Goal: Check status: Check status

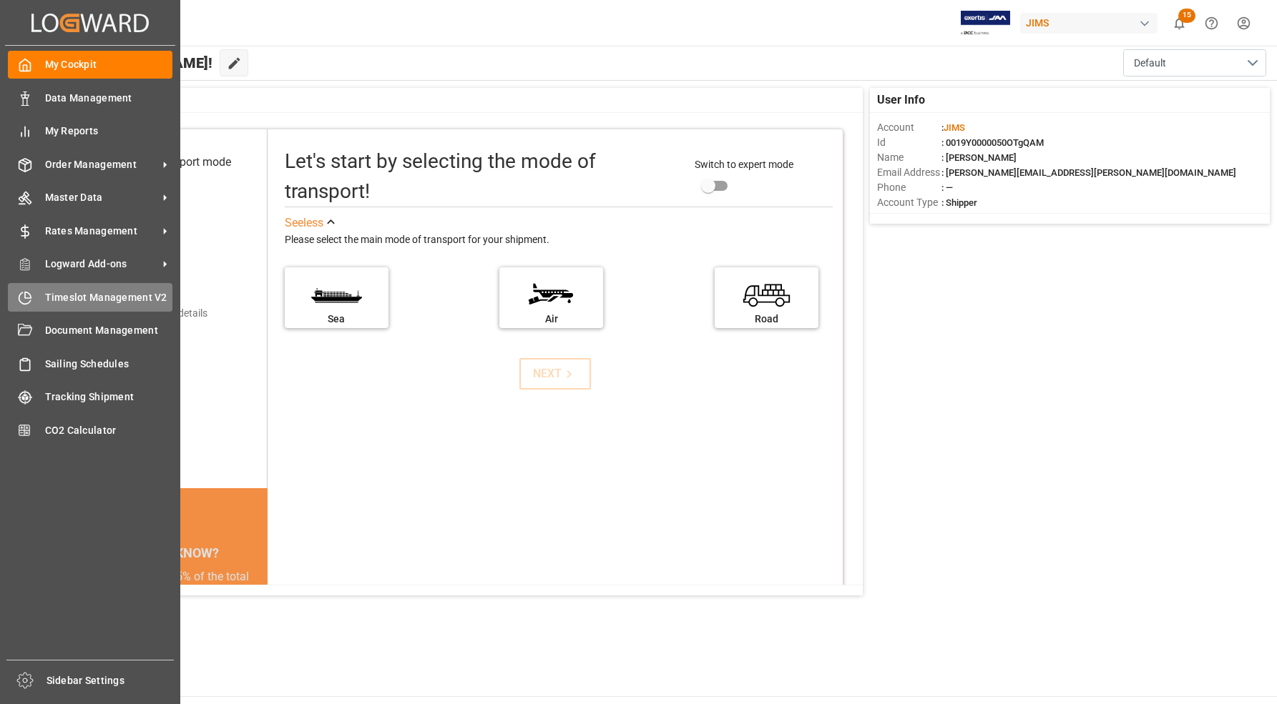
click at [26, 298] on icon at bounding box center [28, 295] width 6 height 6
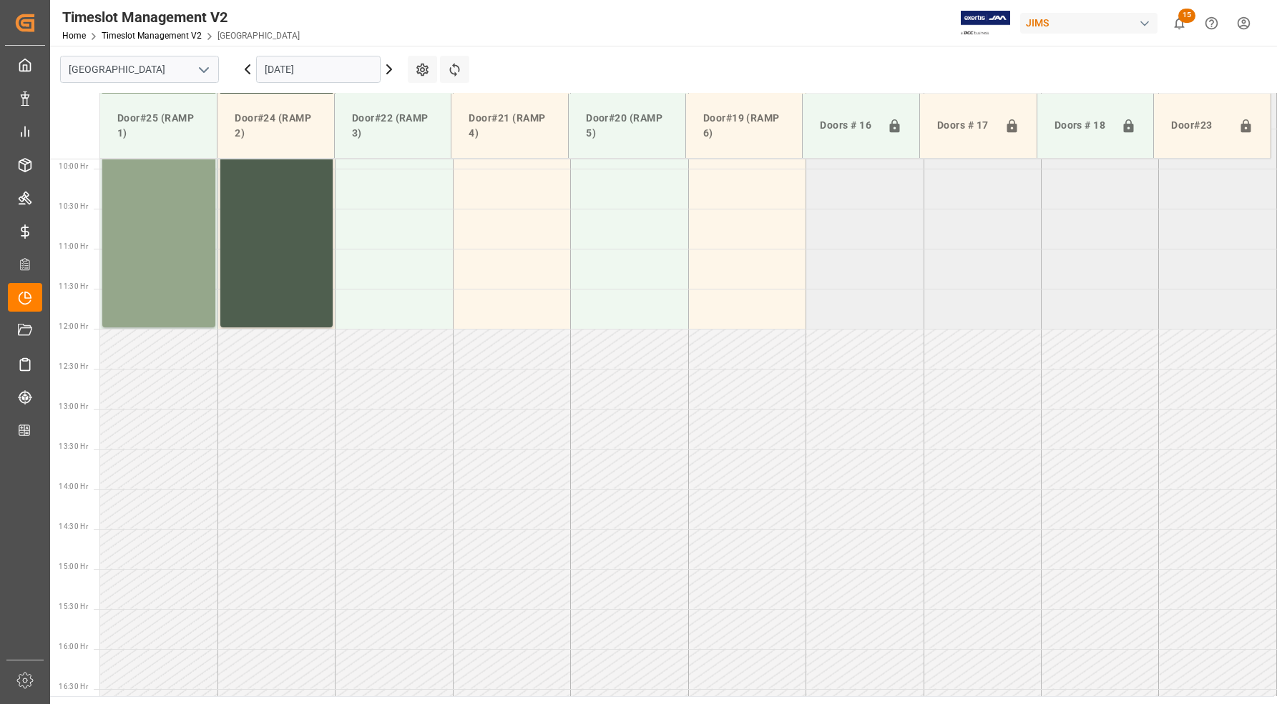
scroll to position [807, 0]
click at [208, 66] on icon "open menu" at bounding box center [203, 70] width 17 height 17
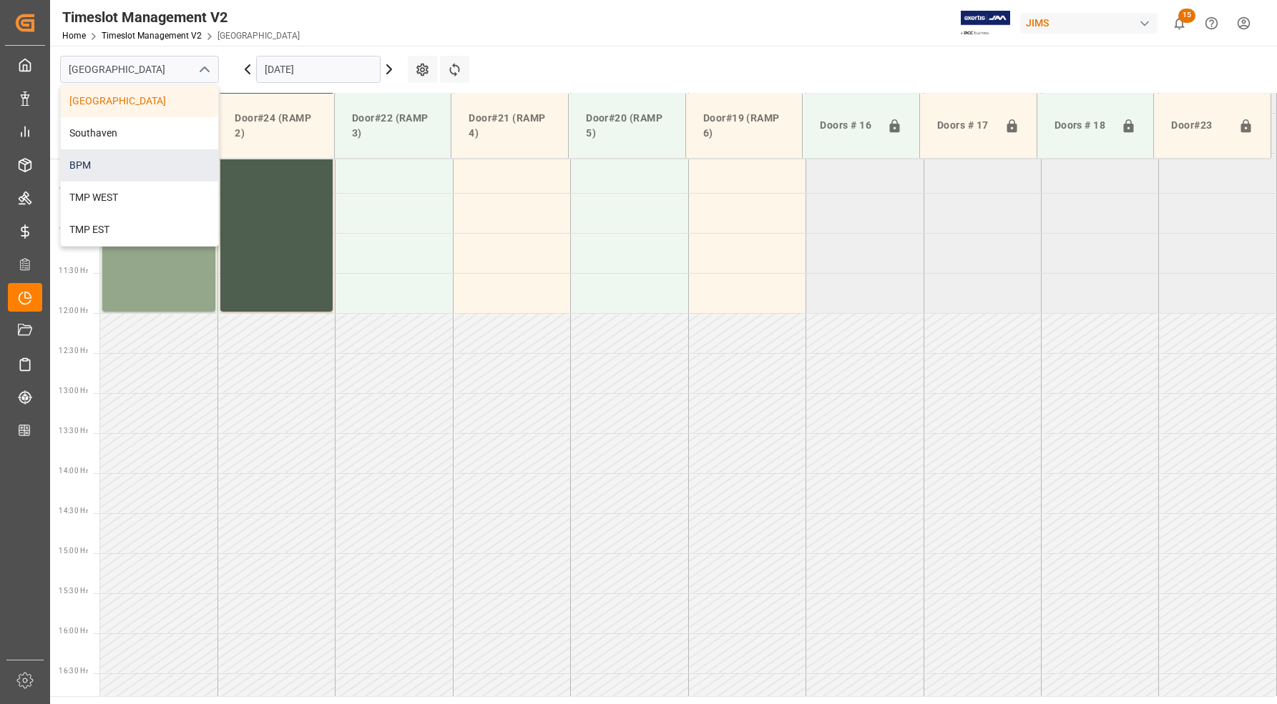
click at [120, 168] on div "BPM" at bounding box center [139, 165] width 157 height 32
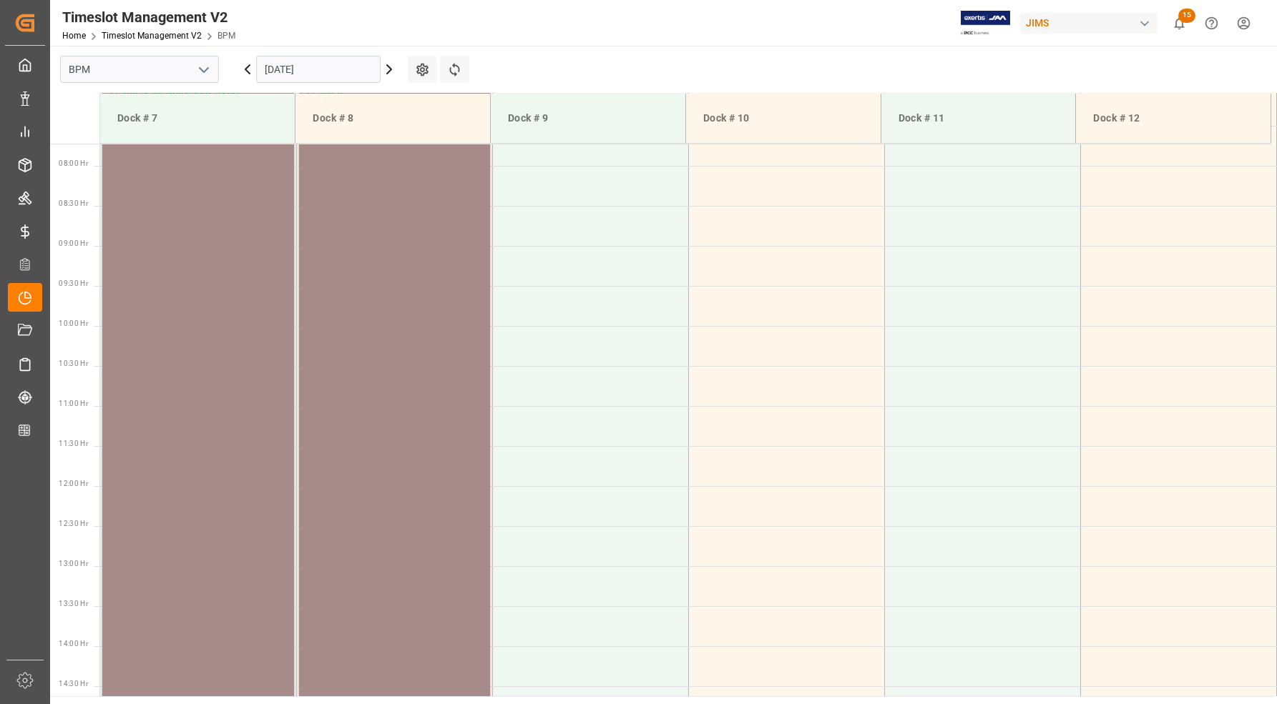
scroll to position [434, 0]
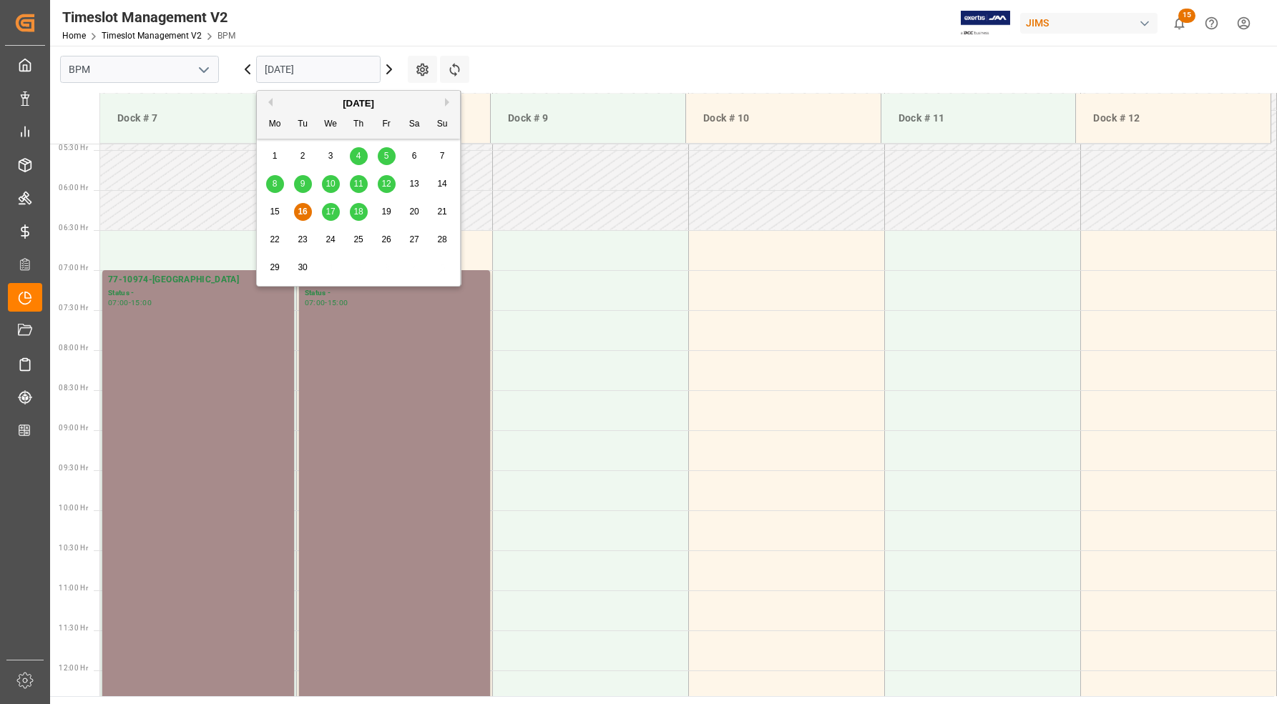
click at [286, 67] on input "[DATE]" at bounding box center [318, 69] width 124 height 27
click at [303, 211] on span "16" at bounding box center [302, 212] width 9 height 10
click at [283, 62] on input "[DATE]" at bounding box center [318, 69] width 124 height 27
click at [330, 213] on span "17" at bounding box center [329, 212] width 9 height 10
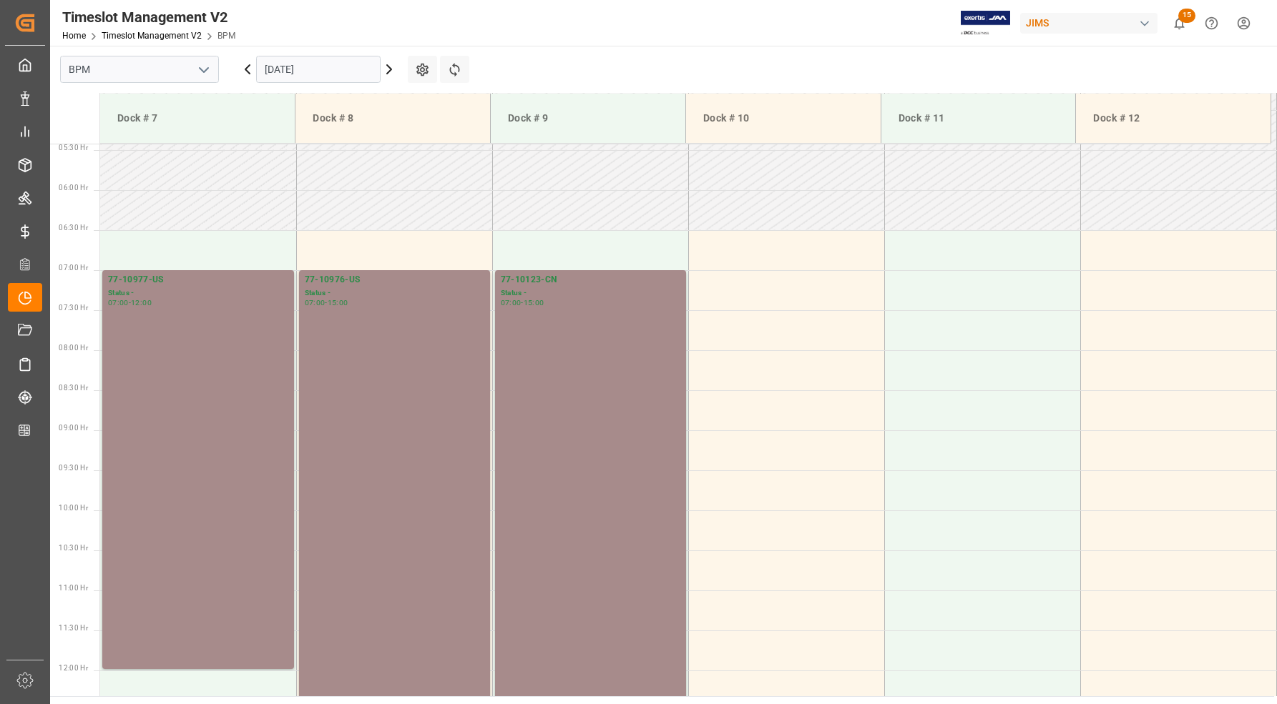
click at [275, 77] on input "[DATE]" at bounding box center [318, 69] width 124 height 27
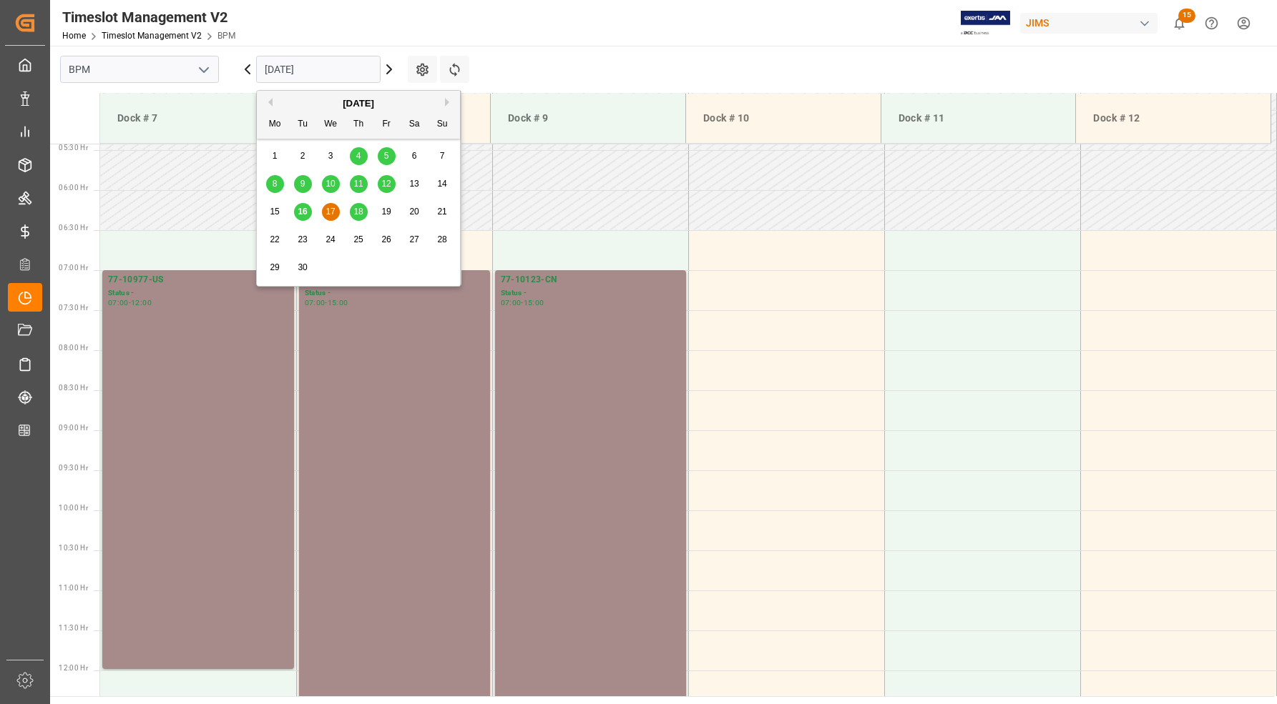
click at [298, 217] on span "16" at bounding box center [302, 212] width 9 height 10
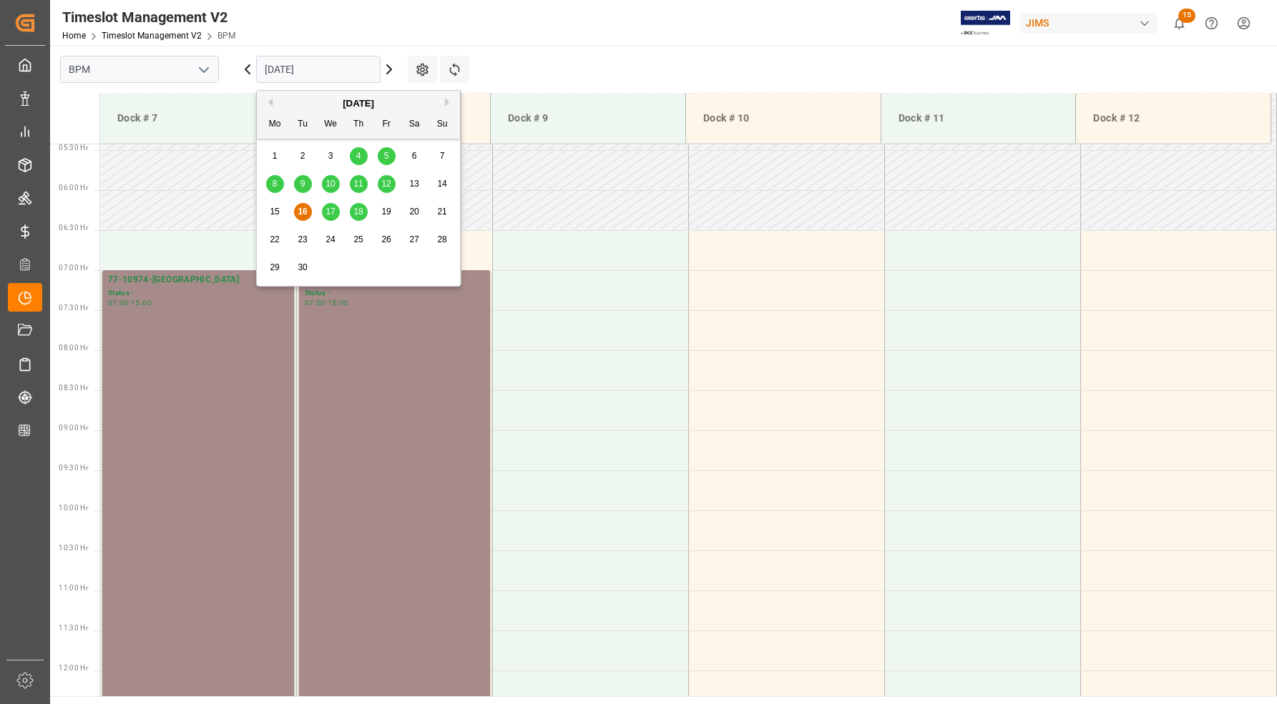
click at [333, 69] on input "[DATE]" at bounding box center [318, 69] width 124 height 27
click at [390, 190] on div "12" at bounding box center [387, 184] width 18 height 17
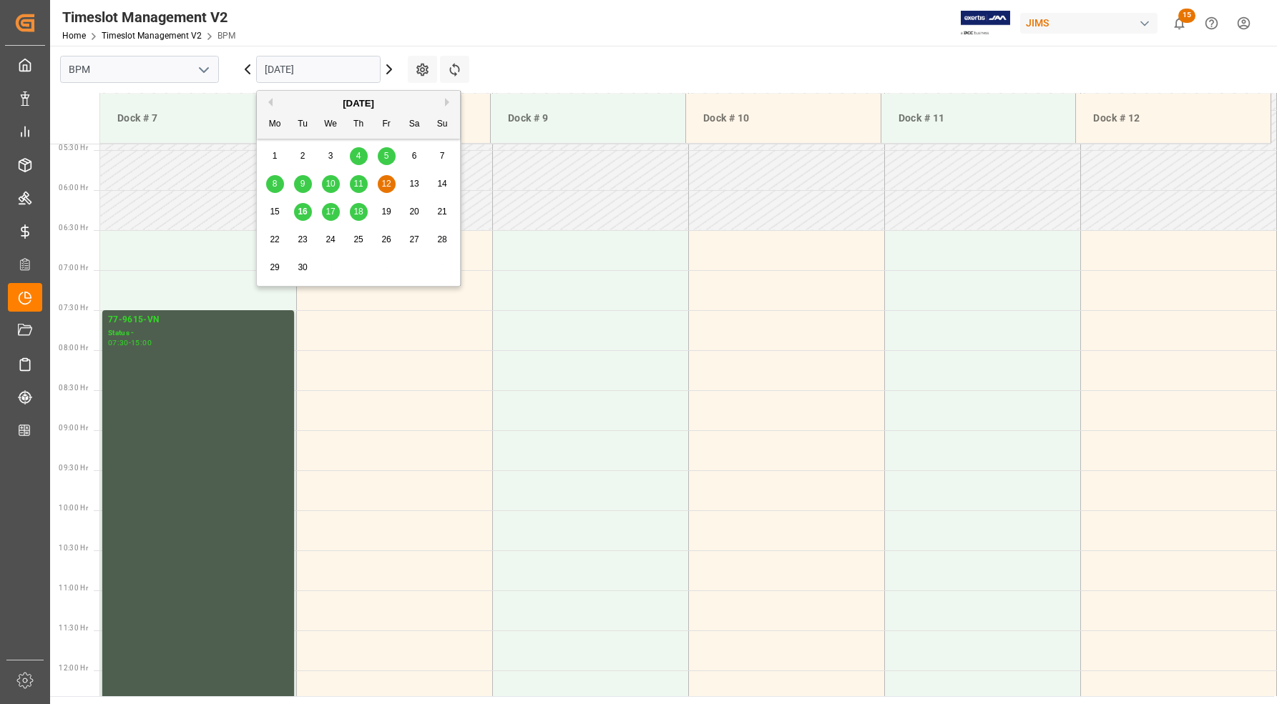
click at [354, 66] on input "[DATE]" at bounding box center [318, 69] width 124 height 27
click at [358, 184] on span "11" at bounding box center [357, 184] width 9 height 10
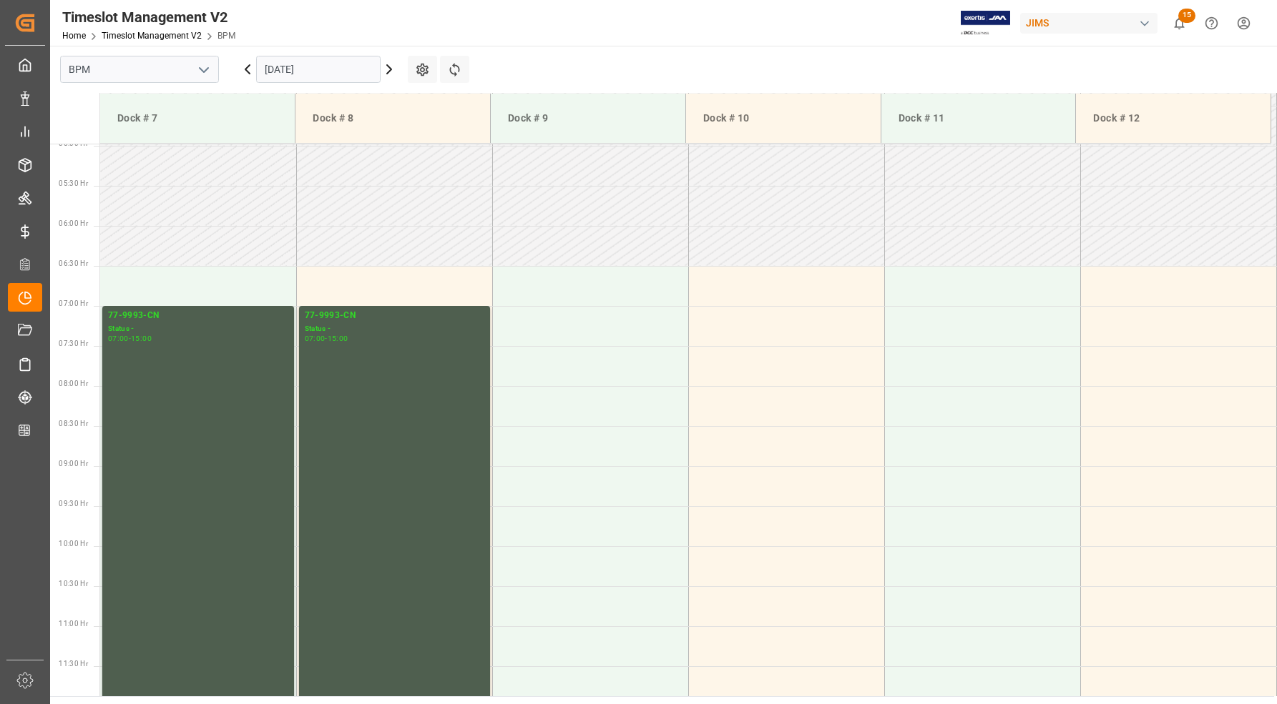
scroll to position [345, 0]
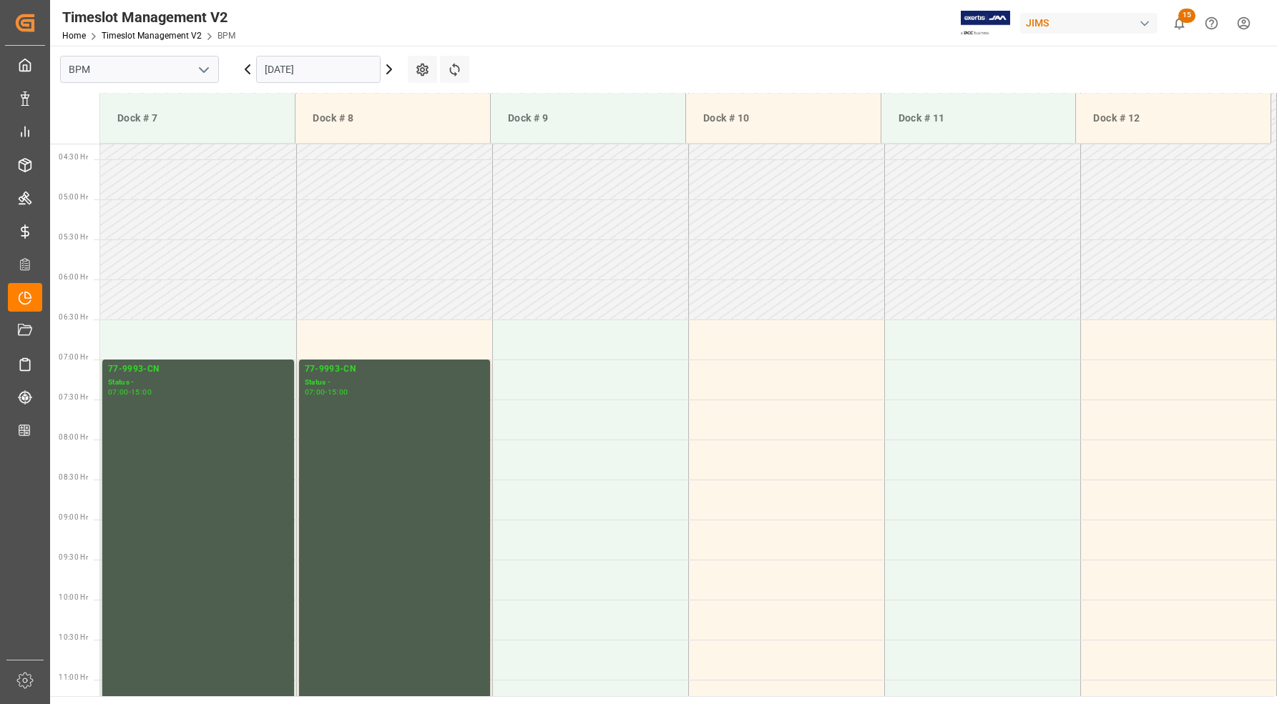
click at [295, 68] on input "[DATE]" at bounding box center [318, 69] width 124 height 27
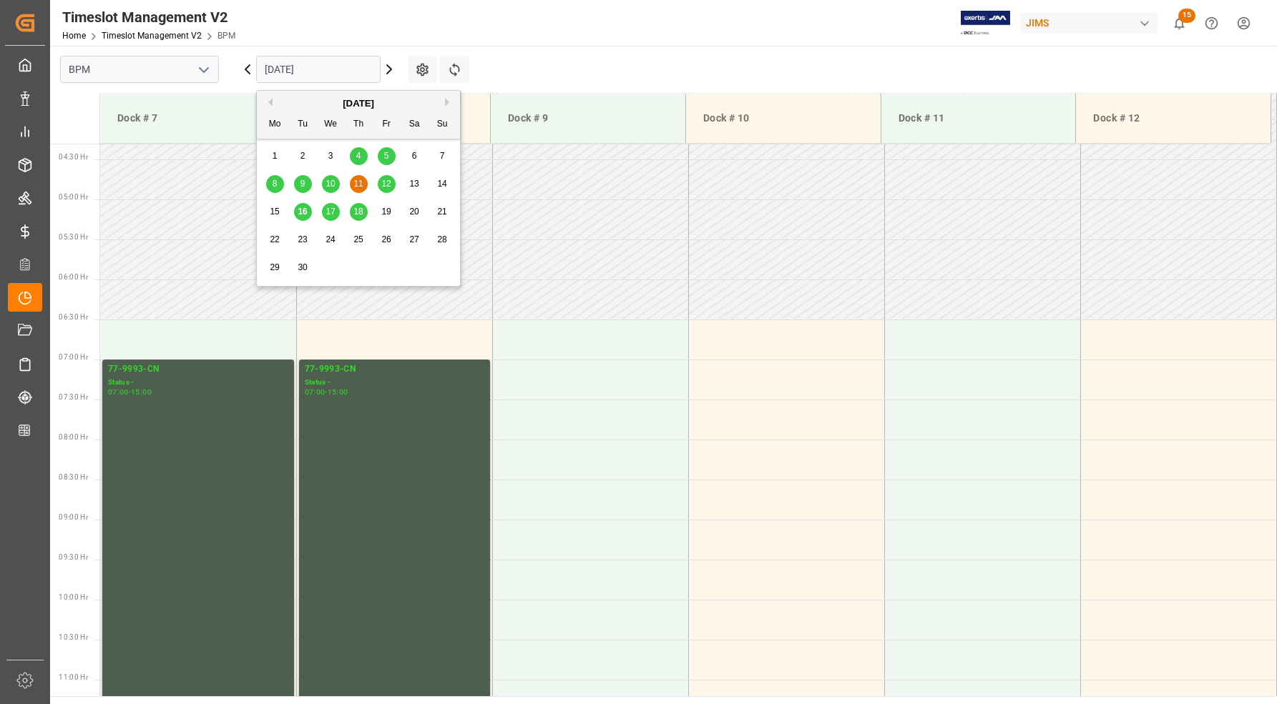
click at [274, 185] on span "8" at bounding box center [274, 184] width 5 height 10
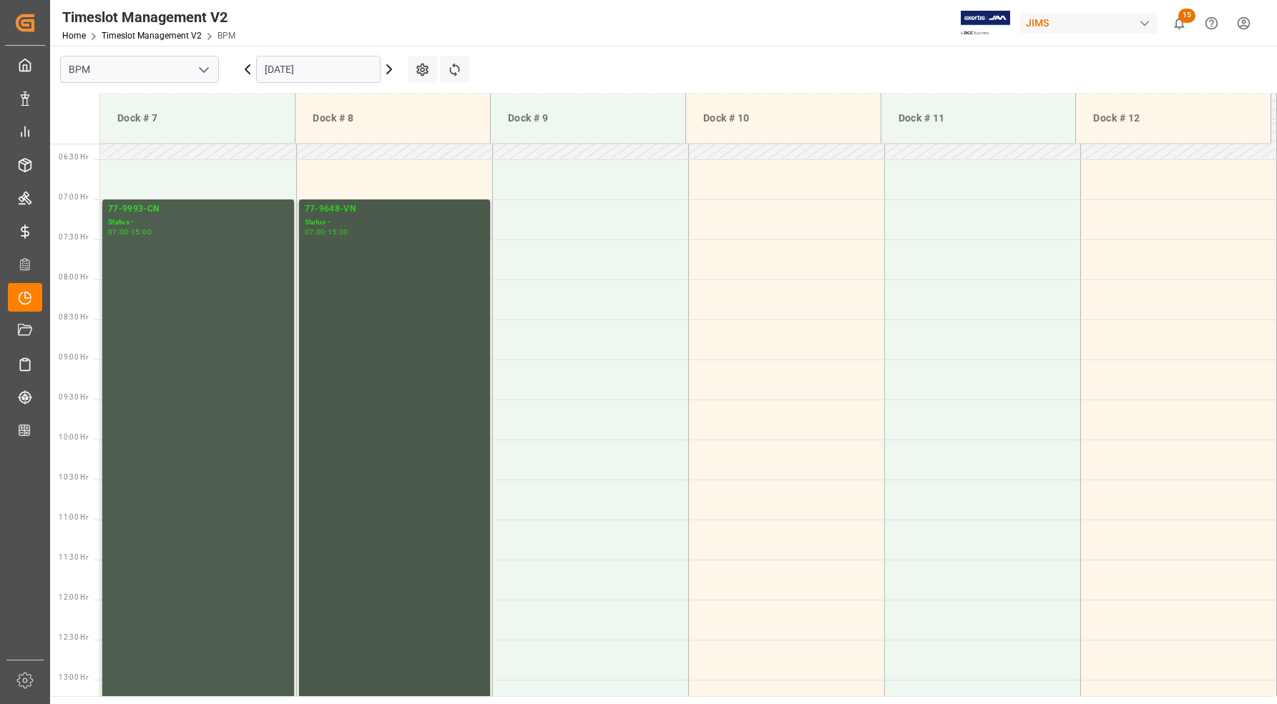
scroll to position [434, 0]
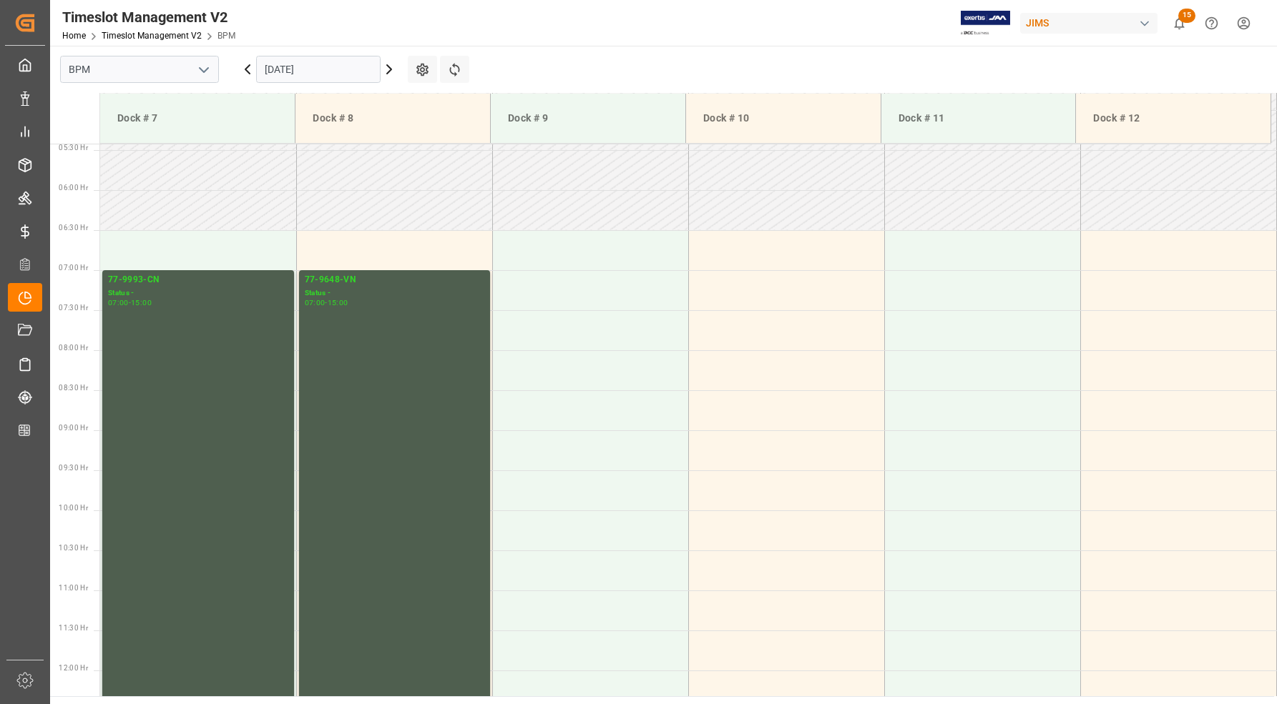
click at [303, 62] on input "[DATE]" at bounding box center [318, 69] width 124 height 27
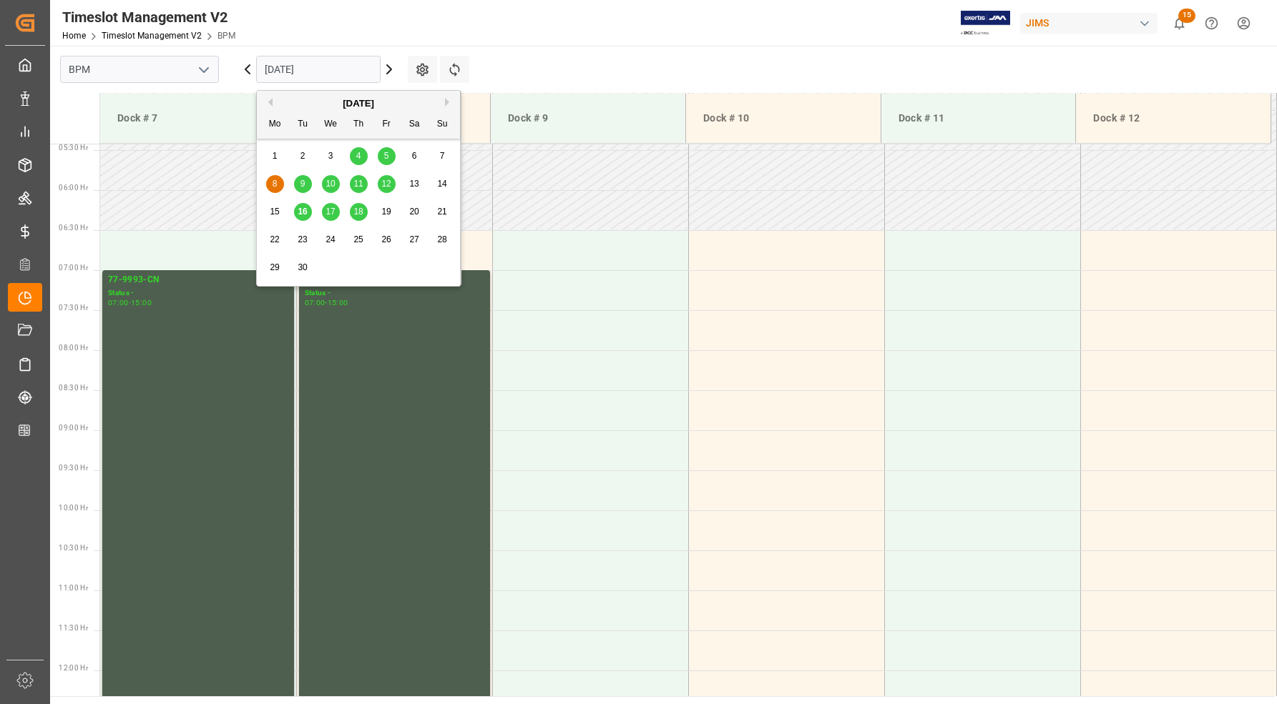
click at [297, 179] on div "9" at bounding box center [303, 184] width 18 height 17
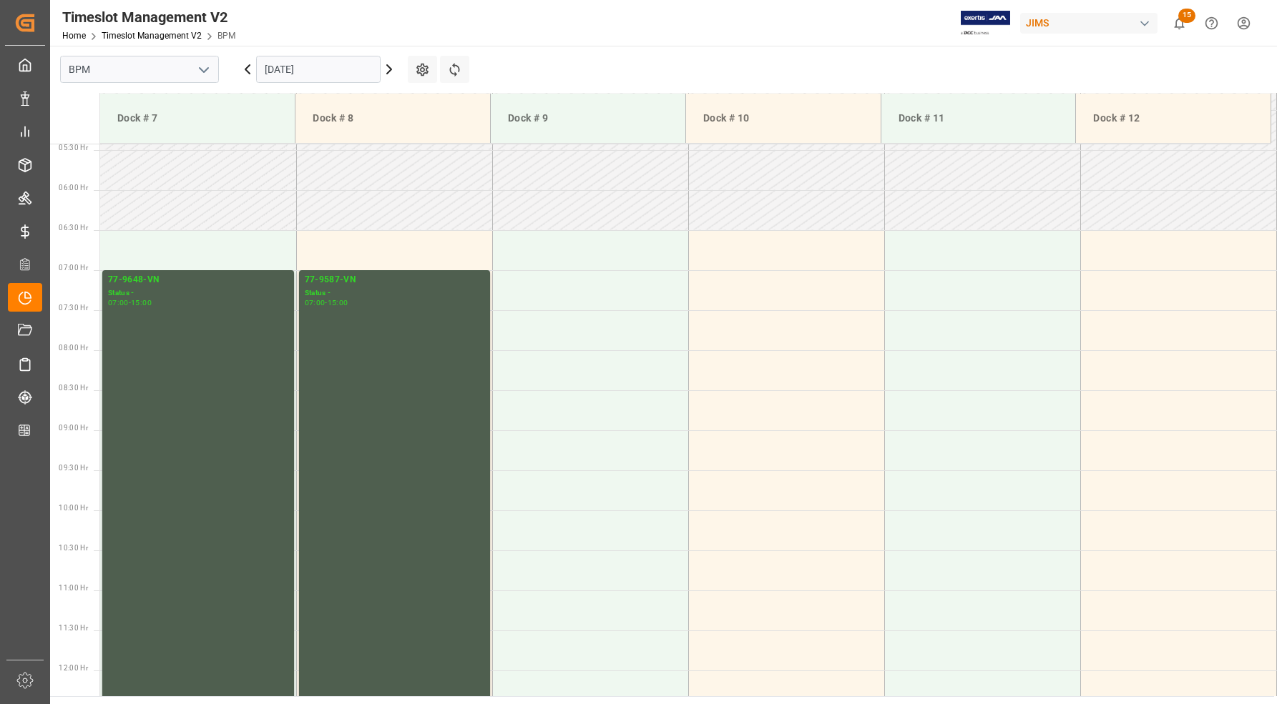
click at [295, 72] on input "[DATE]" at bounding box center [318, 69] width 124 height 27
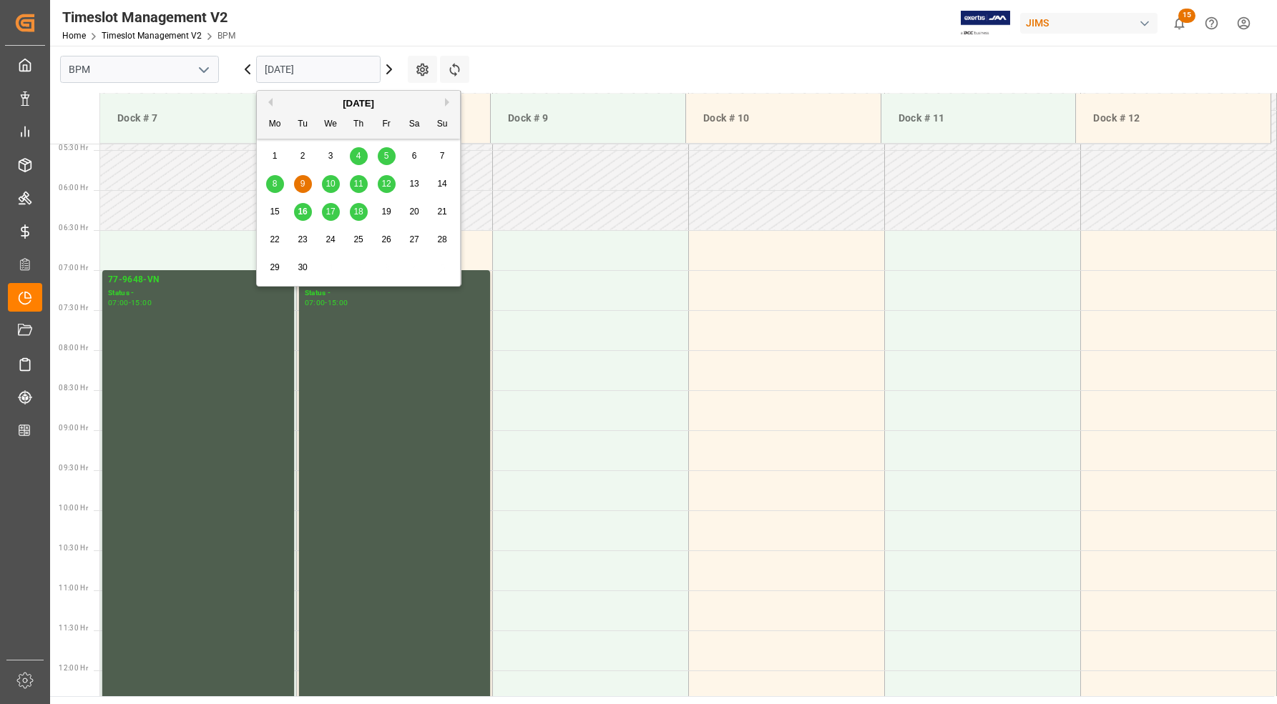
click at [330, 208] on span "17" at bounding box center [329, 212] width 9 height 10
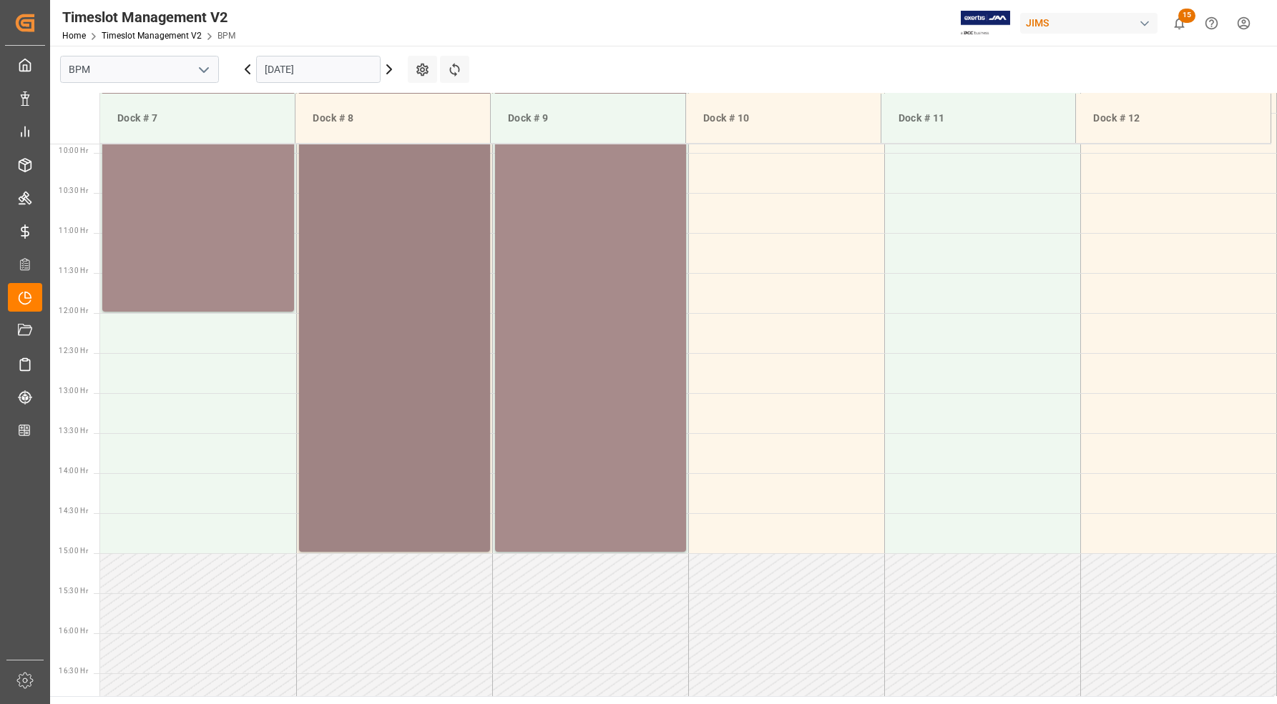
scroll to position [524, 0]
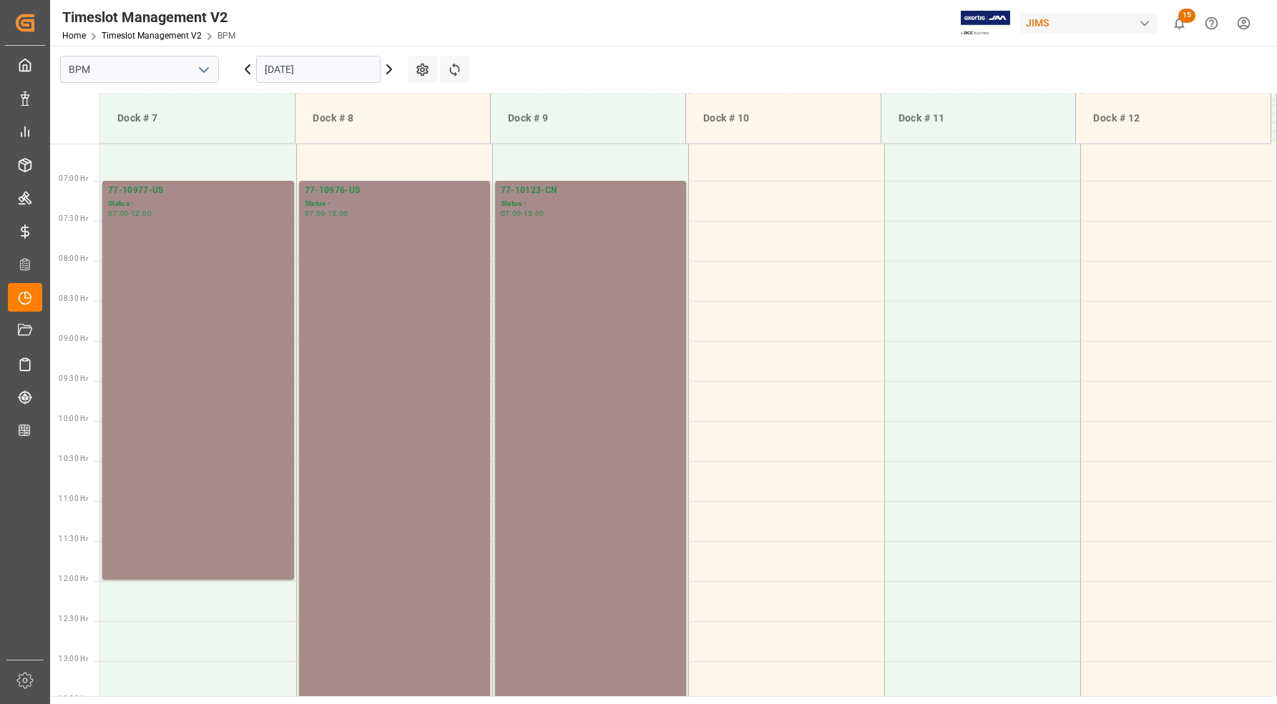
click at [322, 70] on input "[DATE]" at bounding box center [318, 69] width 124 height 27
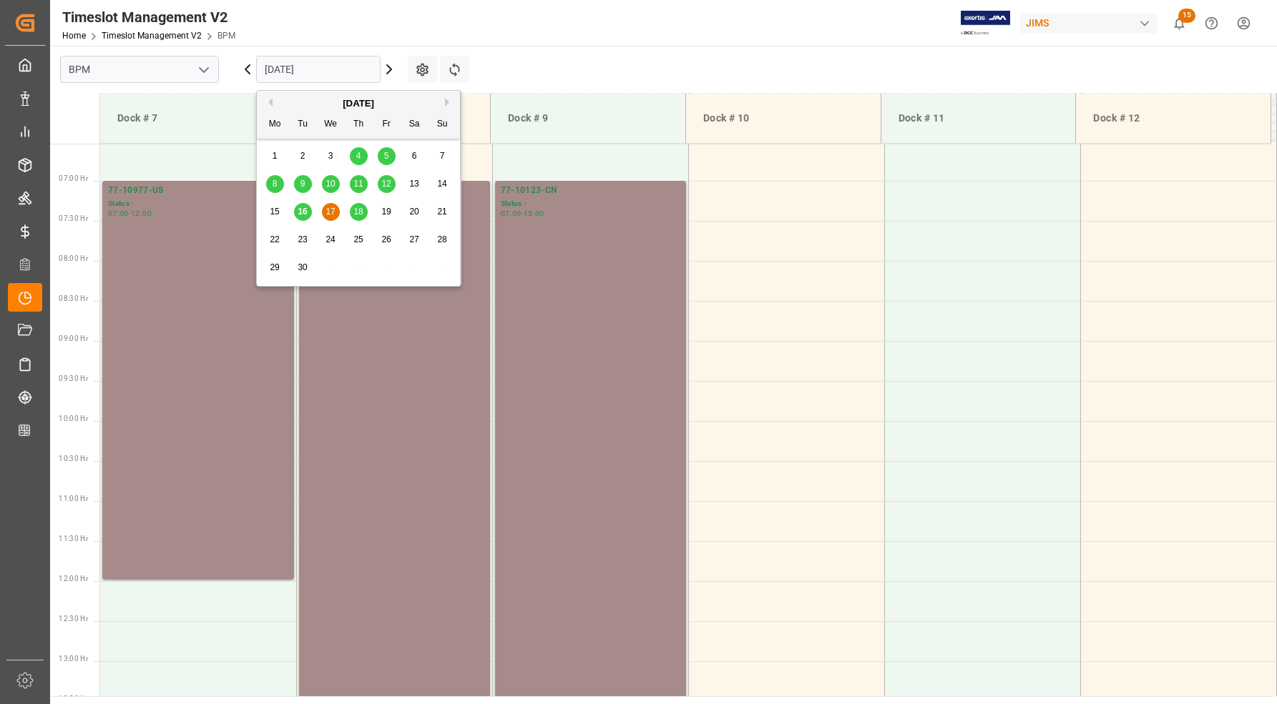
click at [301, 219] on div "16" at bounding box center [303, 212] width 18 height 17
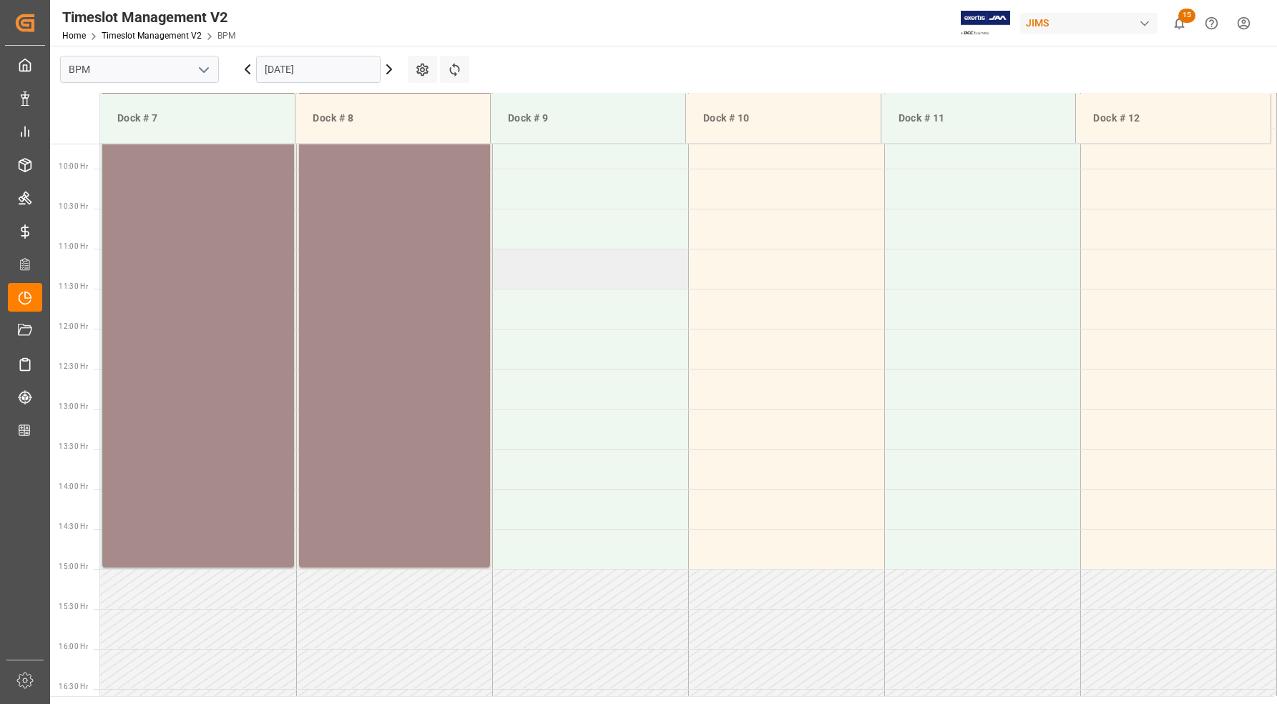
scroll to position [792, 0]
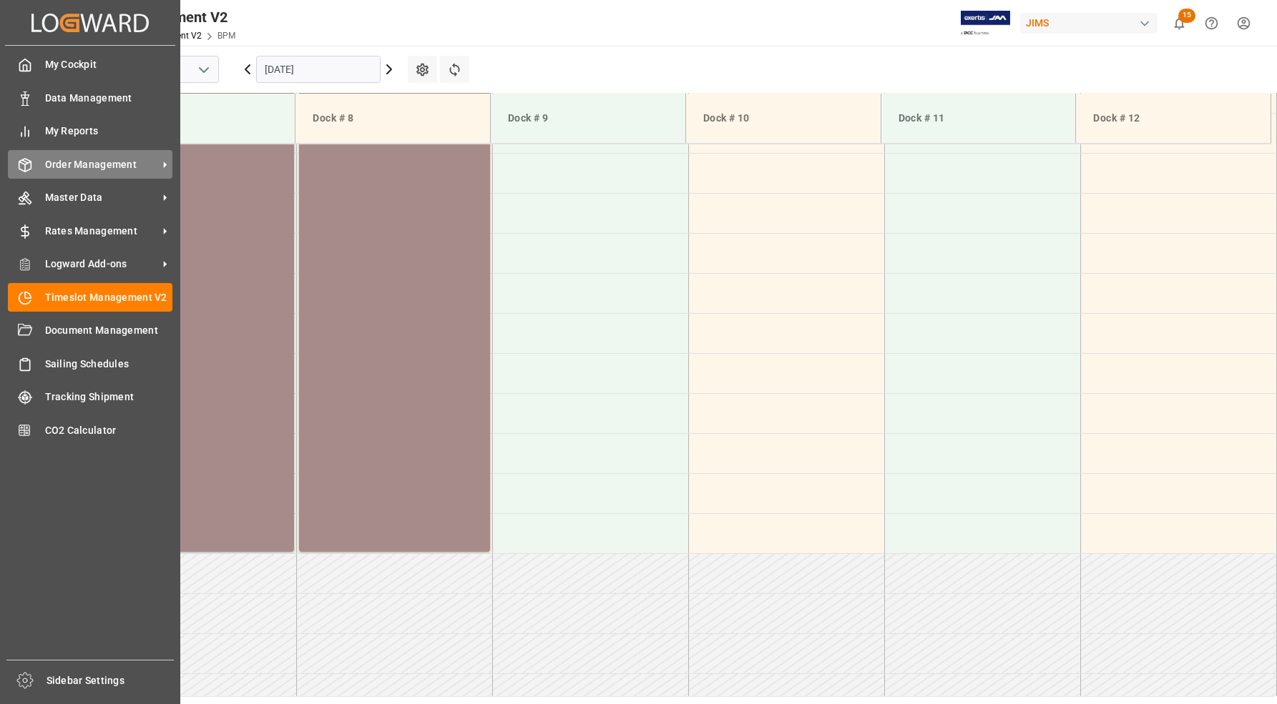
click at [50, 162] on span "Order Management" at bounding box center [101, 164] width 113 height 15
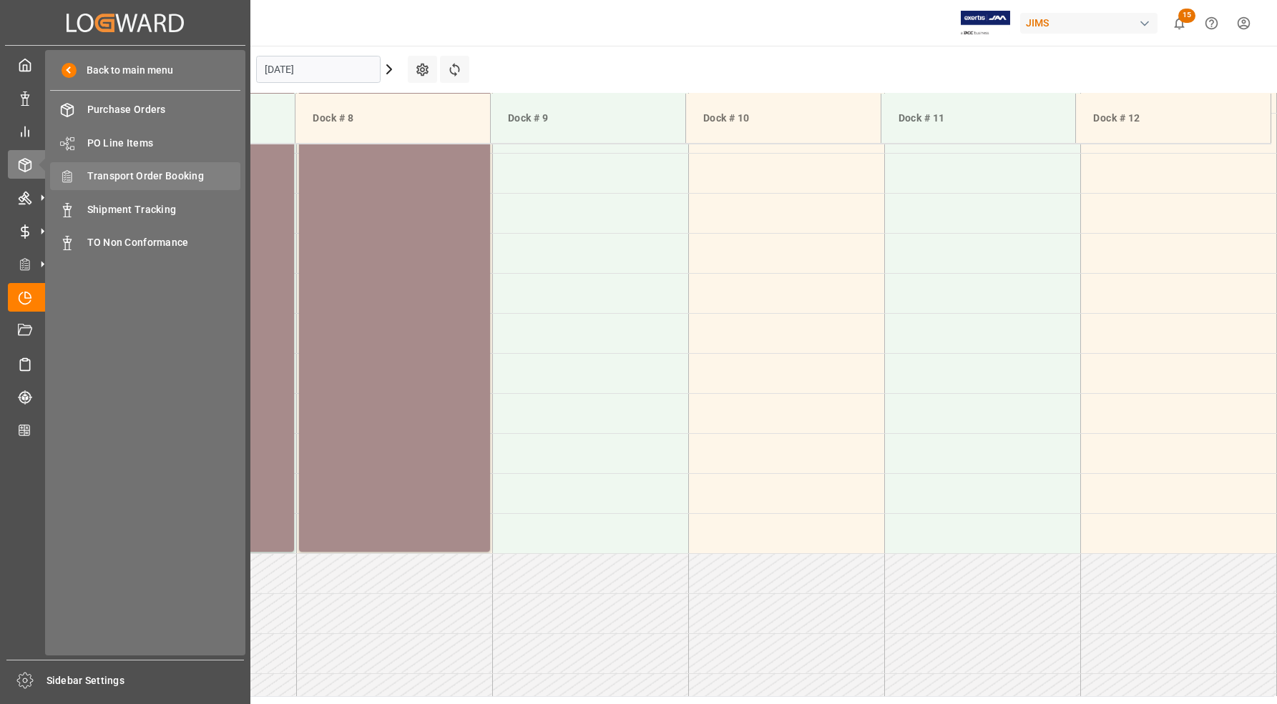
click at [151, 177] on span "Transport Order Booking" at bounding box center [164, 176] width 154 height 15
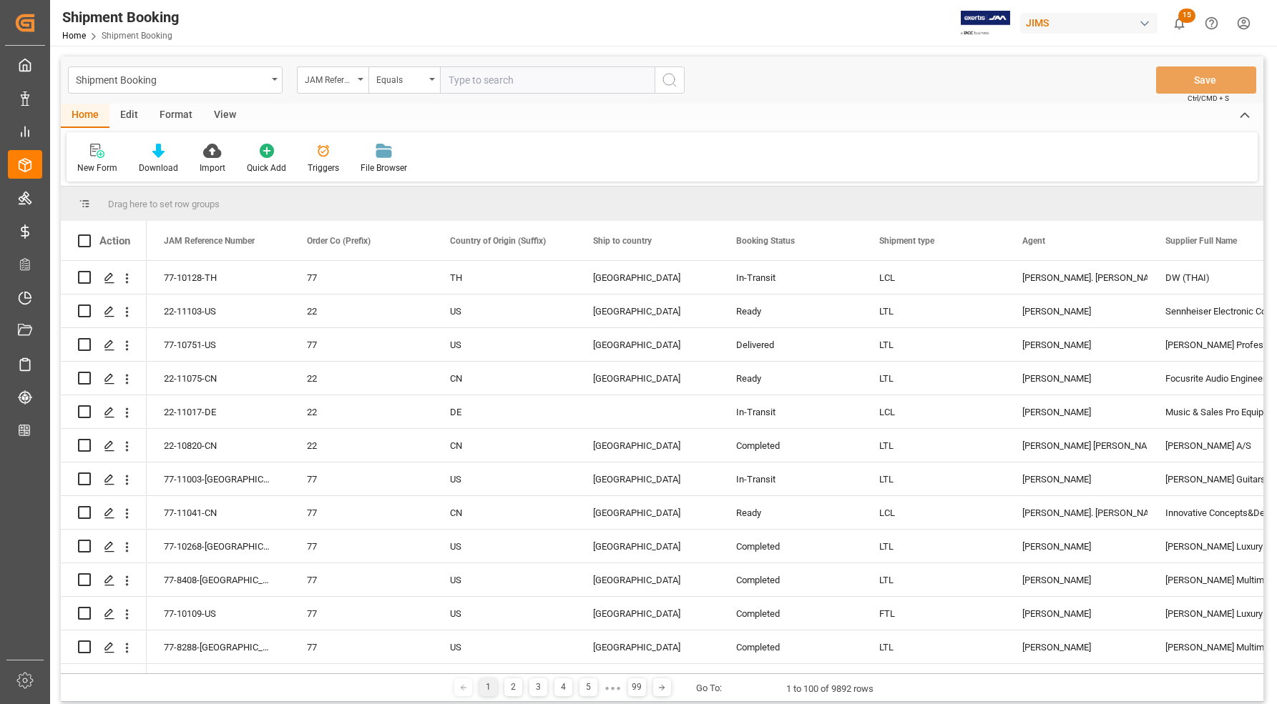
click at [528, 79] on input "text" at bounding box center [547, 80] width 215 height 27
type input "77-10233-US"
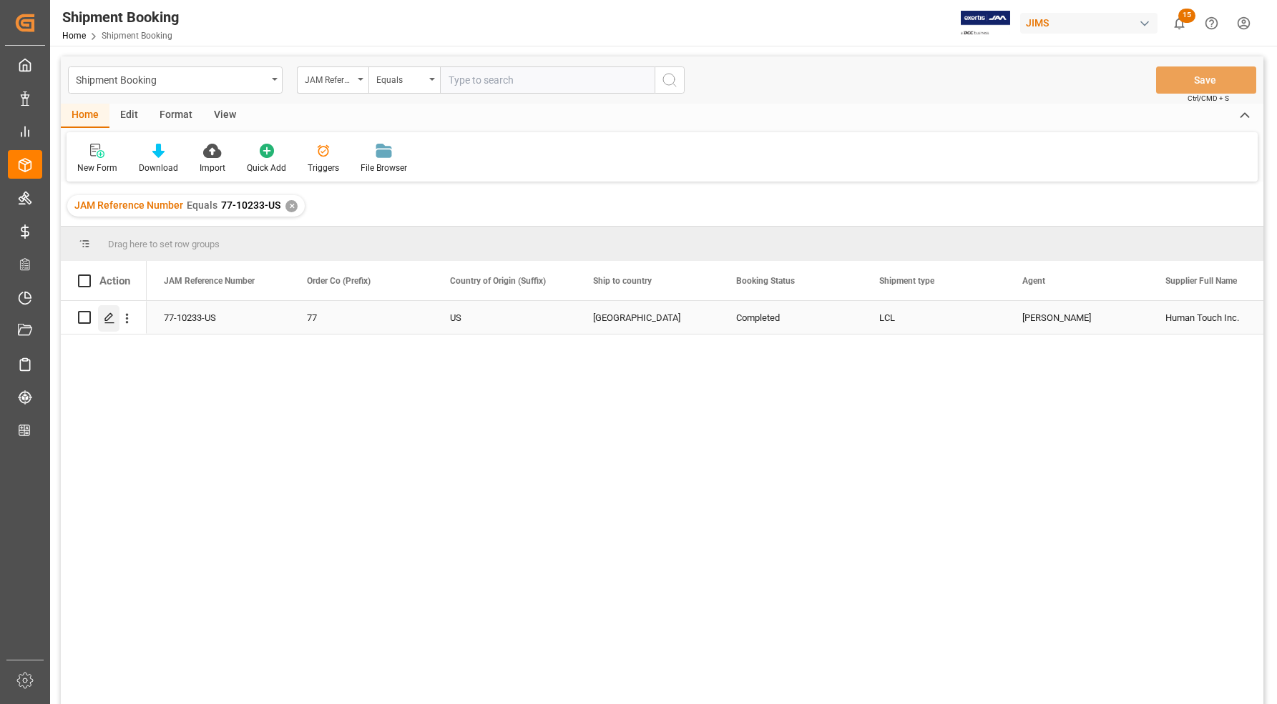
click at [105, 319] on polygon "Press SPACE to select this row." at bounding box center [108, 316] width 7 height 7
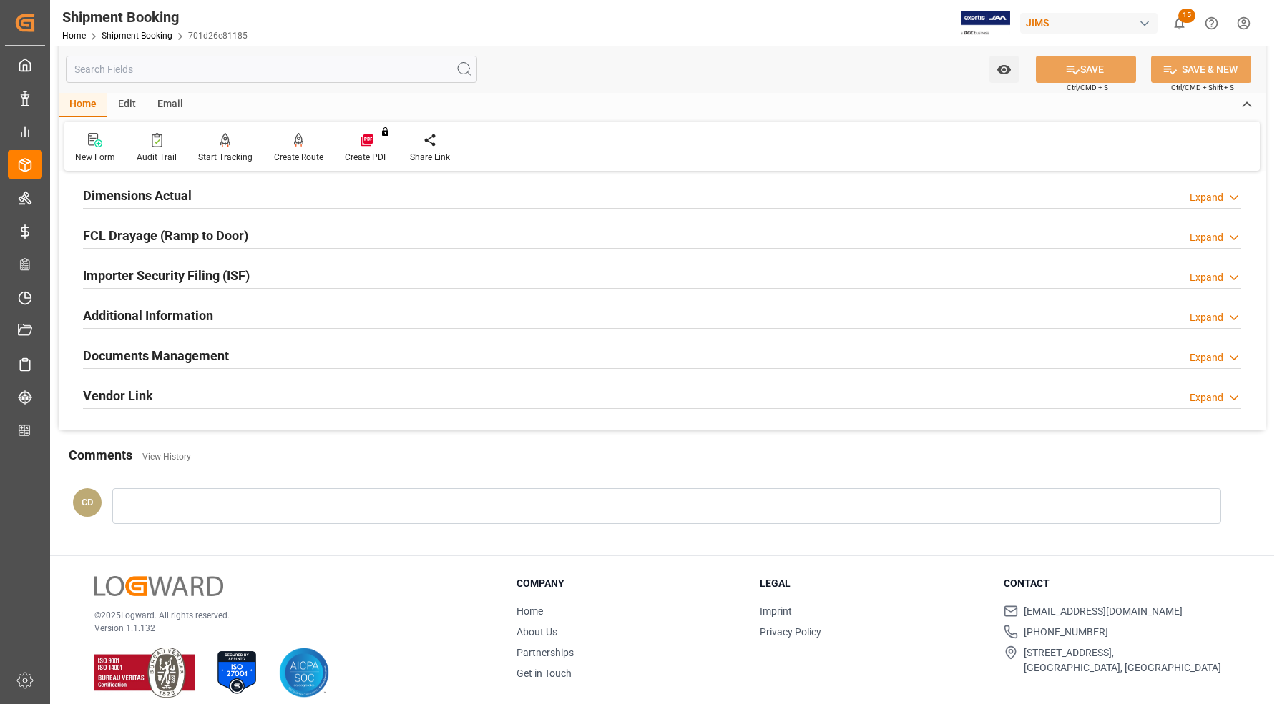
scroll to position [358, 0]
click at [127, 362] on h2 "Documents Management" at bounding box center [156, 354] width 146 height 19
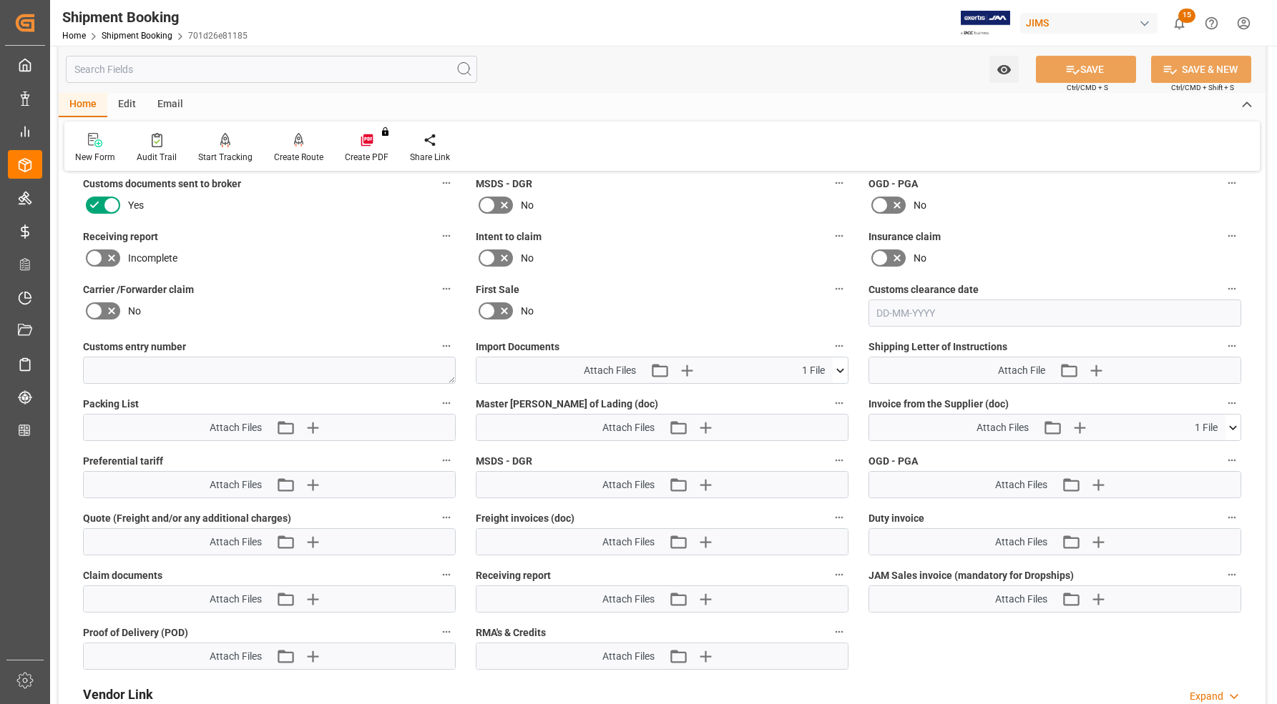
scroll to position [626, 0]
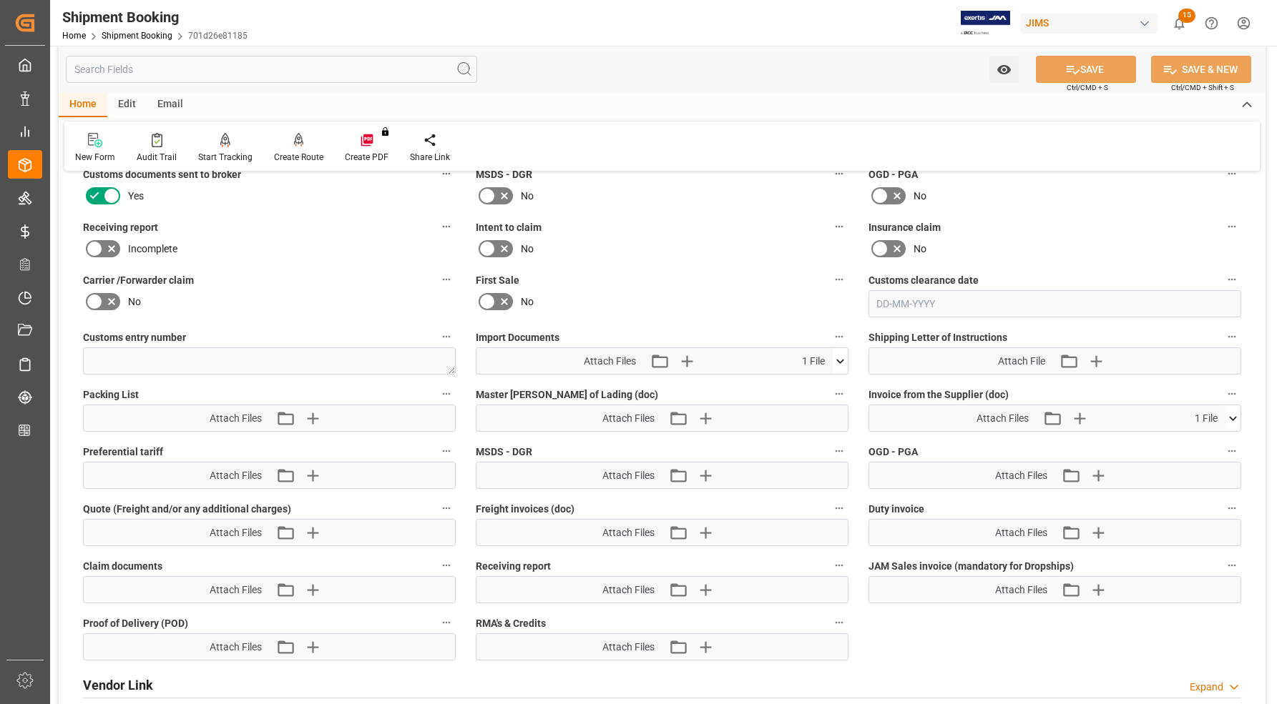
click at [840, 355] on icon at bounding box center [839, 361] width 15 height 15
click at [802, 385] on icon at bounding box center [802, 387] width 15 height 15
click at [684, 356] on icon "button" at bounding box center [685, 361] width 23 height 23
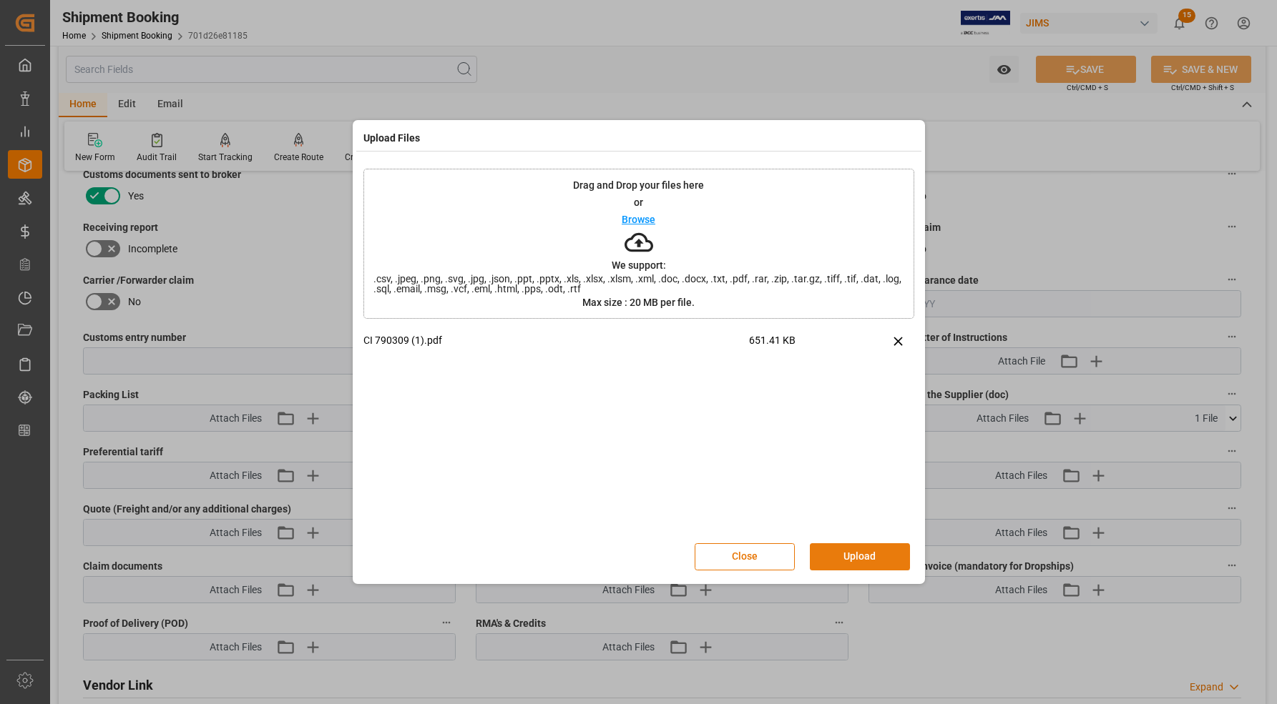
click at [875, 554] on button "Upload" at bounding box center [860, 557] width 100 height 27
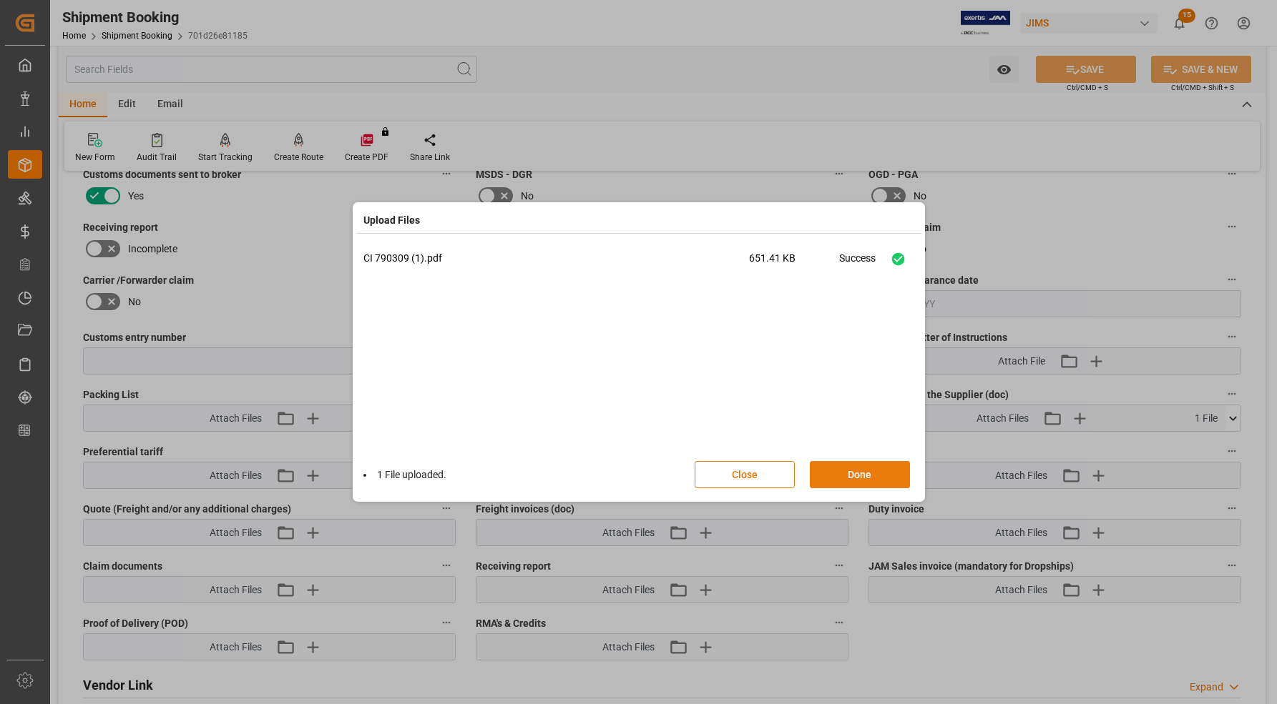
click at [862, 473] on button "Done" at bounding box center [860, 474] width 100 height 27
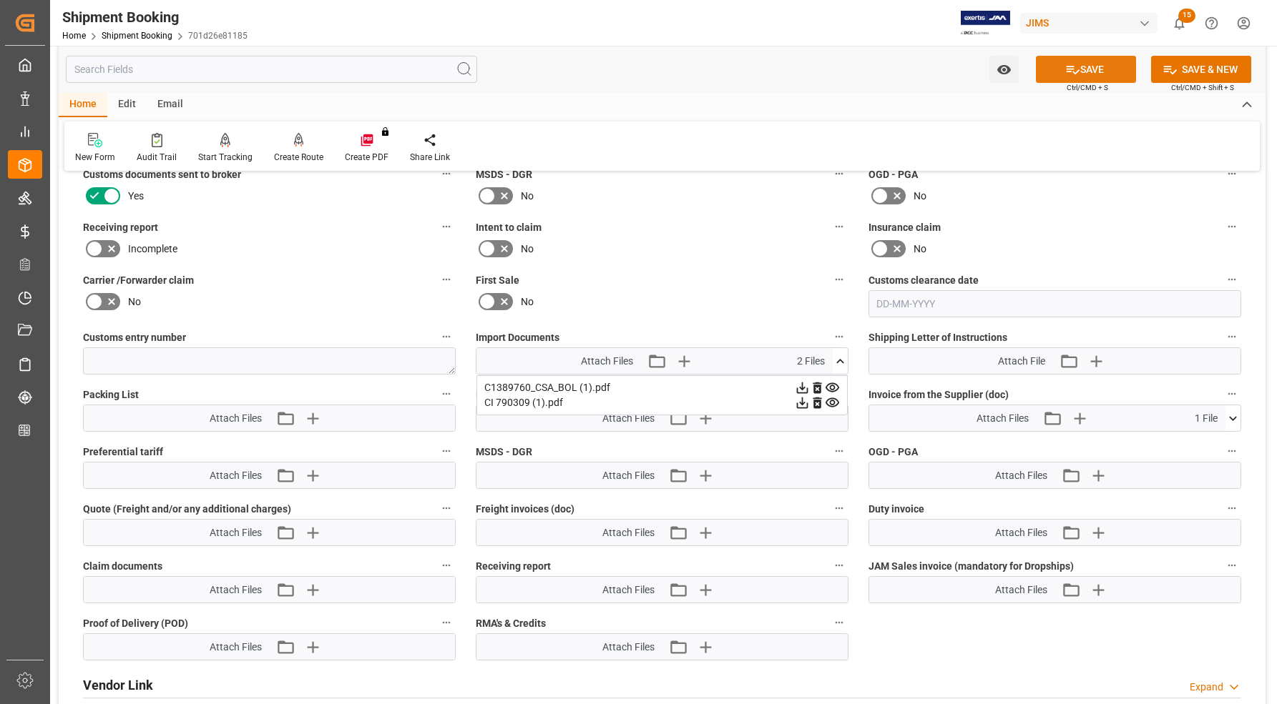
click at [1096, 69] on button "SAVE" at bounding box center [1086, 69] width 100 height 27
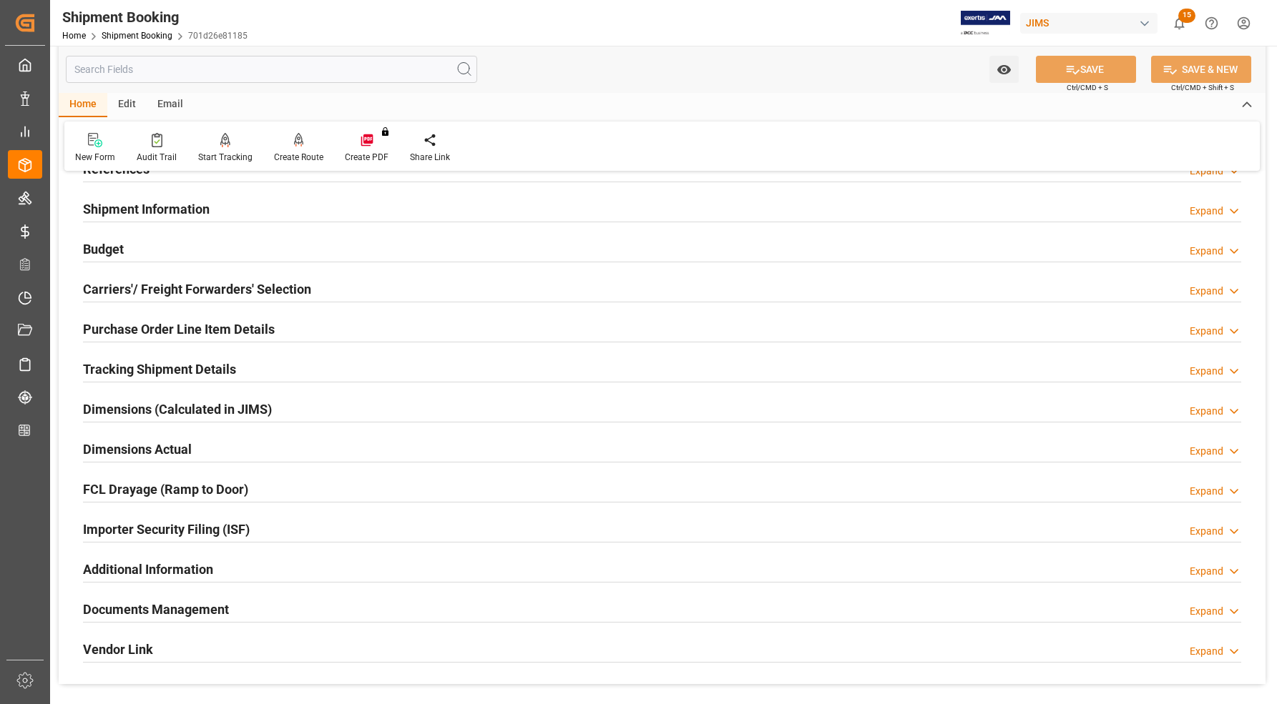
scroll to position [0, 0]
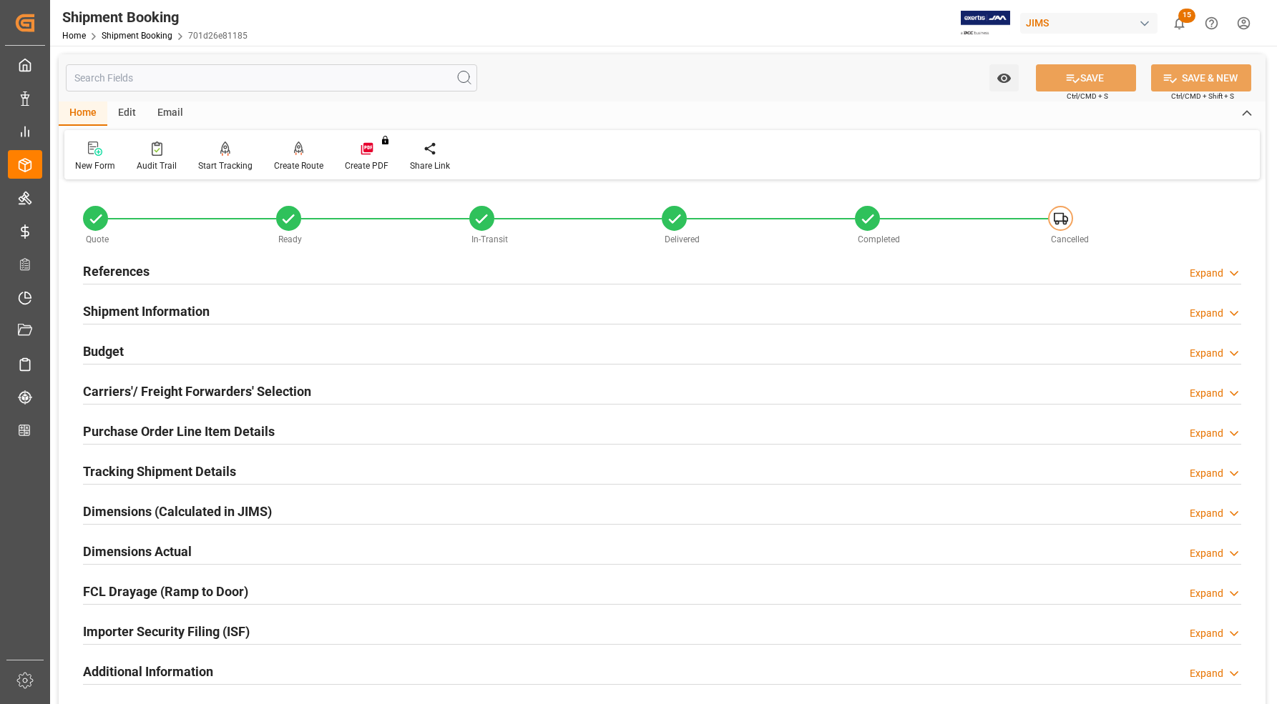
click at [104, 266] on h2 "References" at bounding box center [116, 271] width 67 height 19
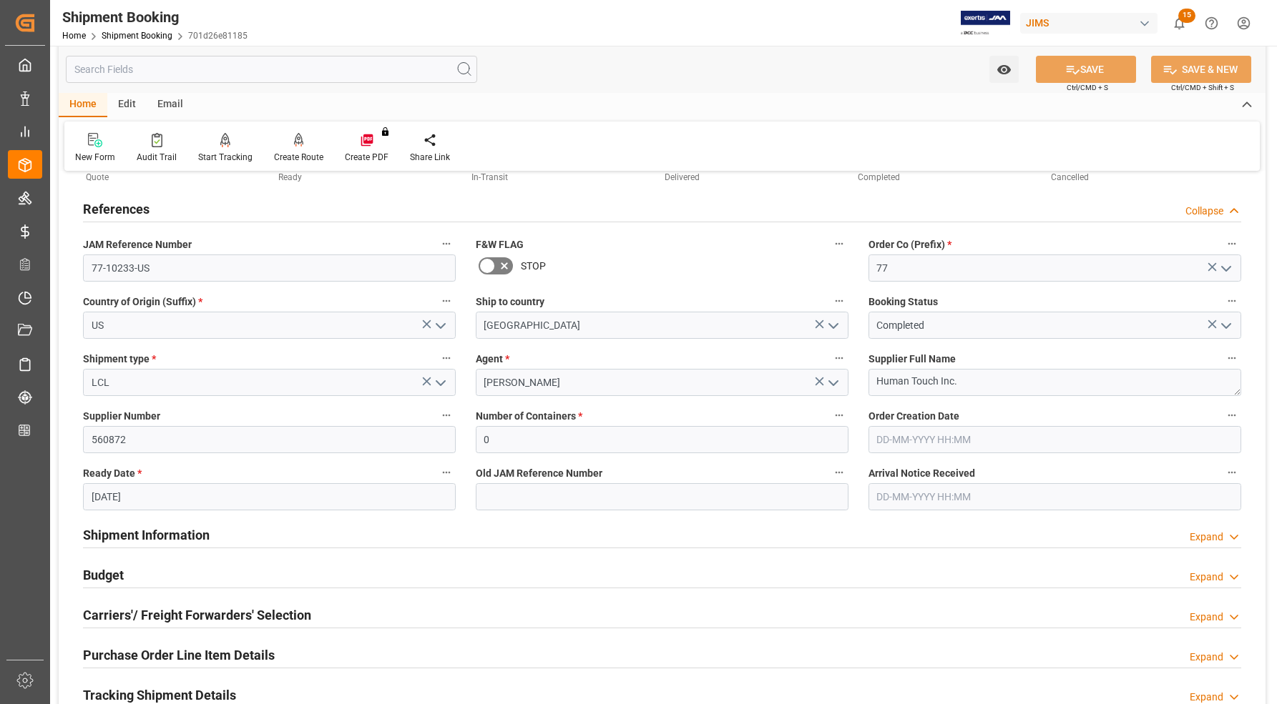
scroll to position [179, 0]
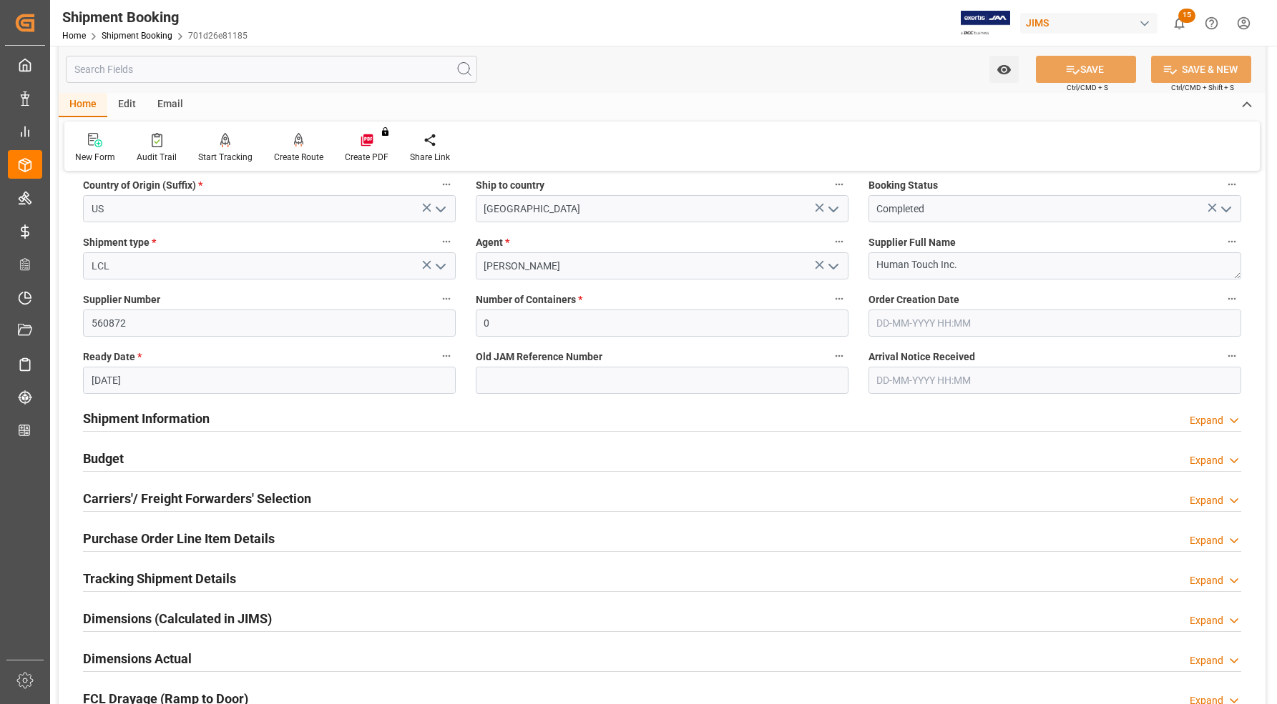
click at [97, 456] on h2 "Budget" at bounding box center [103, 458] width 41 height 19
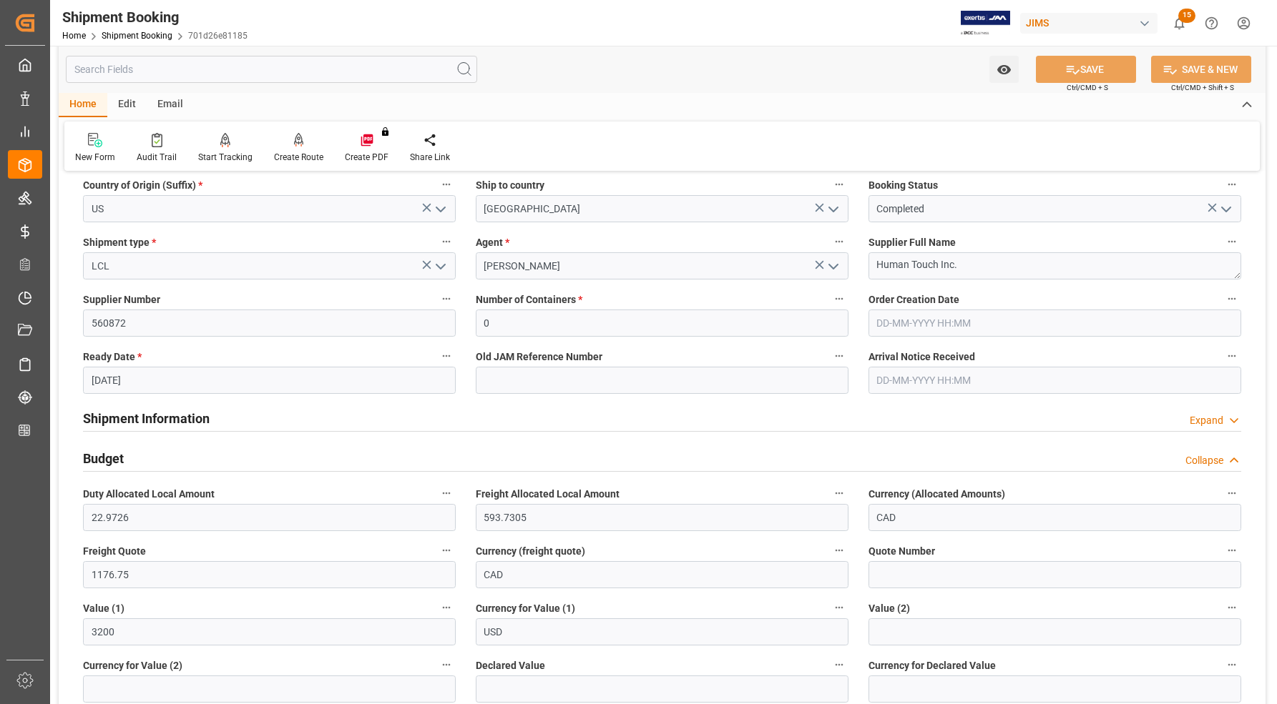
scroll to position [358, 0]
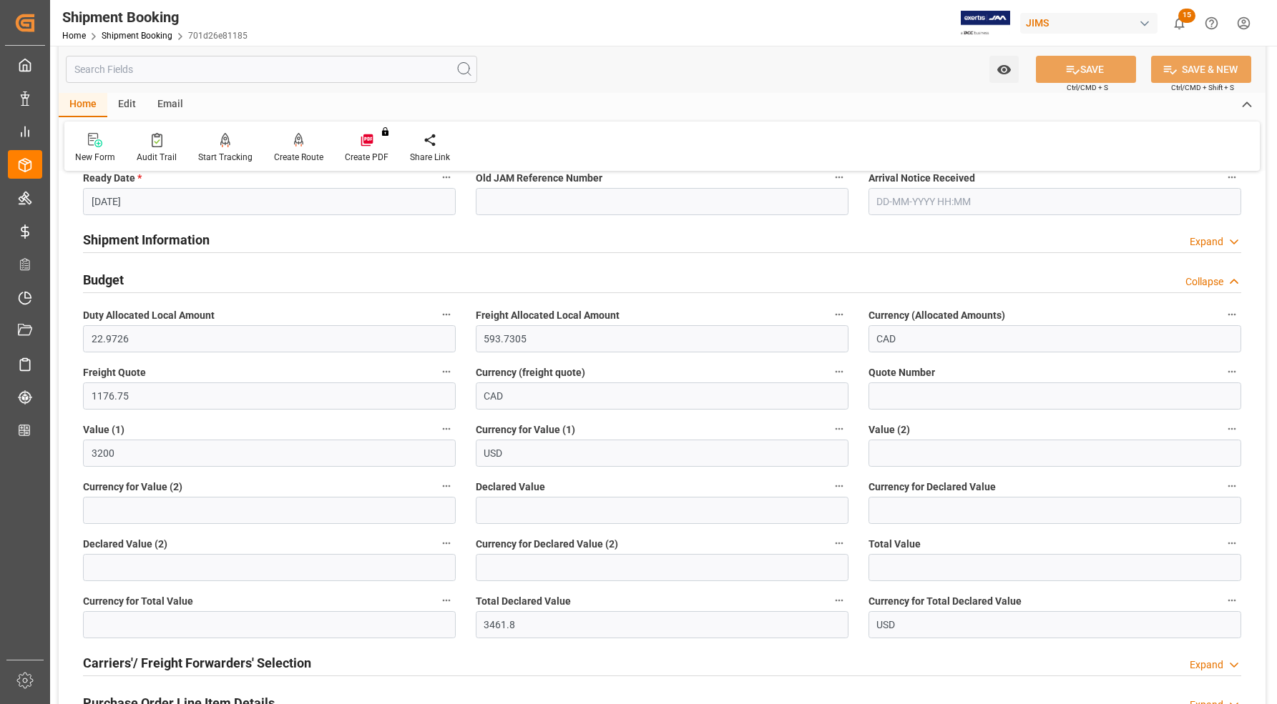
click at [251, 69] on input "text" at bounding box center [271, 69] width 411 height 27
paste input "200-REFLEX5-001"
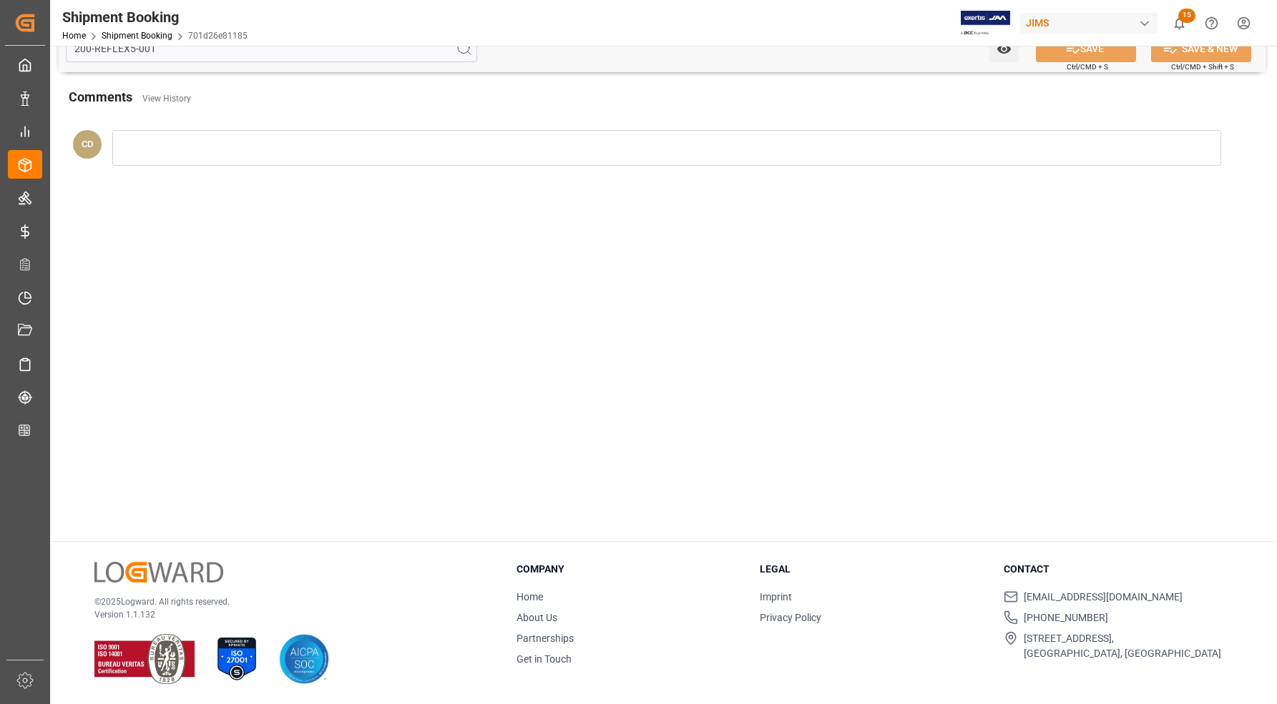
scroll to position [152, 0]
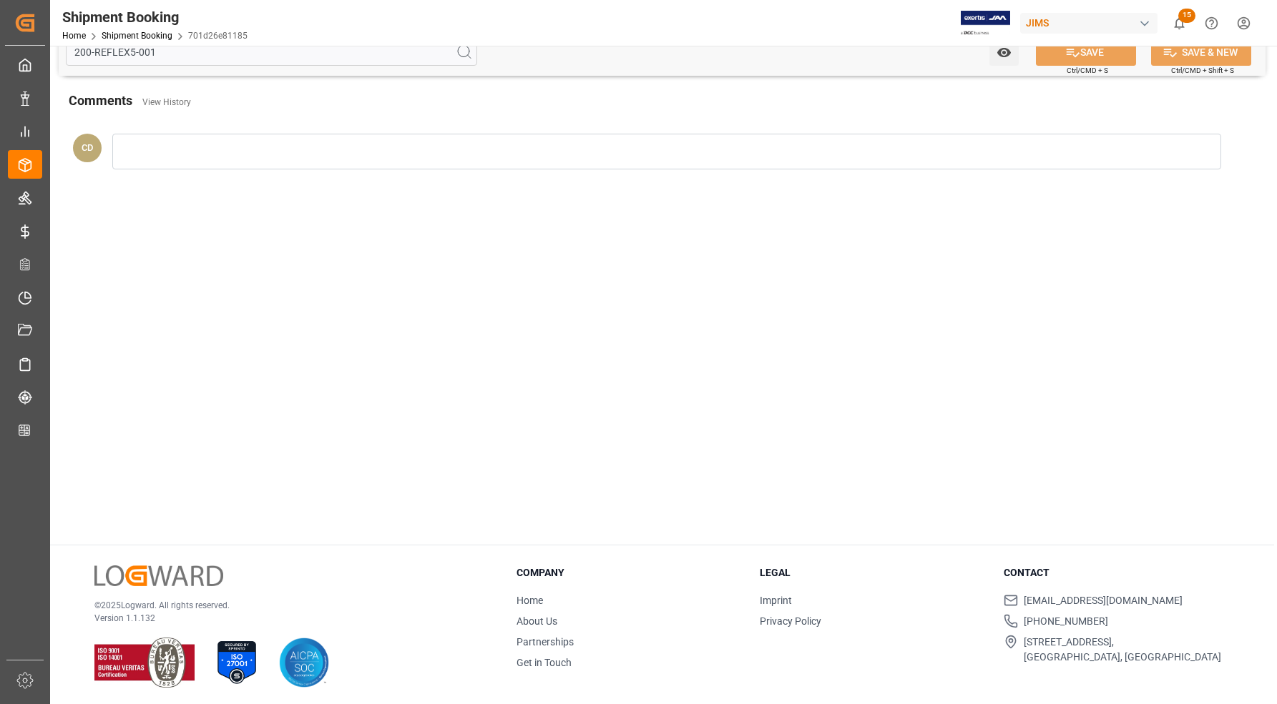
type input "200-REFLEX5-001"
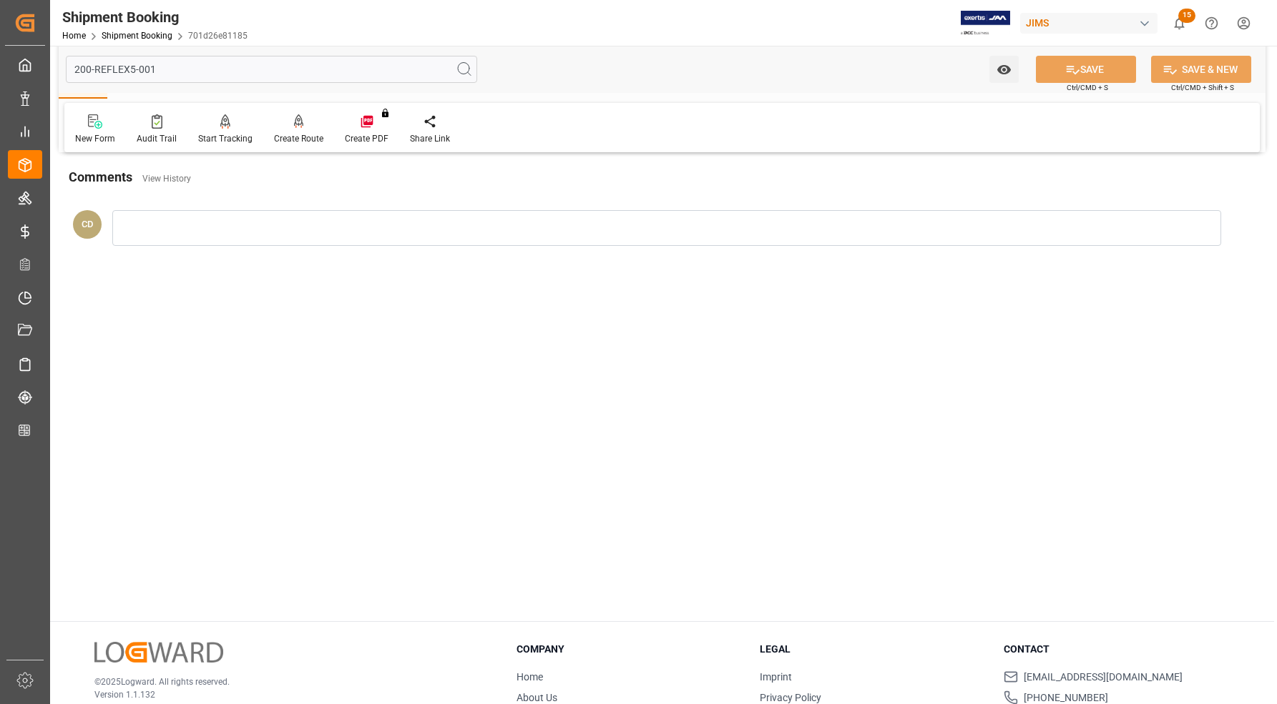
scroll to position [0, 0]
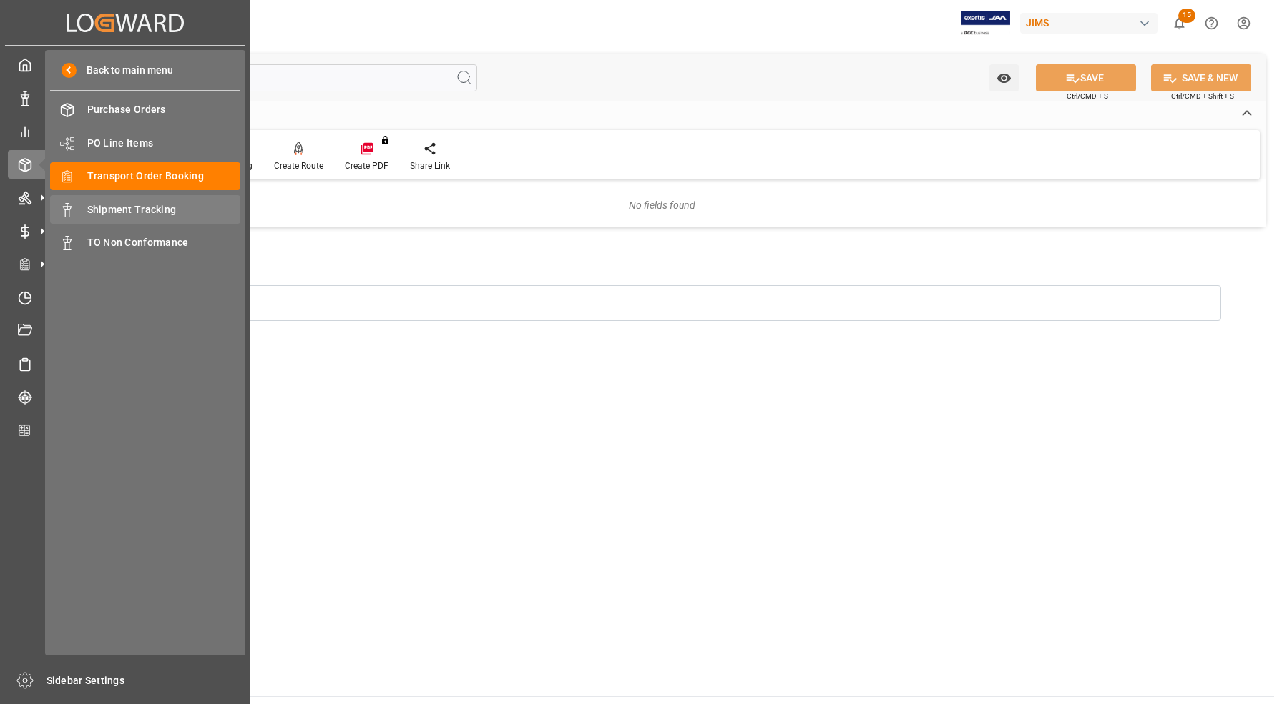
click at [106, 209] on span "Shipment Tracking" at bounding box center [164, 209] width 154 height 15
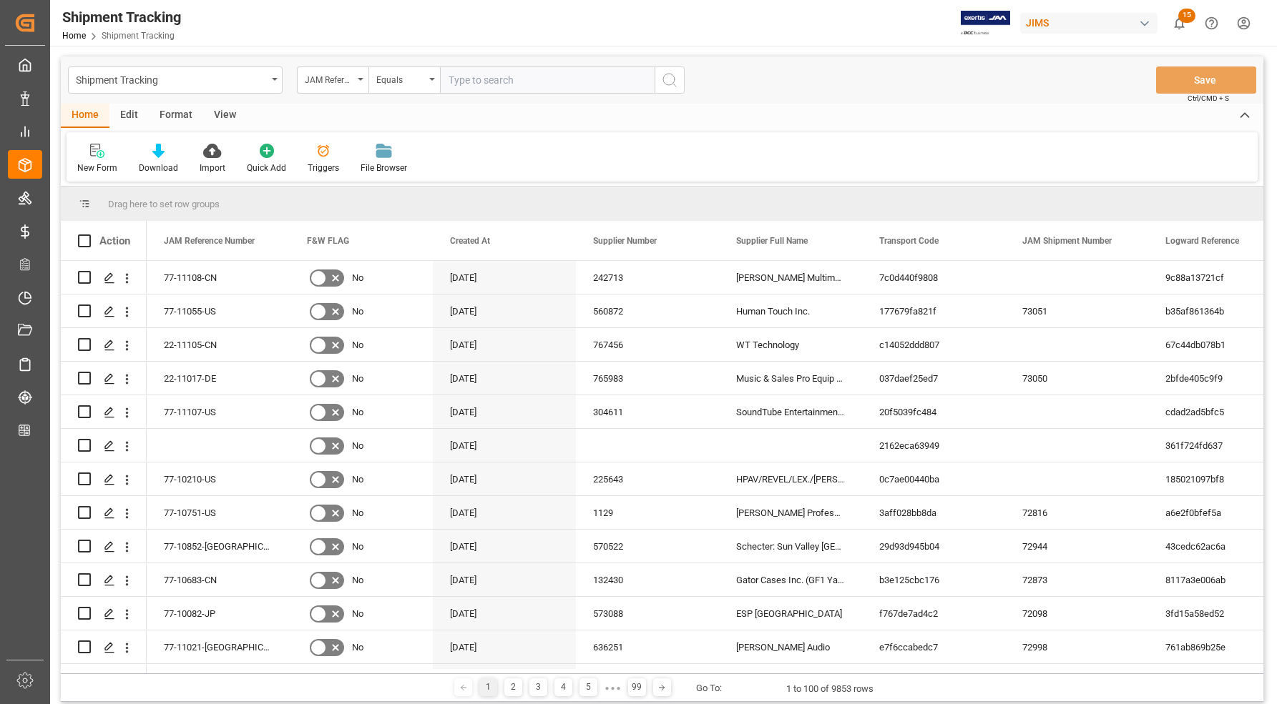
click at [511, 82] on input "text" at bounding box center [547, 80] width 215 height 27
type input "77-10922-[GEOGRAPHIC_DATA]"
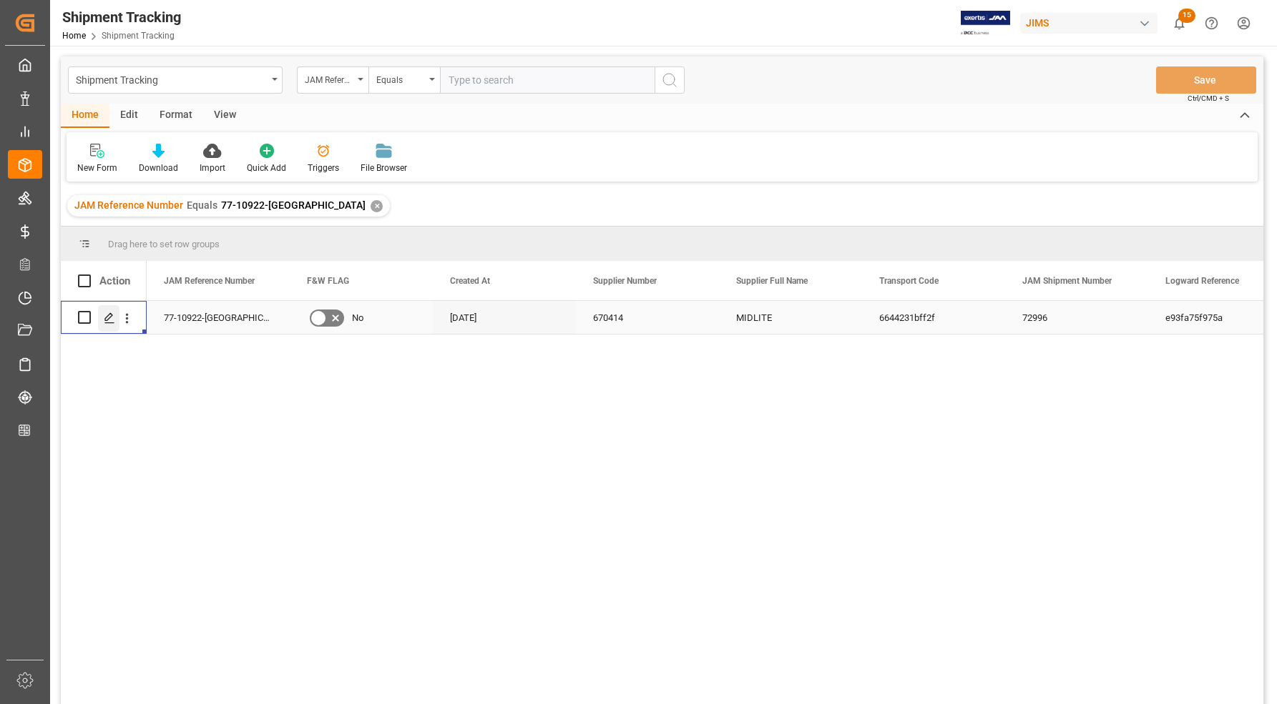
click at [111, 317] on polygon "Press SPACE to select this row." at bounding box center [108, 316] width 7 height 7
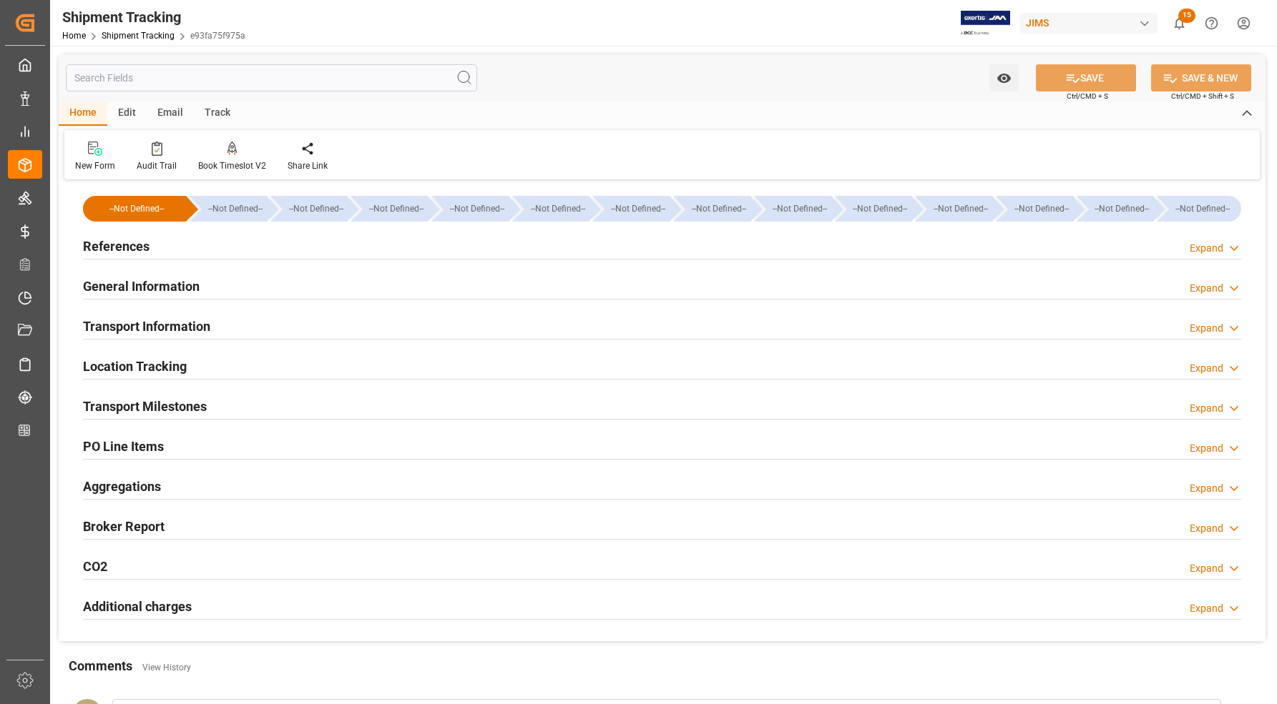
type input "[DATE] 00:00"
type input "[DATE]"
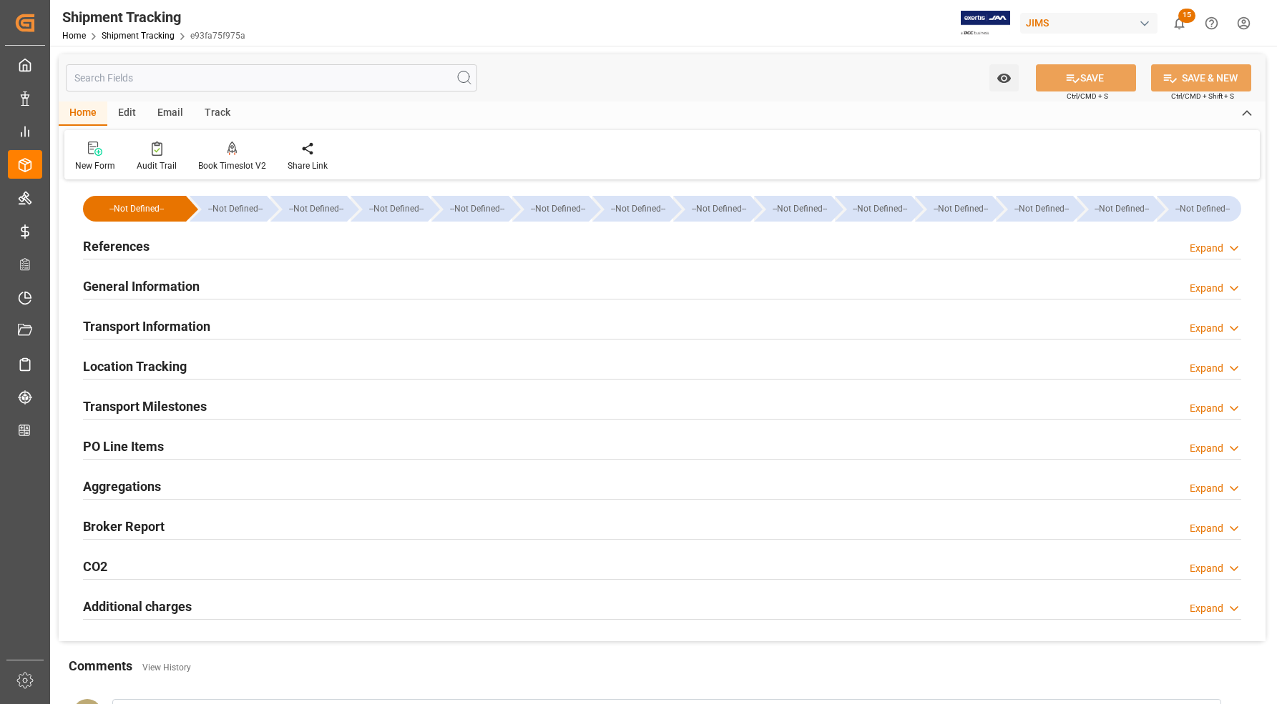
type input "[DATE]"
click at [134, 408] on h2 "Transport Milestones" at bounding box center [145, 406] width 124 height 19
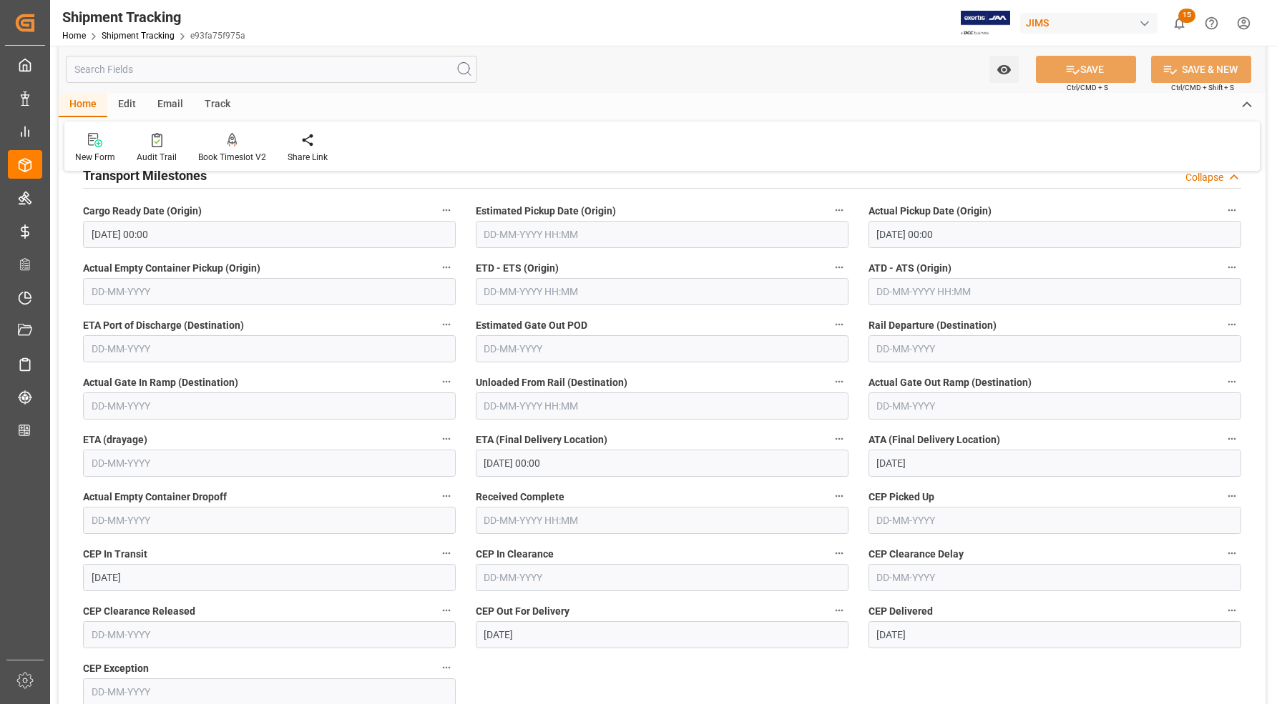
scroll to position [268, 0]
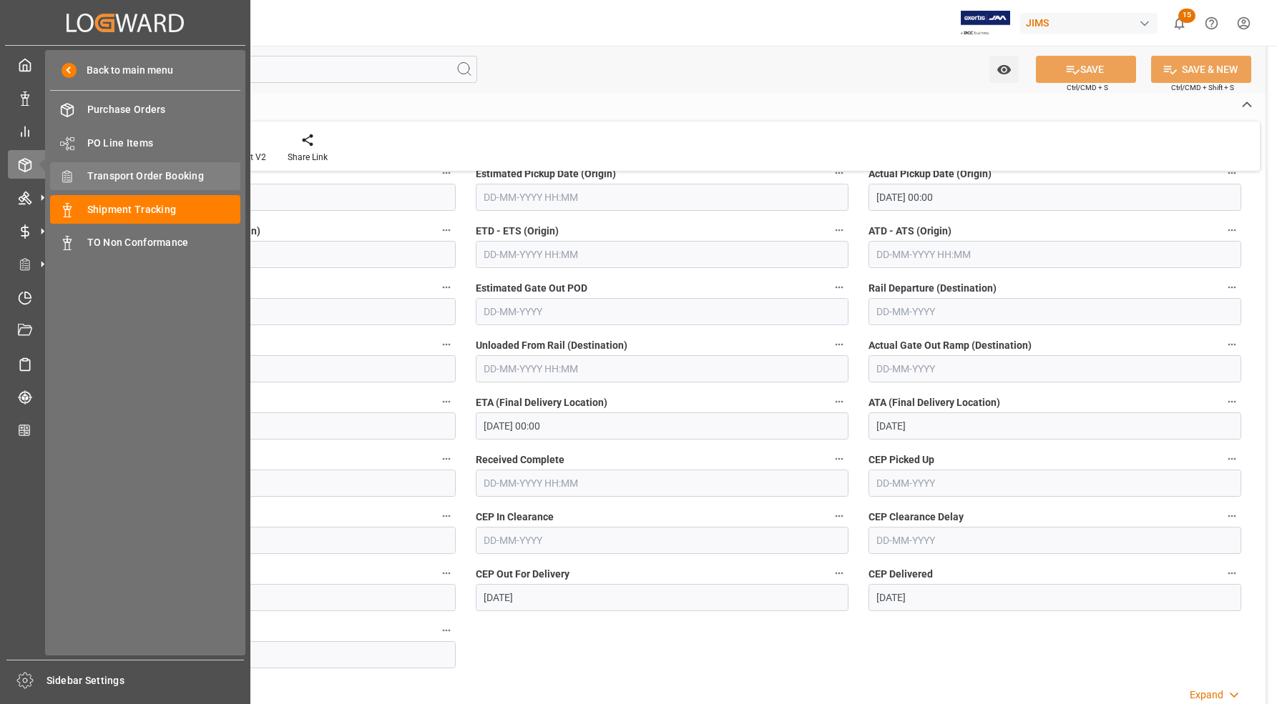
click at [123, 180] on span "Transport Order Booking" at bounding box center [164, 176] width 154 height 15
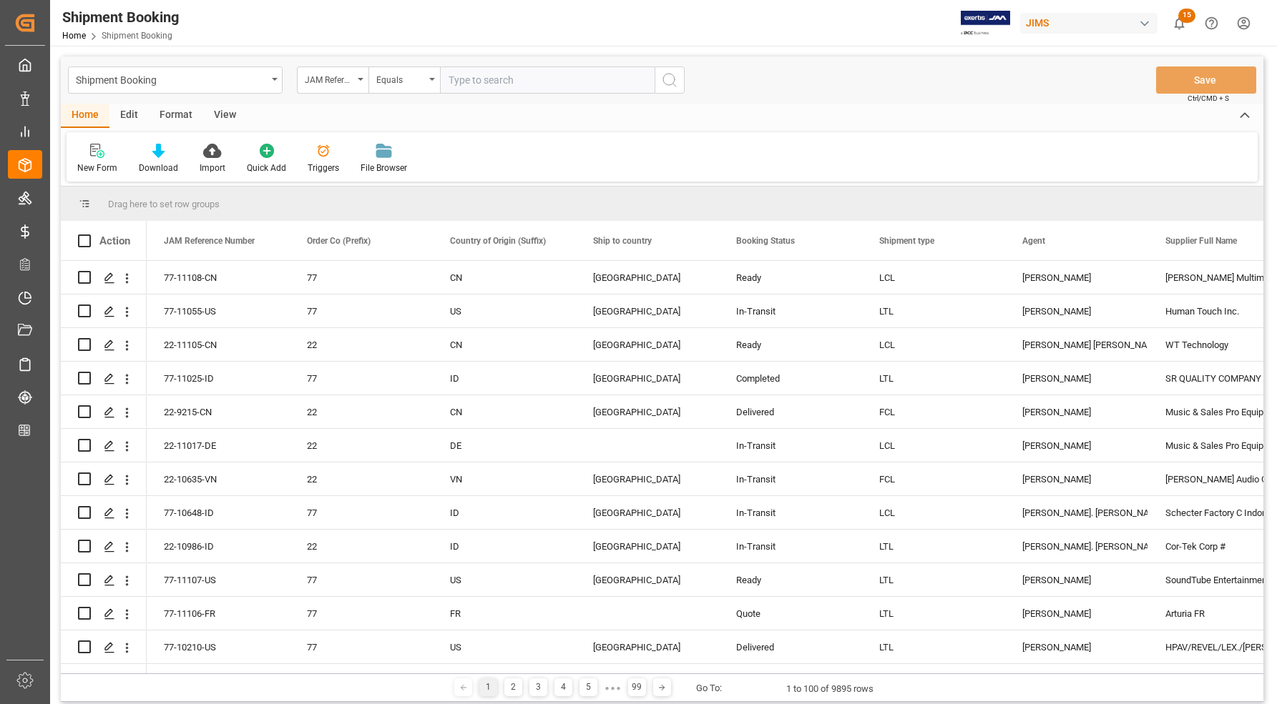
click at [559, 84] on input "text" at bounding box center [547, 80] width 215 height 27
type input "77-10922-[GEOGRAPHIC_DATA]"
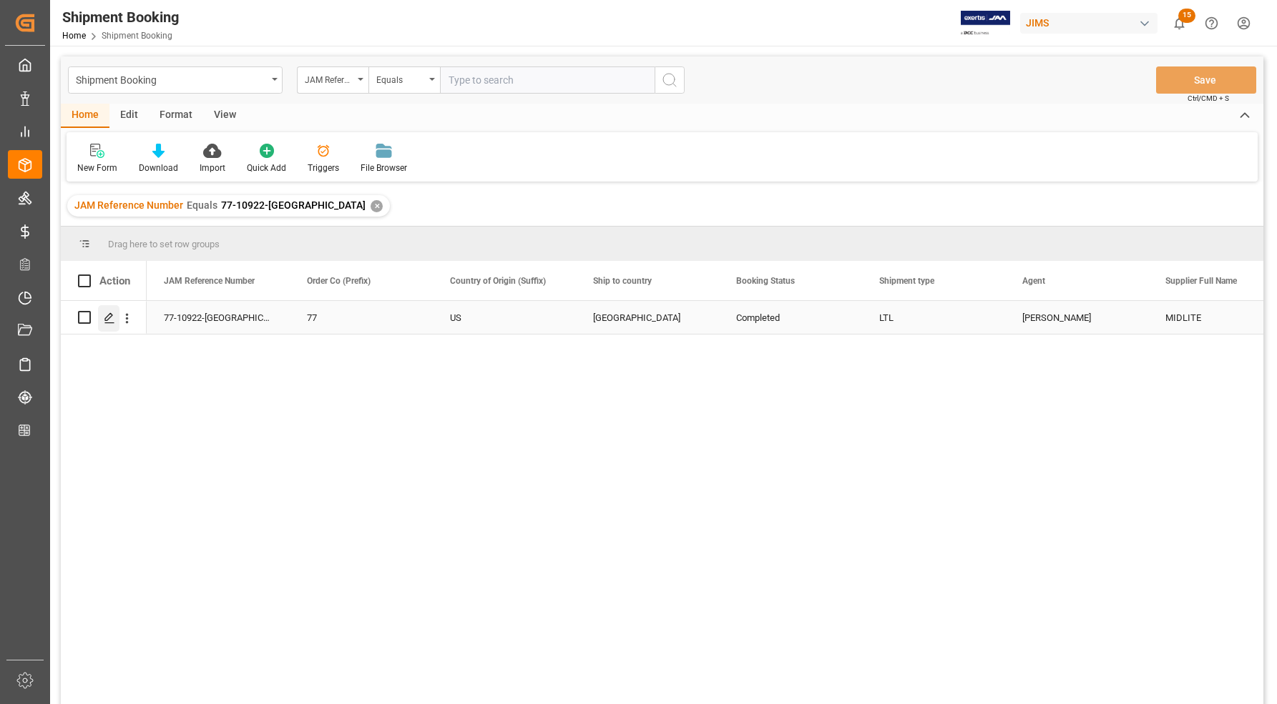
click at [105, 319] on polygon "Press SPACE to select this row." at bounding box center [108, 316] width 7 height 7
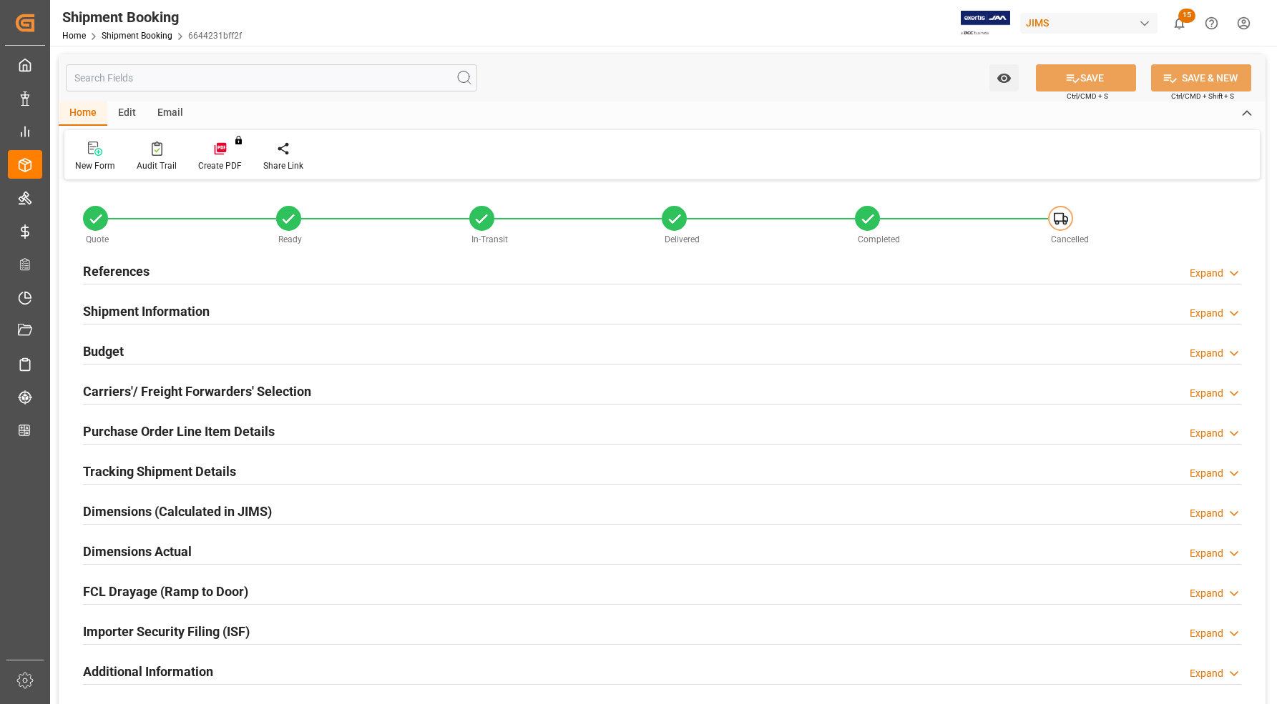
type input "3"
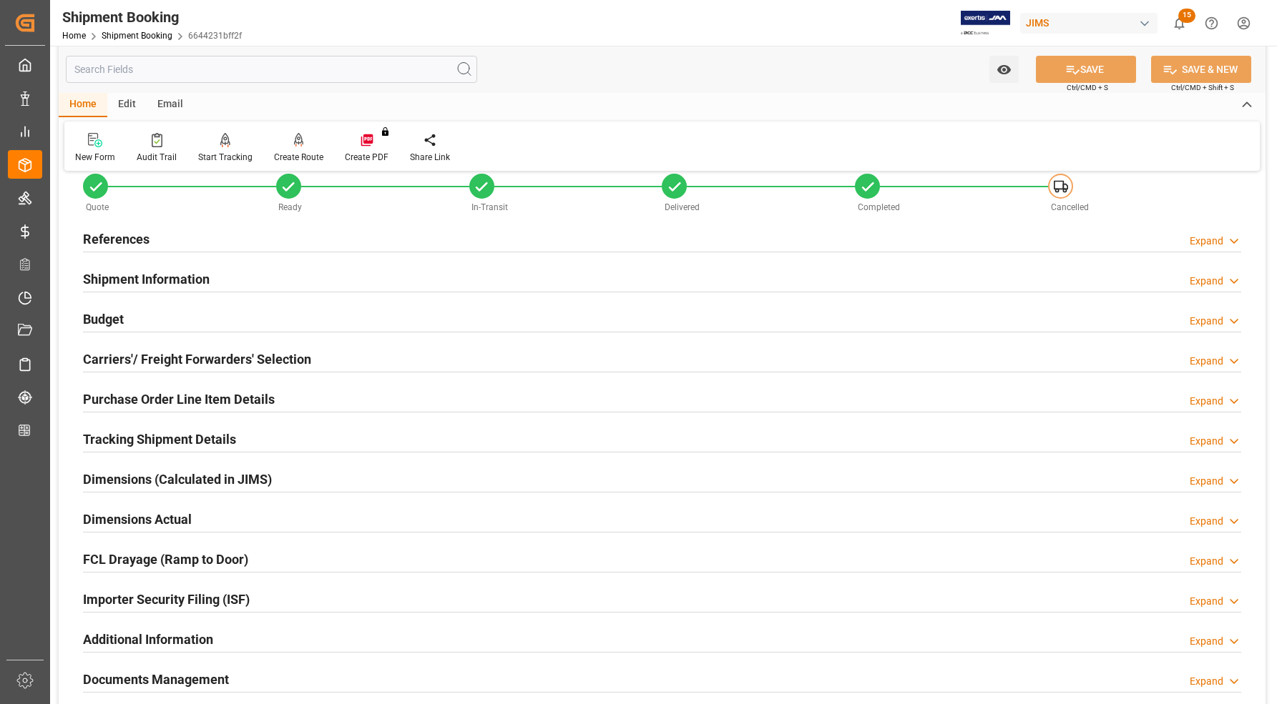
scroll to position [89, 0]
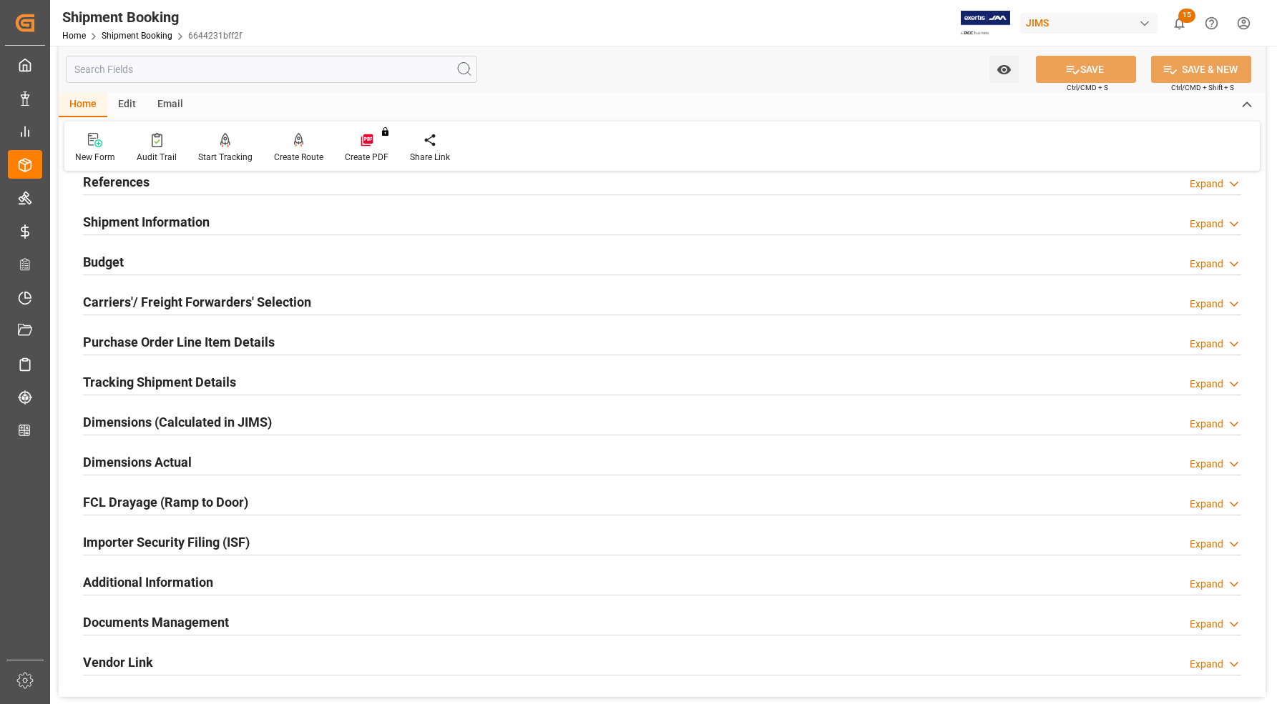
click at [109, 258] on h2 "Budget" at bounding box center [103, 261] width 41 height 19
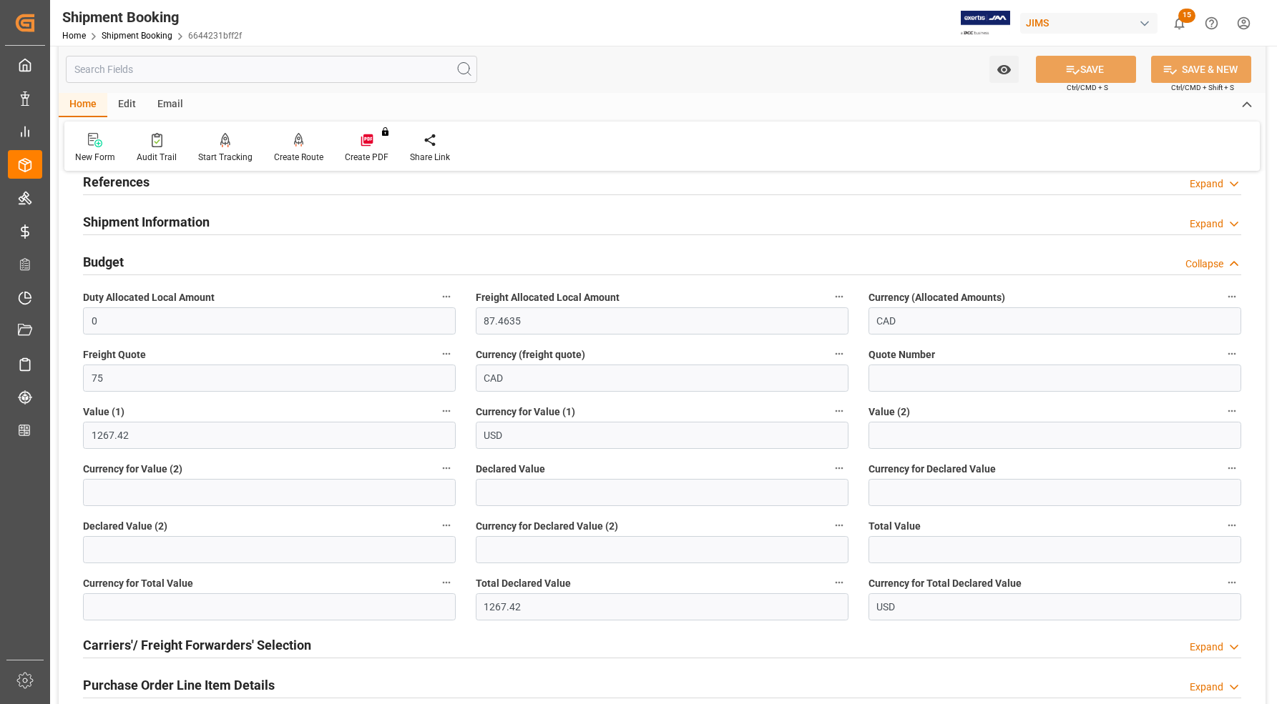
click at [109, 258] on h2 "Budget" at bounding box center [103, 261] width 41 height 19
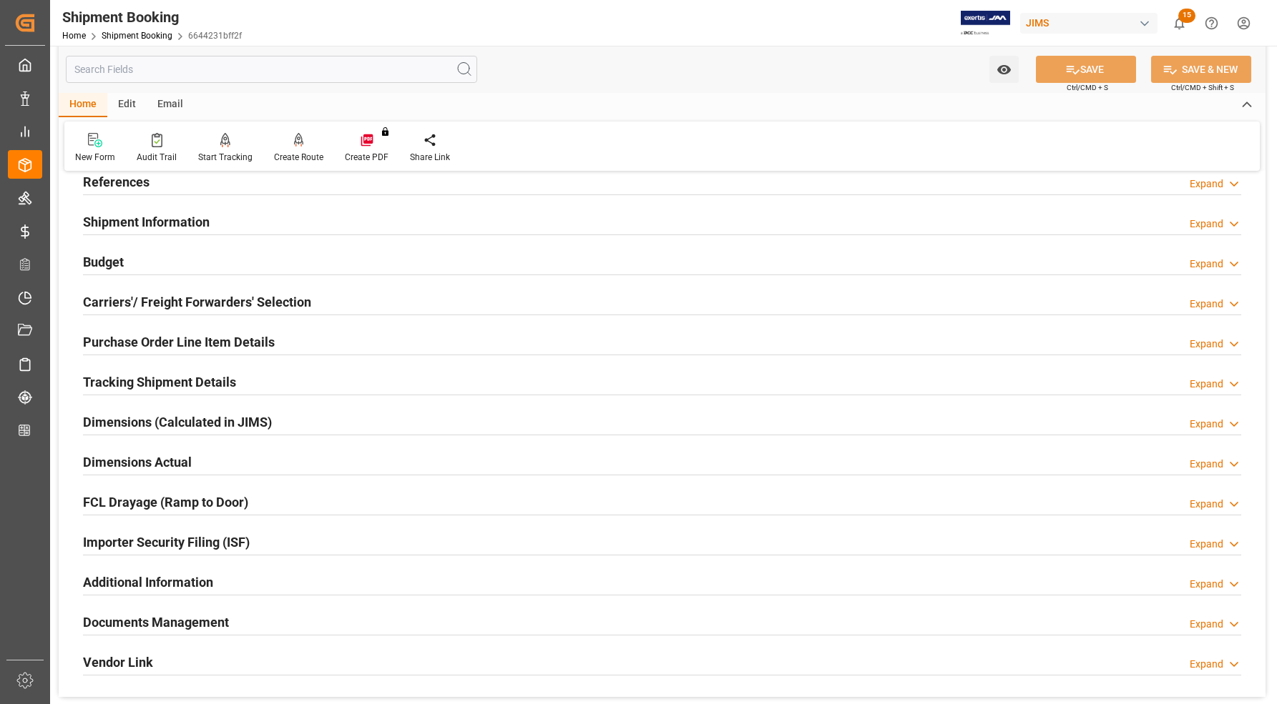
click at [123, 302] on h2 "Carriers'/ Freight Forwarders' Selection" at bounding box center [197, 302] width 228 height 19
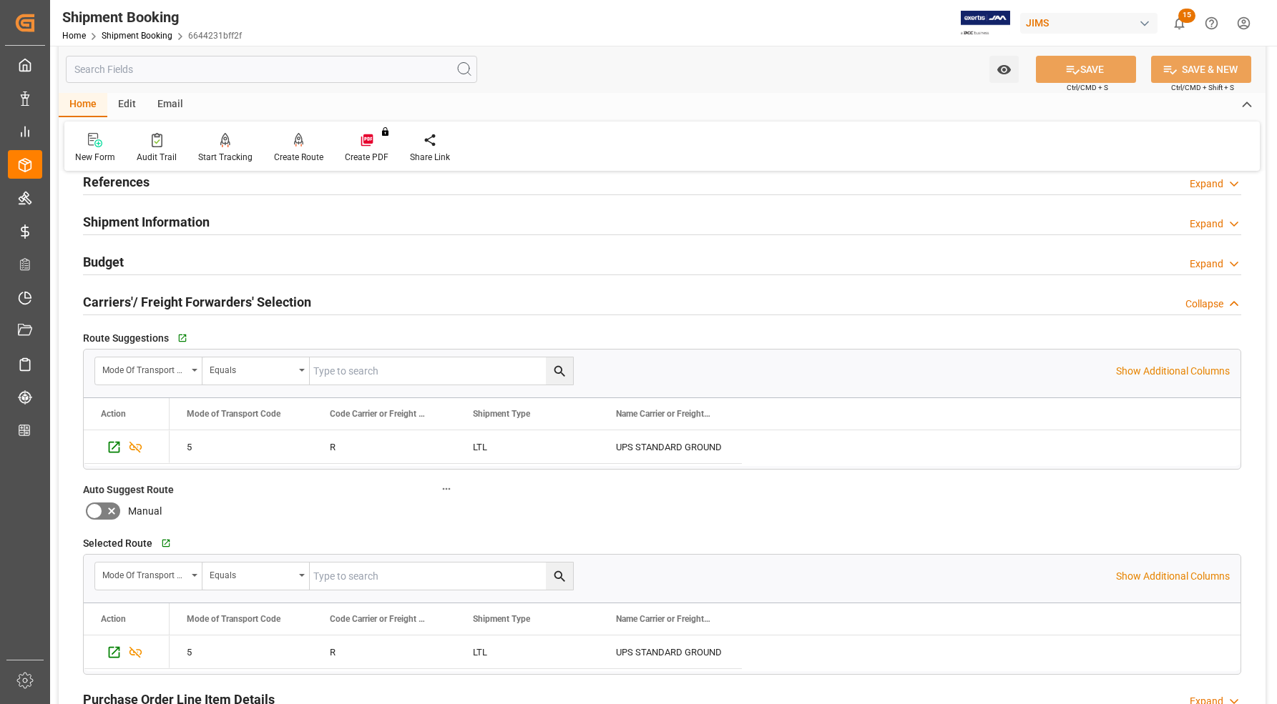
click at [123, 302] on h2 "Carriers'/ Freight Forwarders' Selection" at bounding box center [197, 302] width 228 height 19
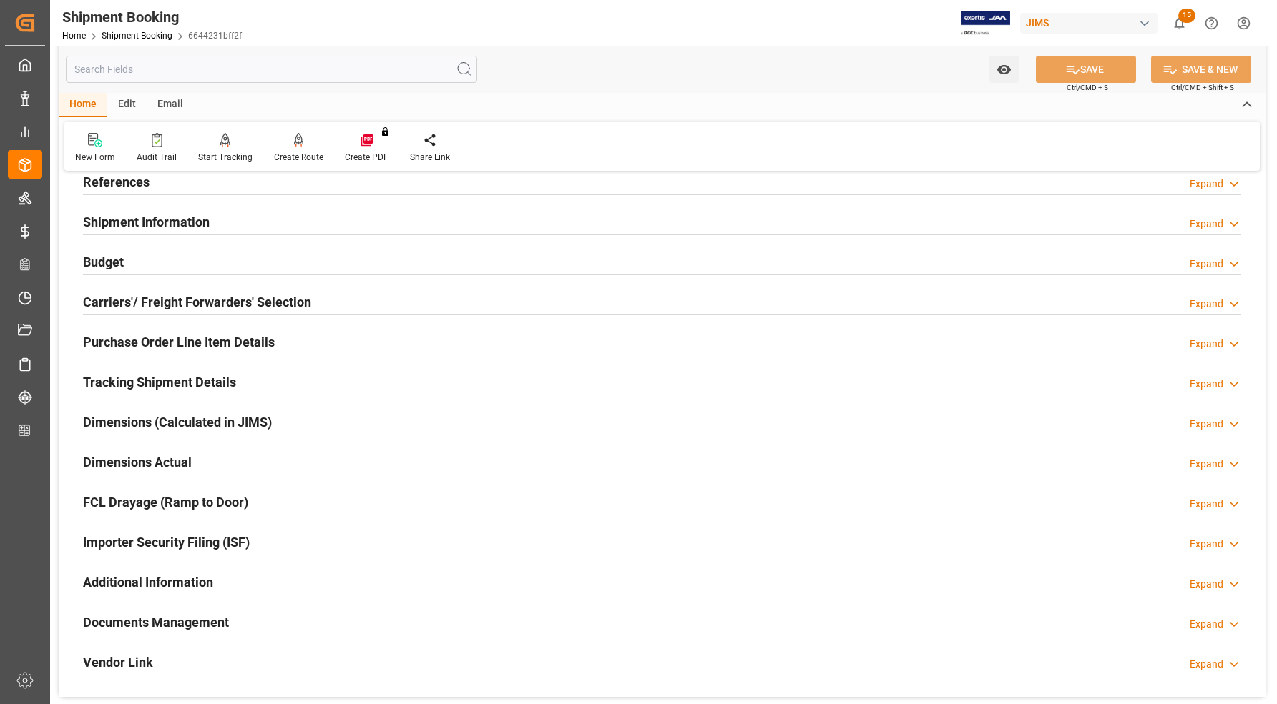
click at [134, 342] on h2 "Purchase Order Line Item Details" at bounding box center [179, 342] width 192 height 19
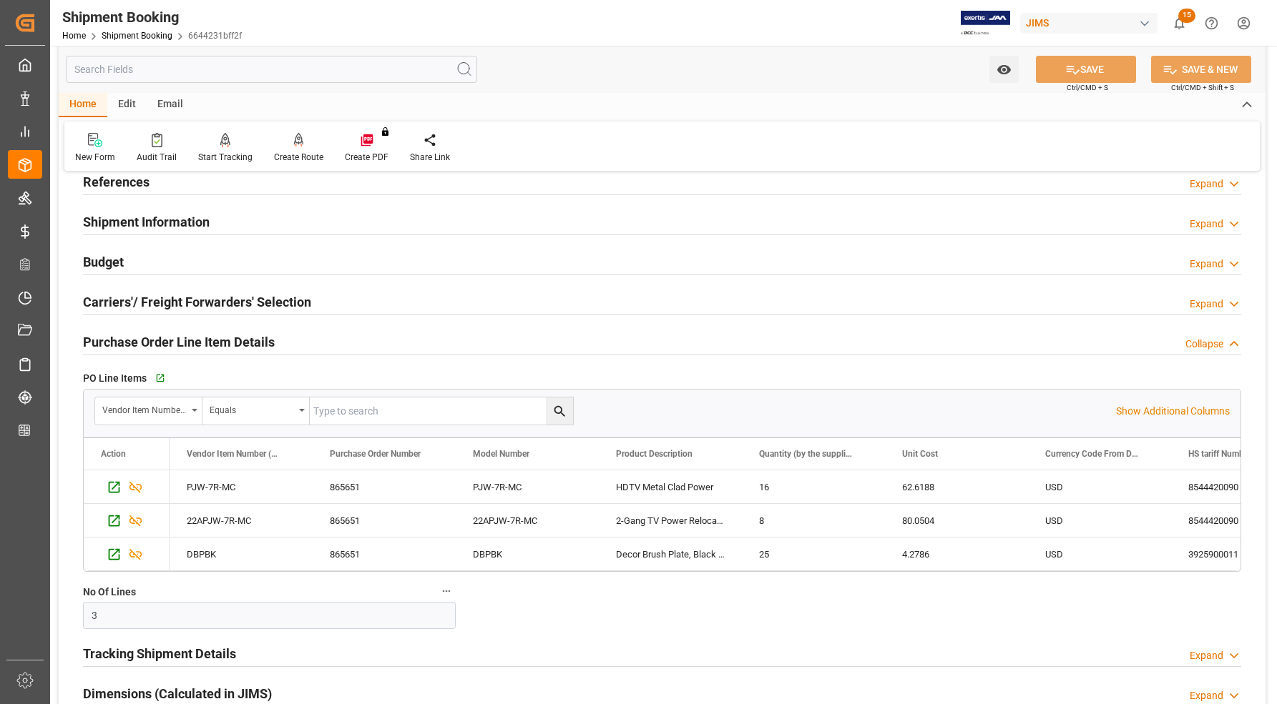
click at [134, 342] on h2 "Purchase Order Line Item Details" at bounding box center [179, 342] width 192 height 19
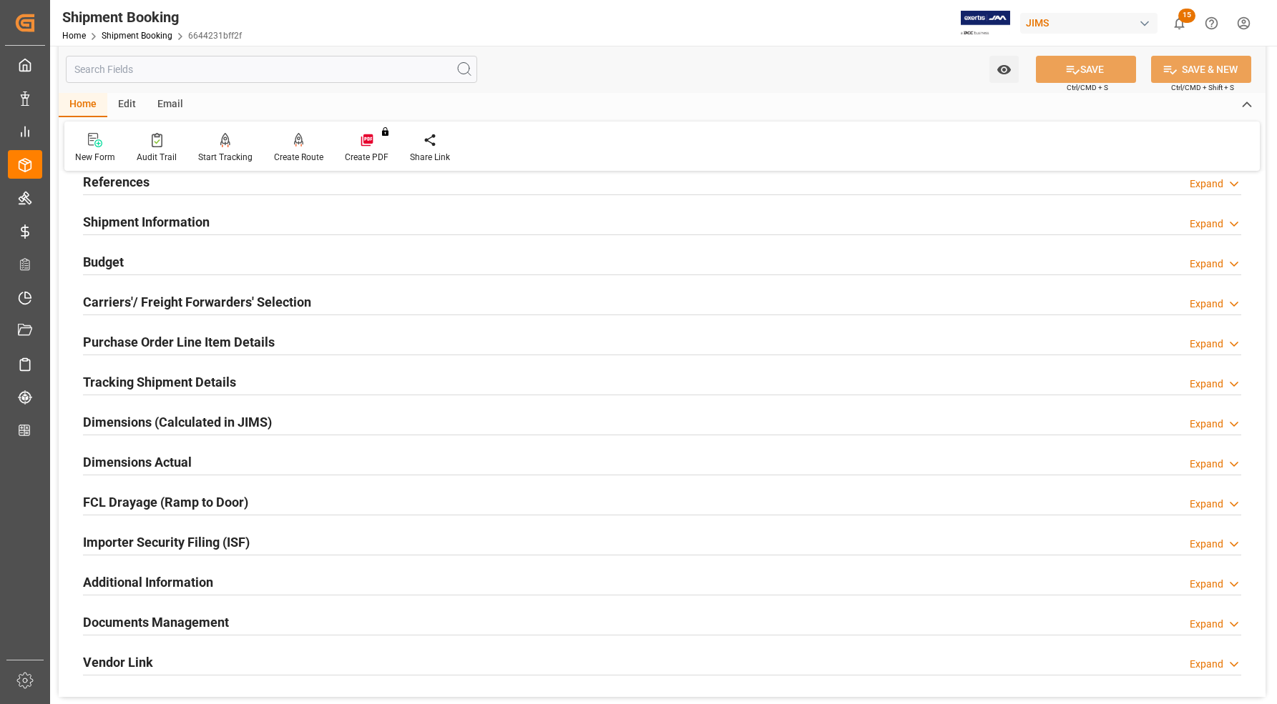
click at [225, 619] on h2 "Documents Management" at bounding box center [156, 622] width 146 height 19
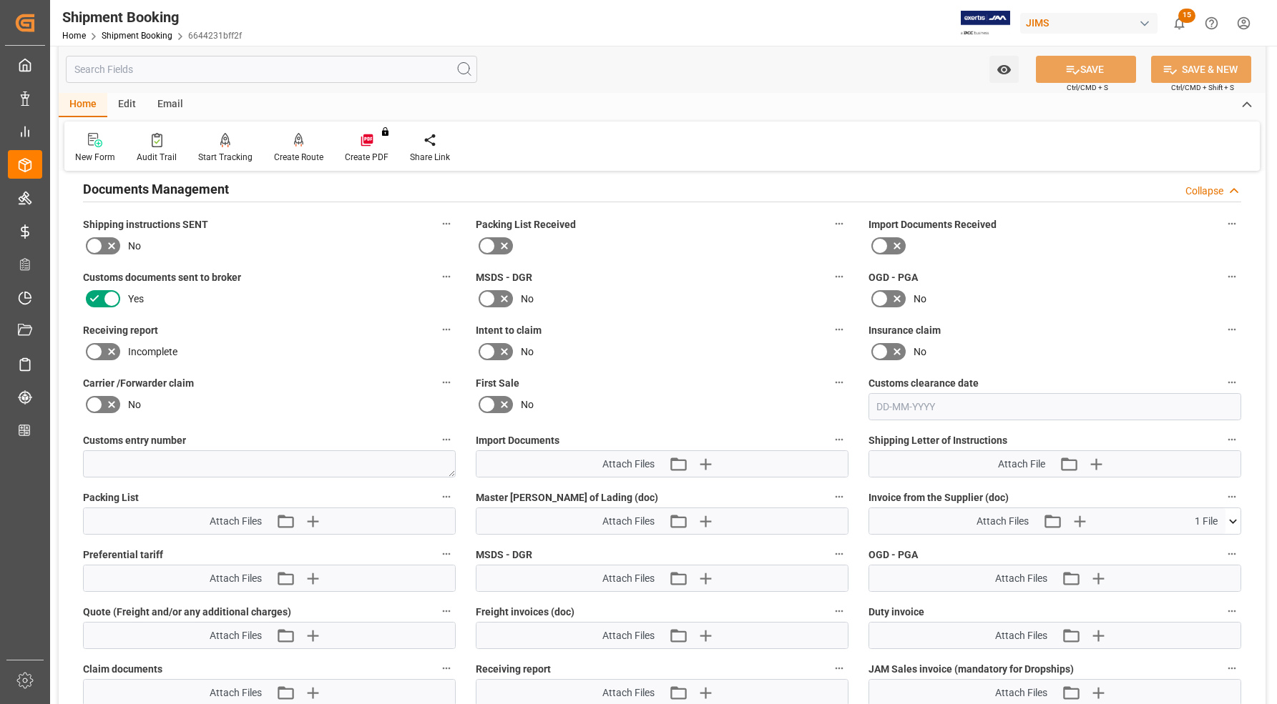
scroll to position [536, 0]
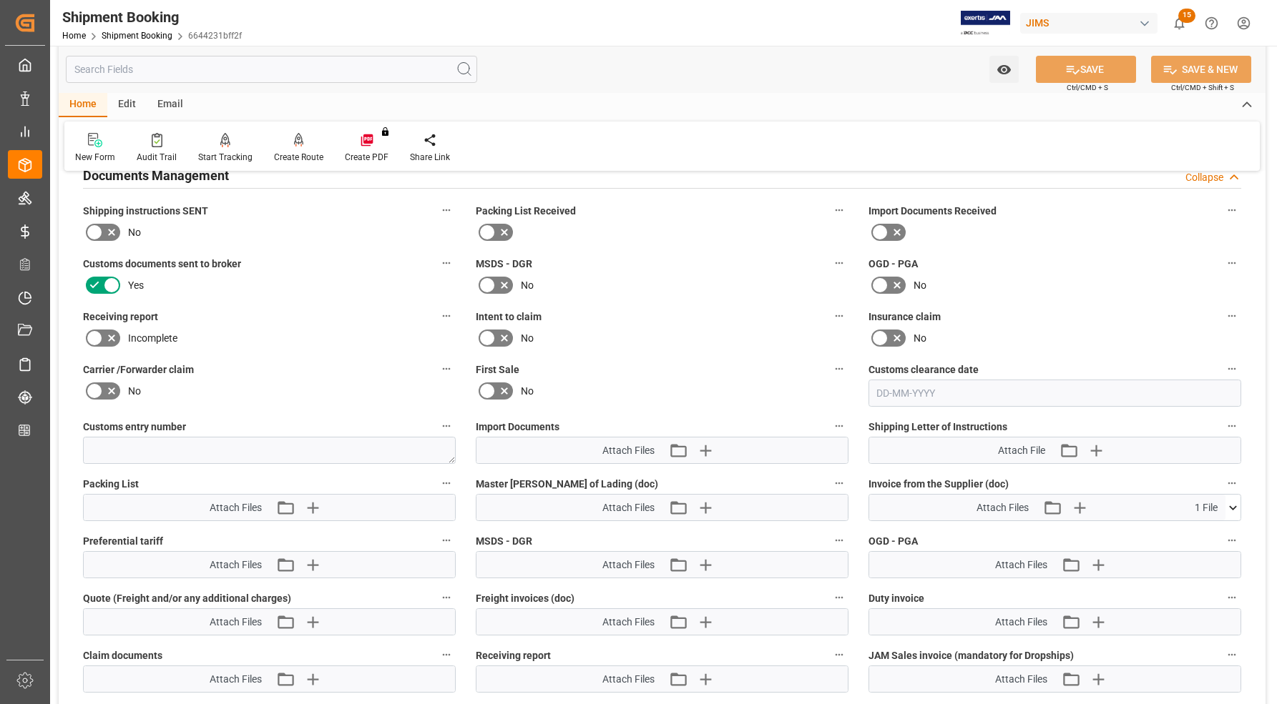
click at [888, 229] on icon at bounding box center [896, 232] width 17 height 17
click at [0, 0] on input "checkbox" at bounding box center [0, 0] width 0 height 0
click at [488, 233] on icon at bounding box center [486, 232] width 17 height 17
click at [0, 0] on input "checkbox" at bounding box center [0, 0] width 0 height 0
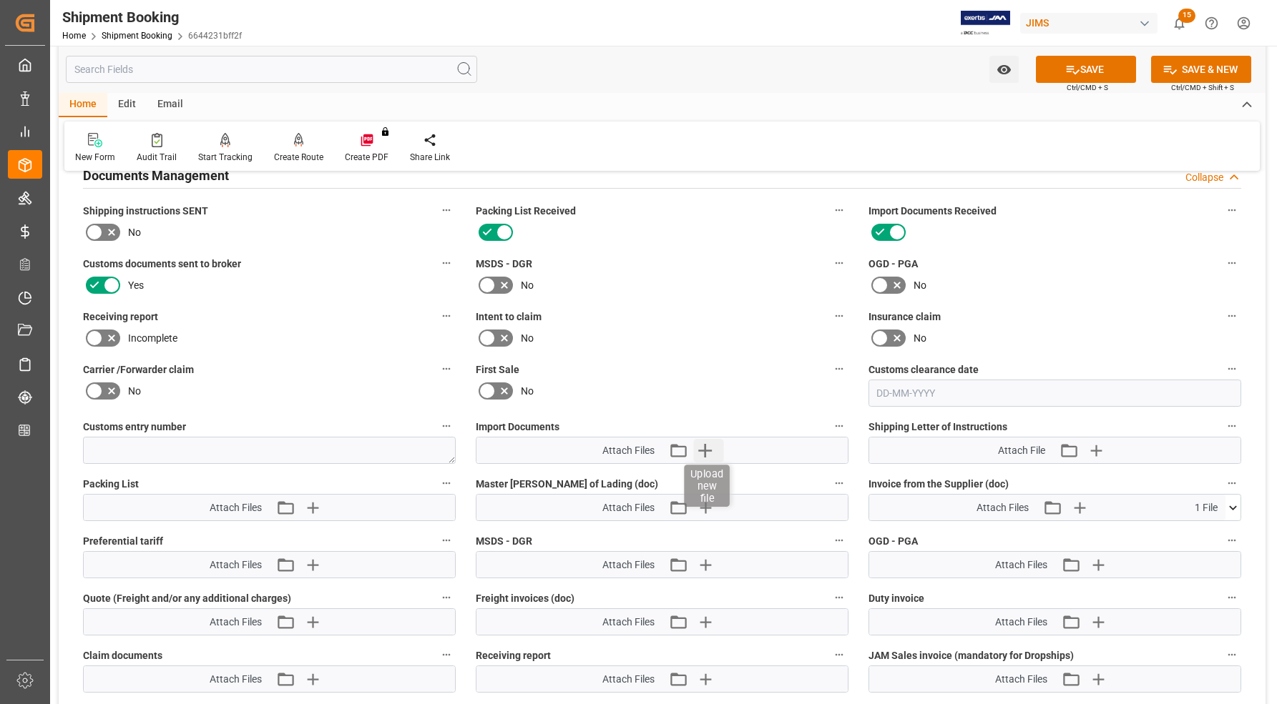
click at [705, 448] on icon "button" at bounding box center [706, 451] width 14 height 14
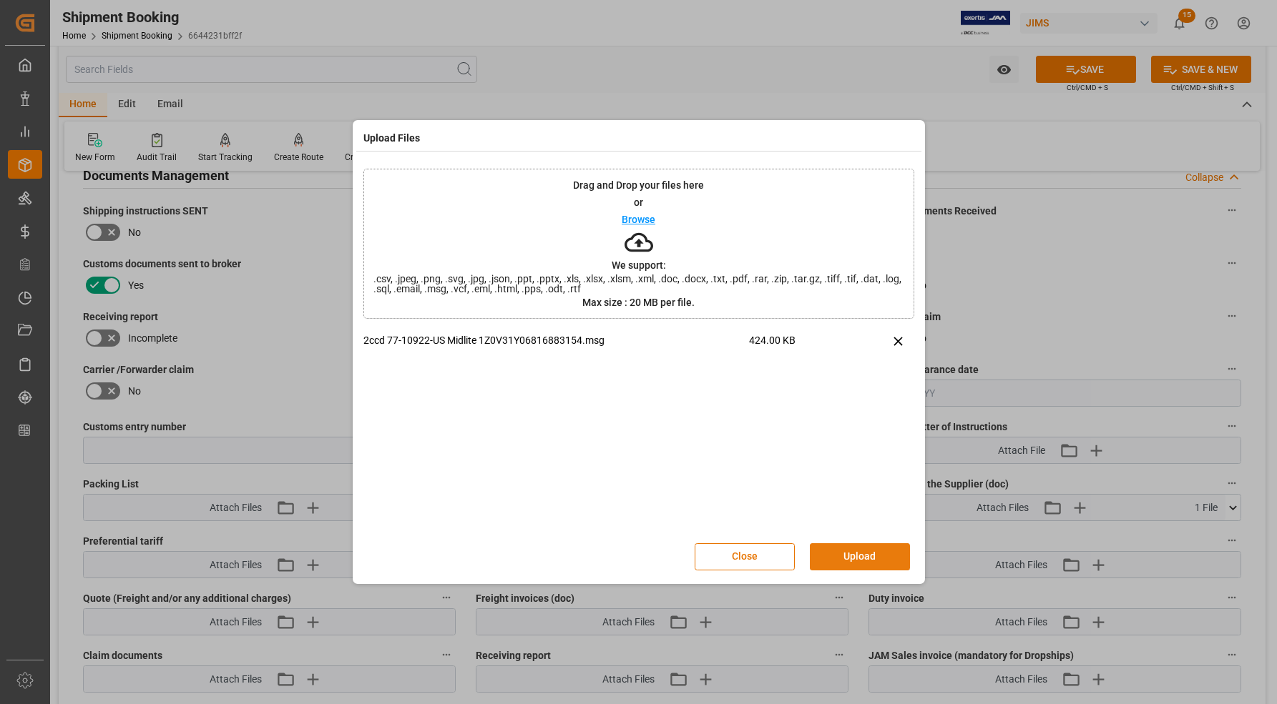
click at [859, 551] on button "Upload" at bounding box center [860, 557] width 100 height 27
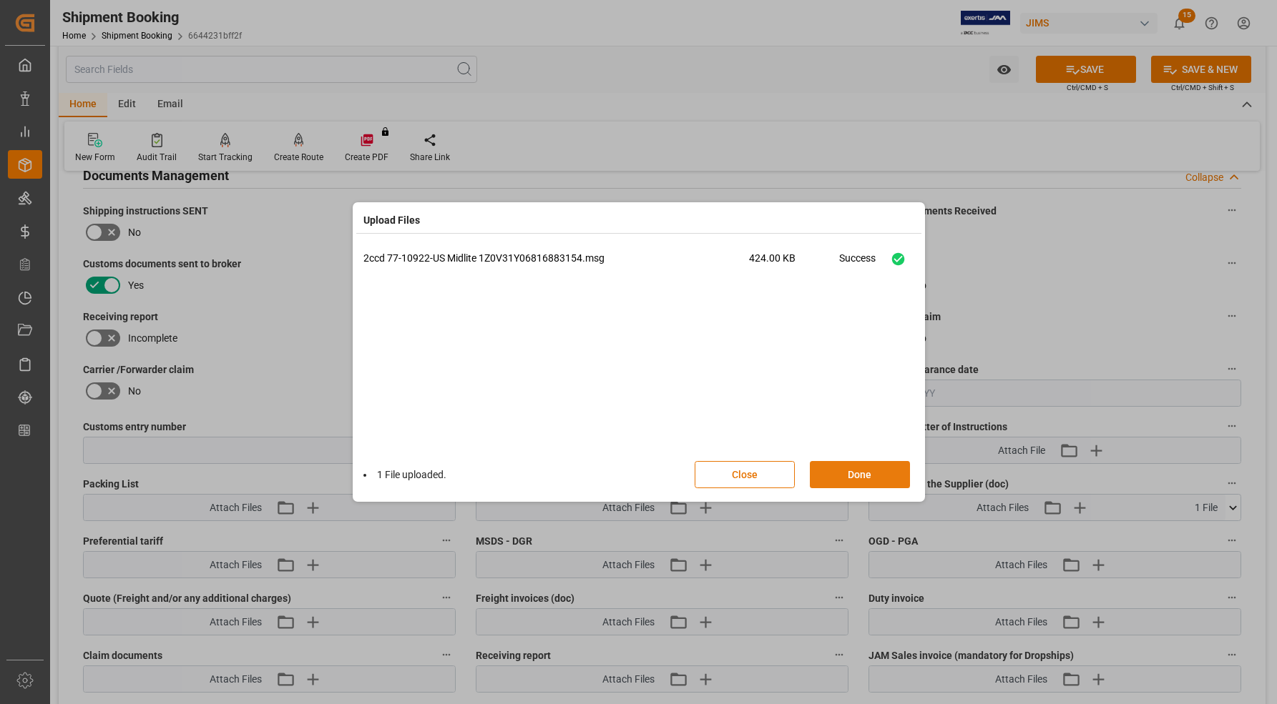
click at [844, 463] on button "Done" at bounding box center [860, 474] width 100 height 27
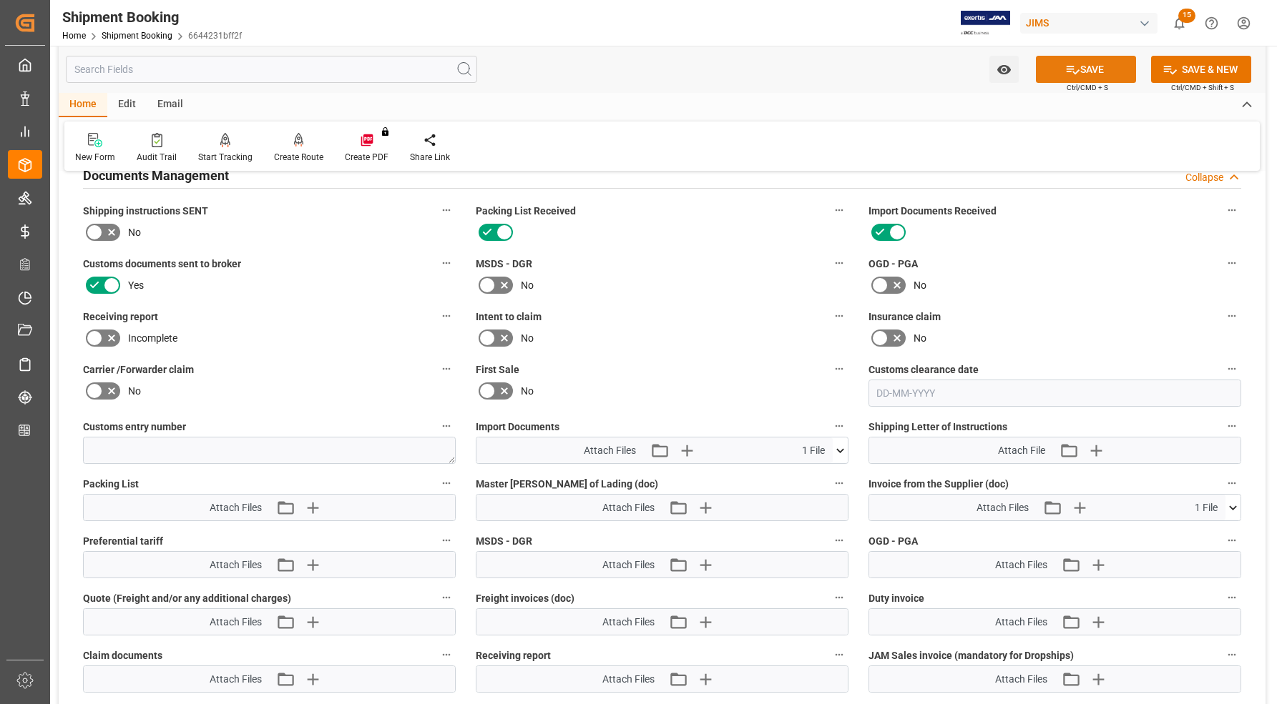
click at [1094, 69] on button "SAVE" at bounding box center [1086, 69] width 100 height 27
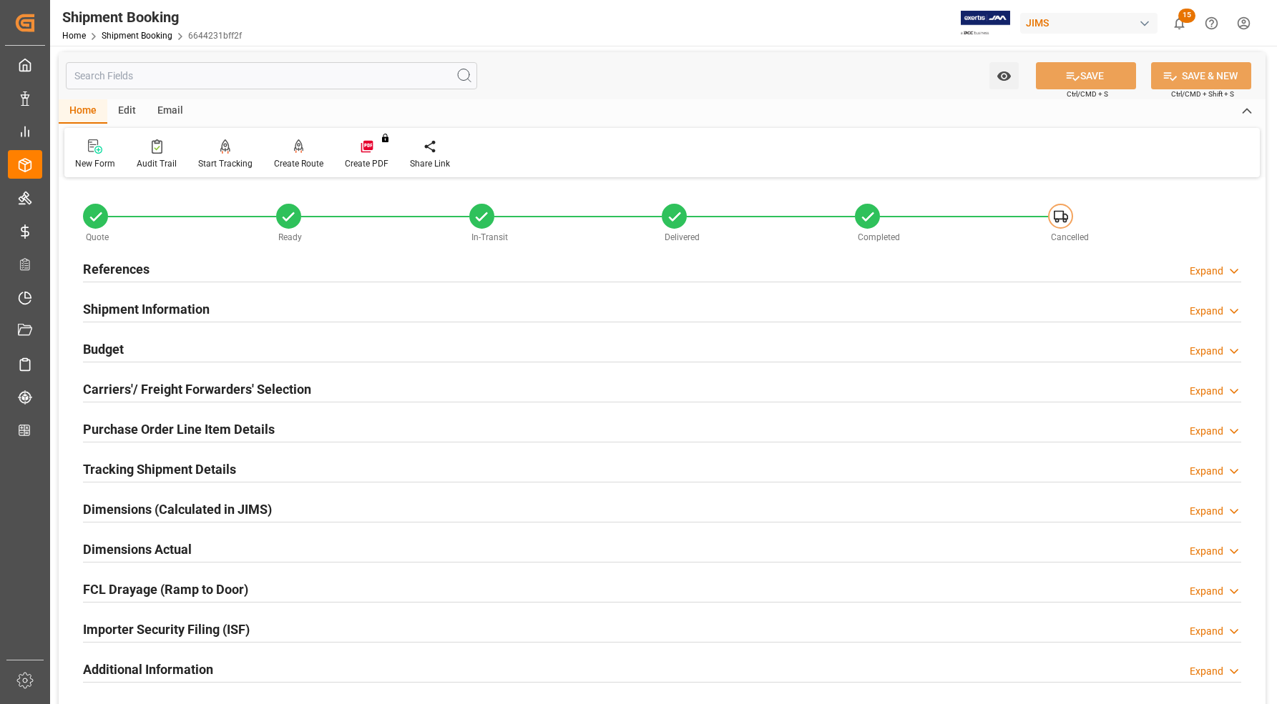
scroll to position [0, 0]
click at [97, 265] on h2 "References" at bounding box center [116, 271] width 67 height 19
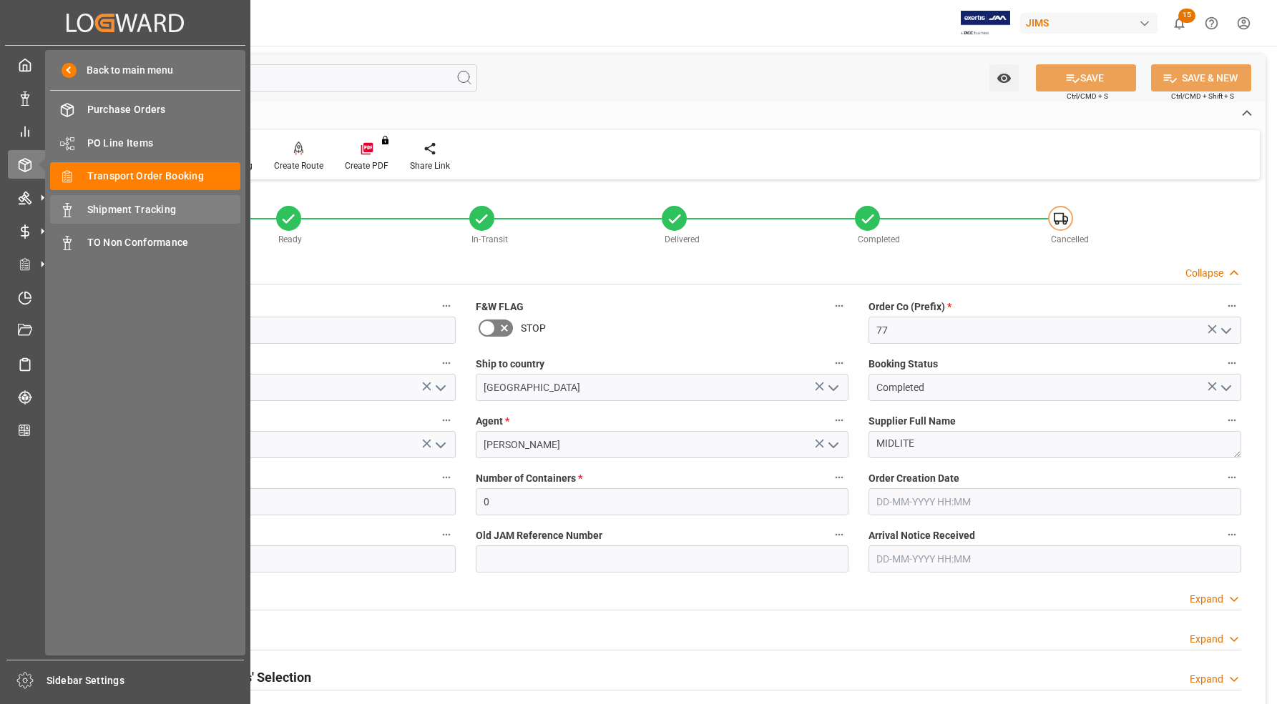
click at [98, 207] on span "Shipment Tracking" at bounding box center [164, 209] width 154 height 15
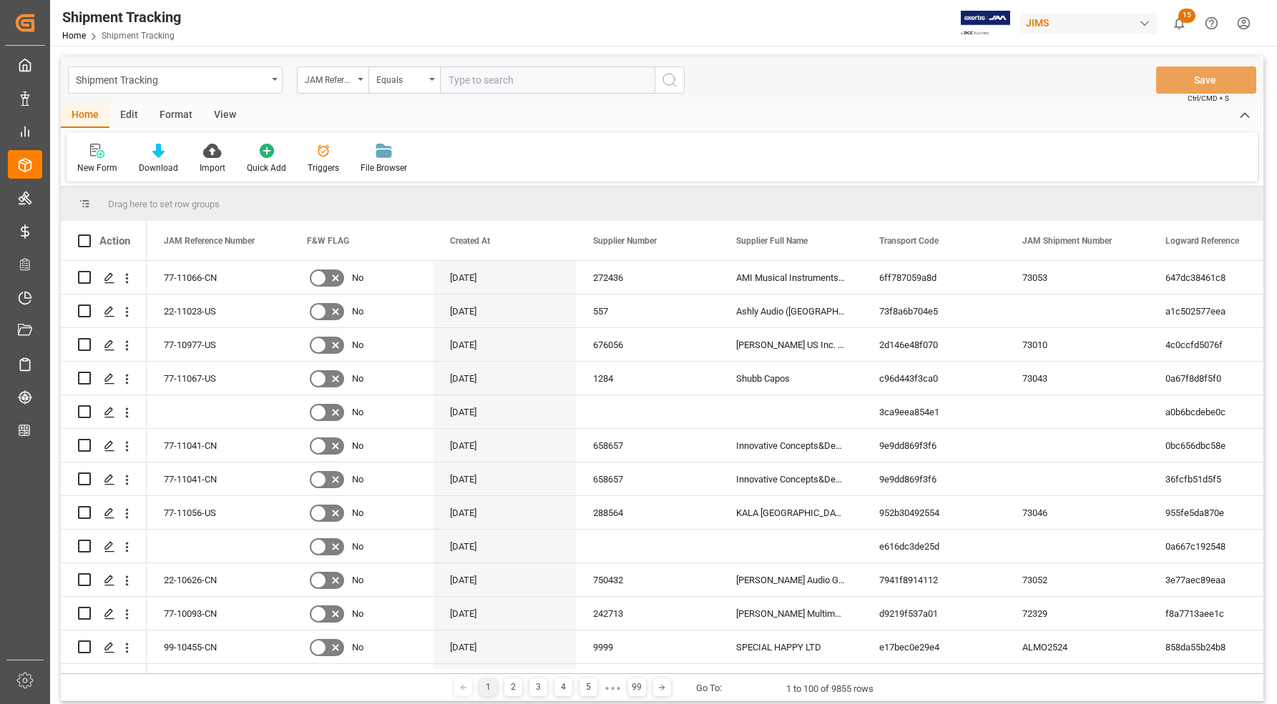
click at [497, 82] on input "text" at bounding box center [547, 80] width 215 height 27
type input "77-10974-[GEOGRAPHIC_DATA]"
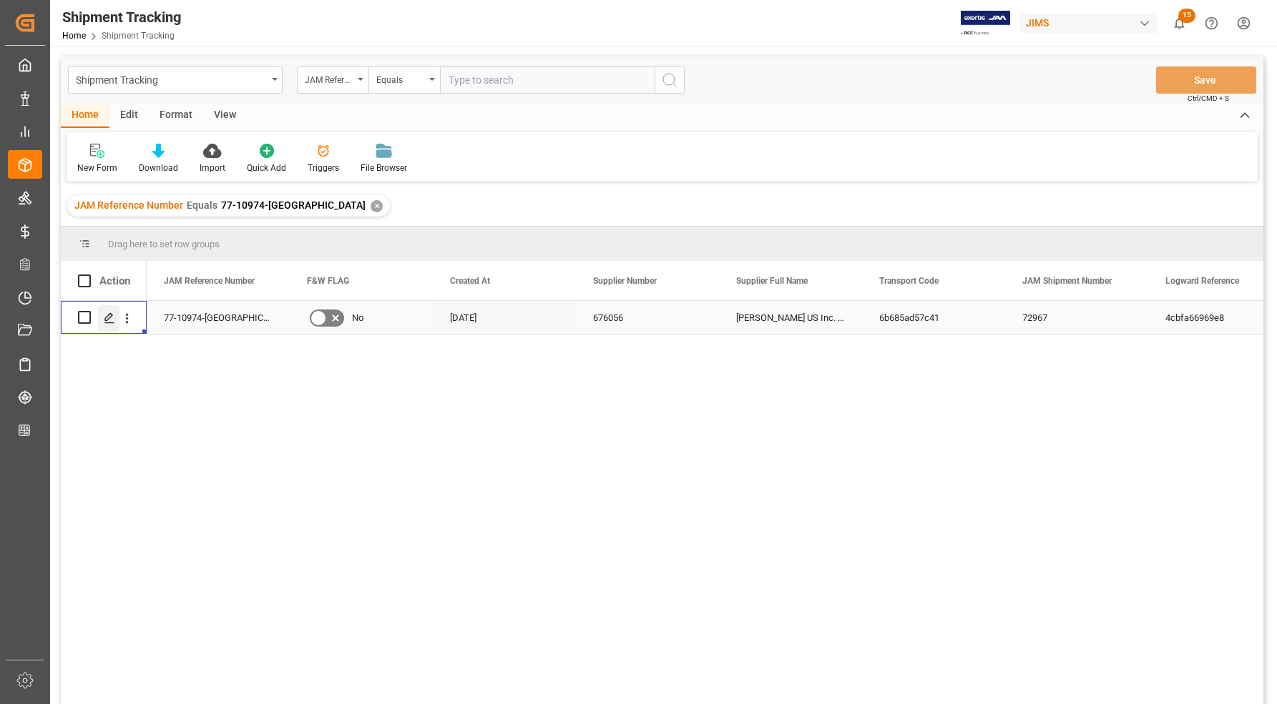
click at [108, 318] on icon "Press SPACE to select this row." at bounding box center [109, 318] width 11 height 11
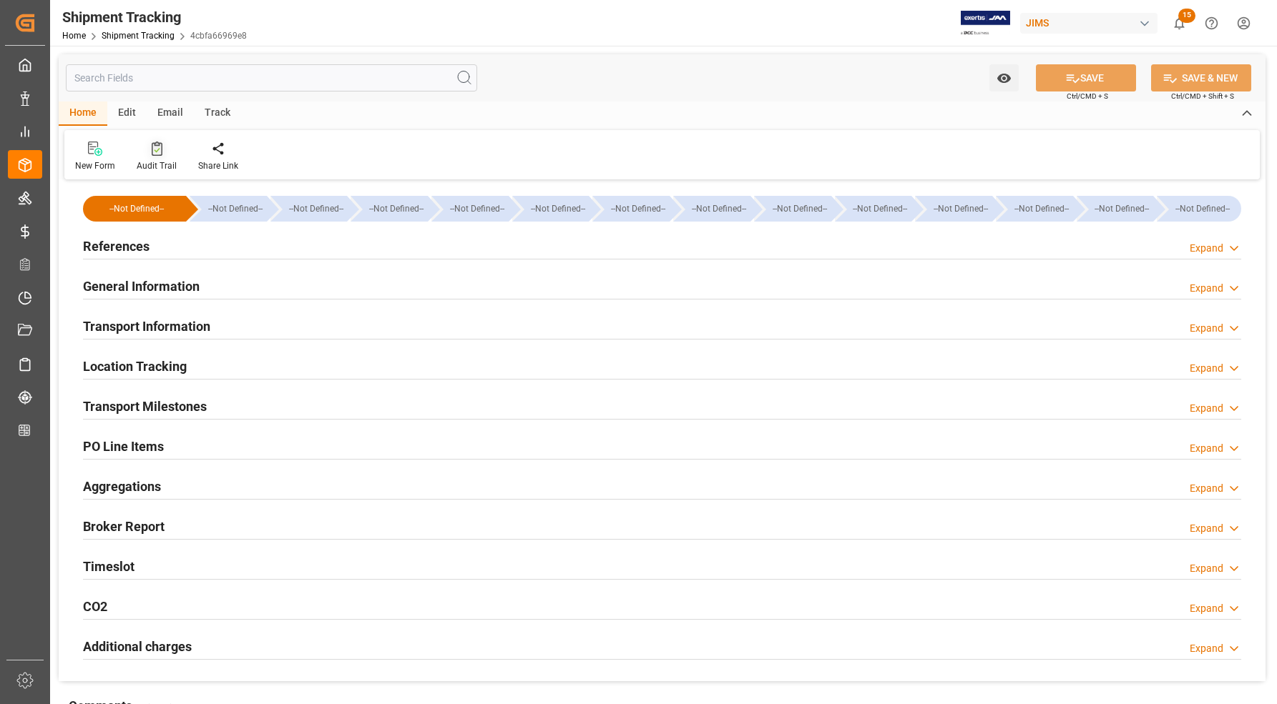
type input "238018.56"
click at [133, 238] on h2 "References" at bounding box center [116, 246] width 67 height 19
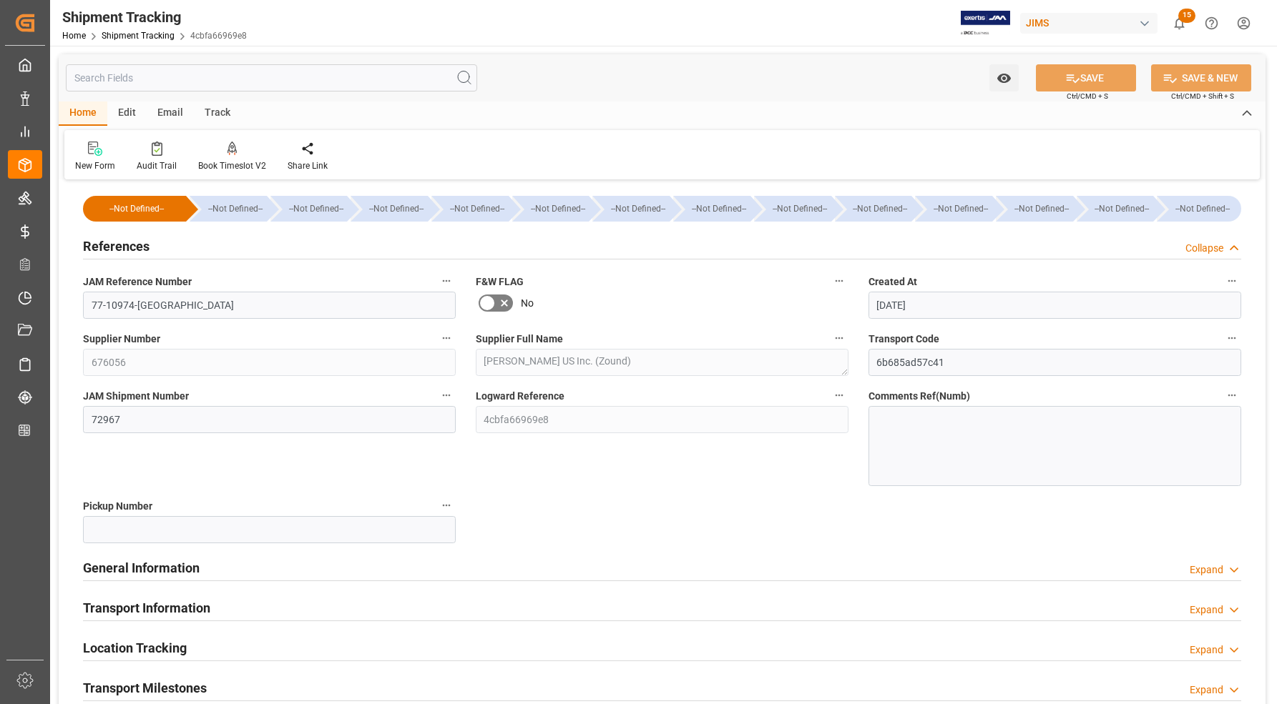
click at [133, 238] on h2 "References" at bounding box center [116, 246] width 67 height 19
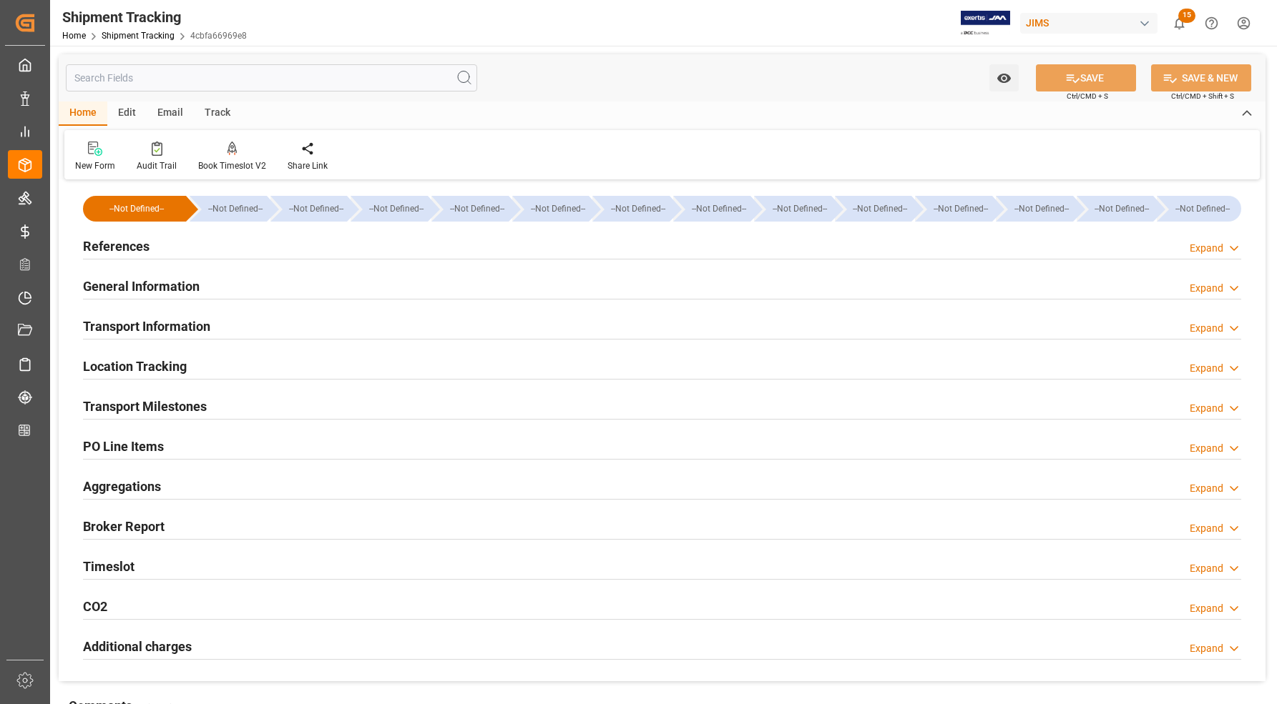
click at [119, 405] on h2 "Transport Milestones" at bounding box center [145, 406] width 124 height 19
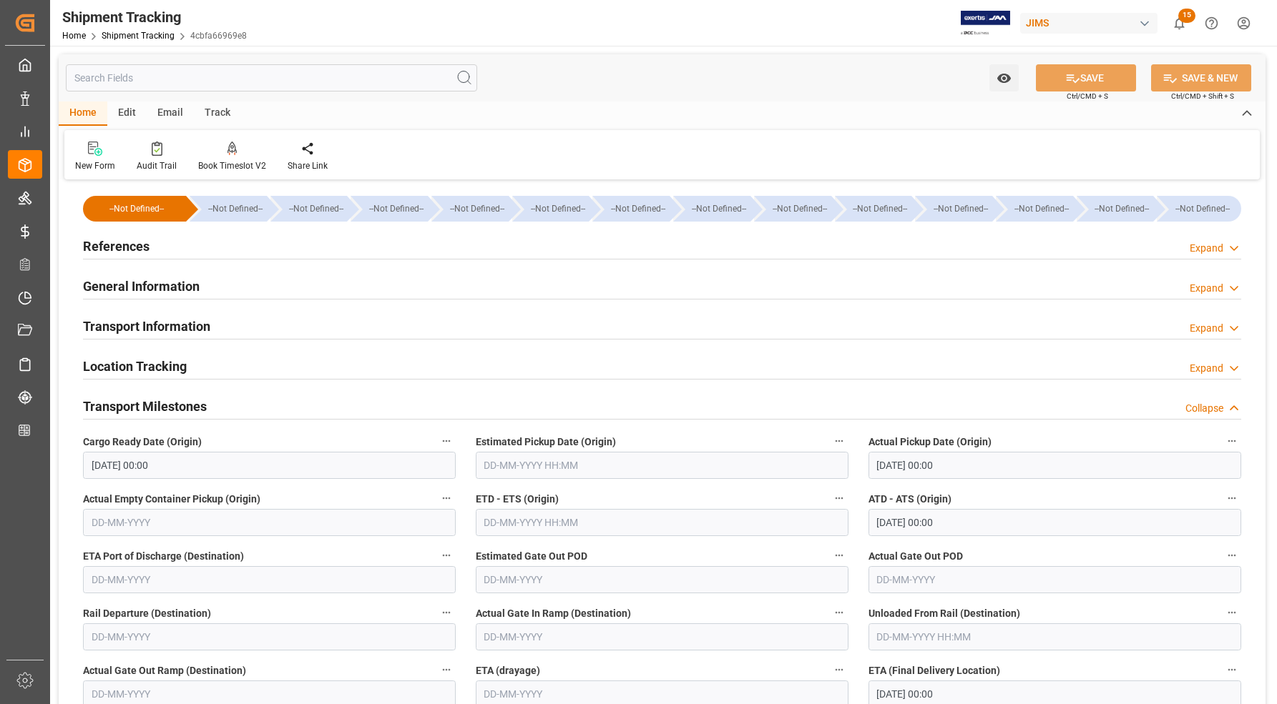
click at [119, 405] on h2 "Transport Milestones" at bounding box center [145, 406] width 124 height 19
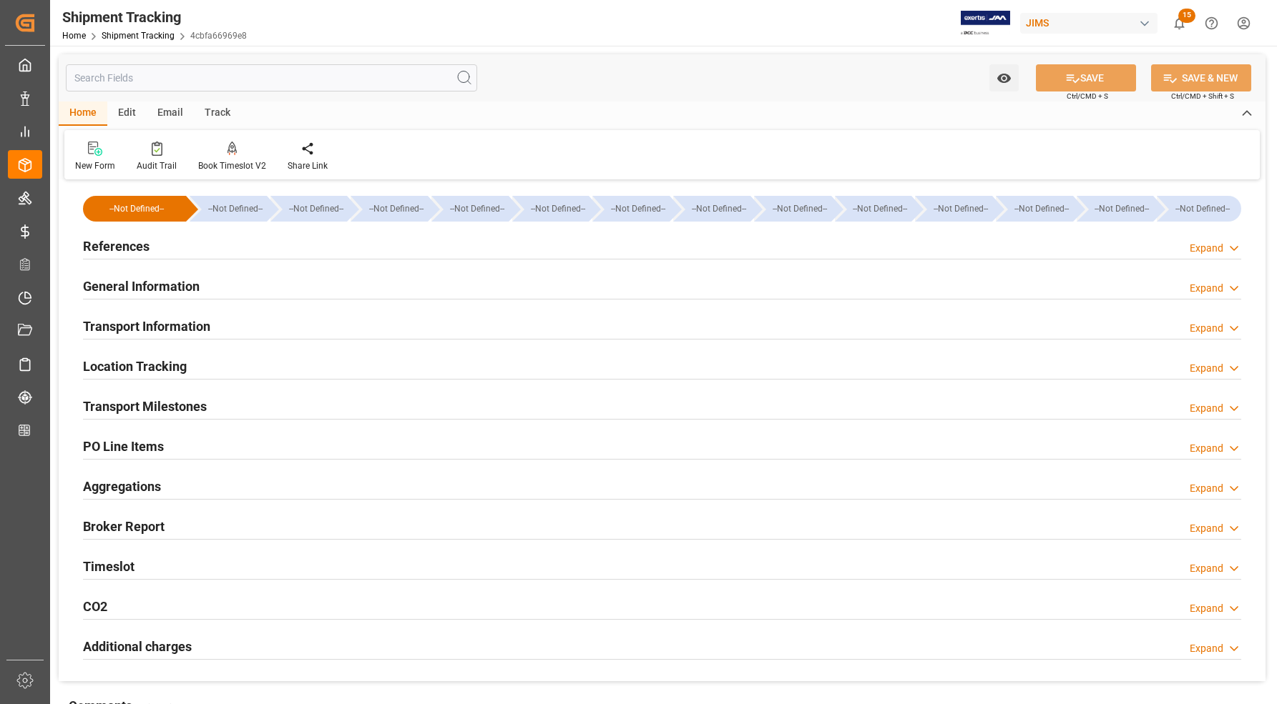
click at [98, 327] on h2 "Transport Information" at bounding box center [146, 326] width 127 height 19
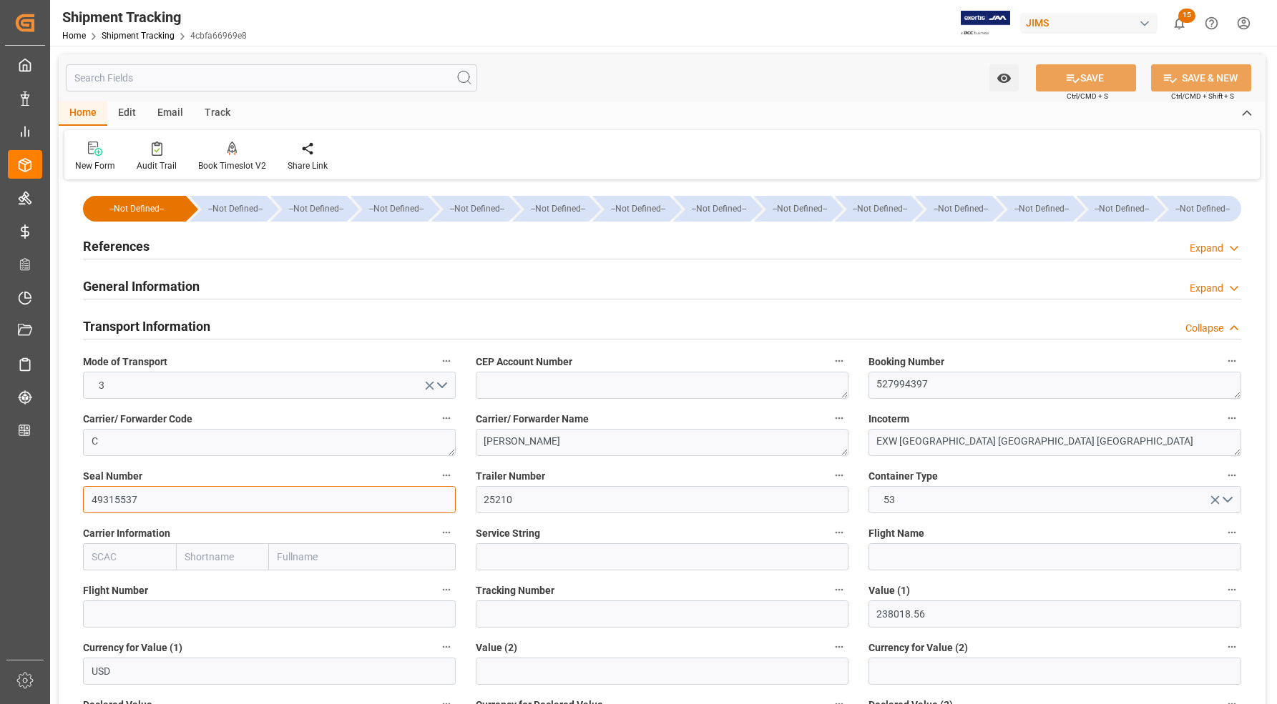
drag, startPoint x: 140, startPoint y: 498, endPoint x: 84, endPoint y: 498, distance: 56.5
click at [84, 498] on input "49315537" at bounding box center [269, 499] width 373 height 27
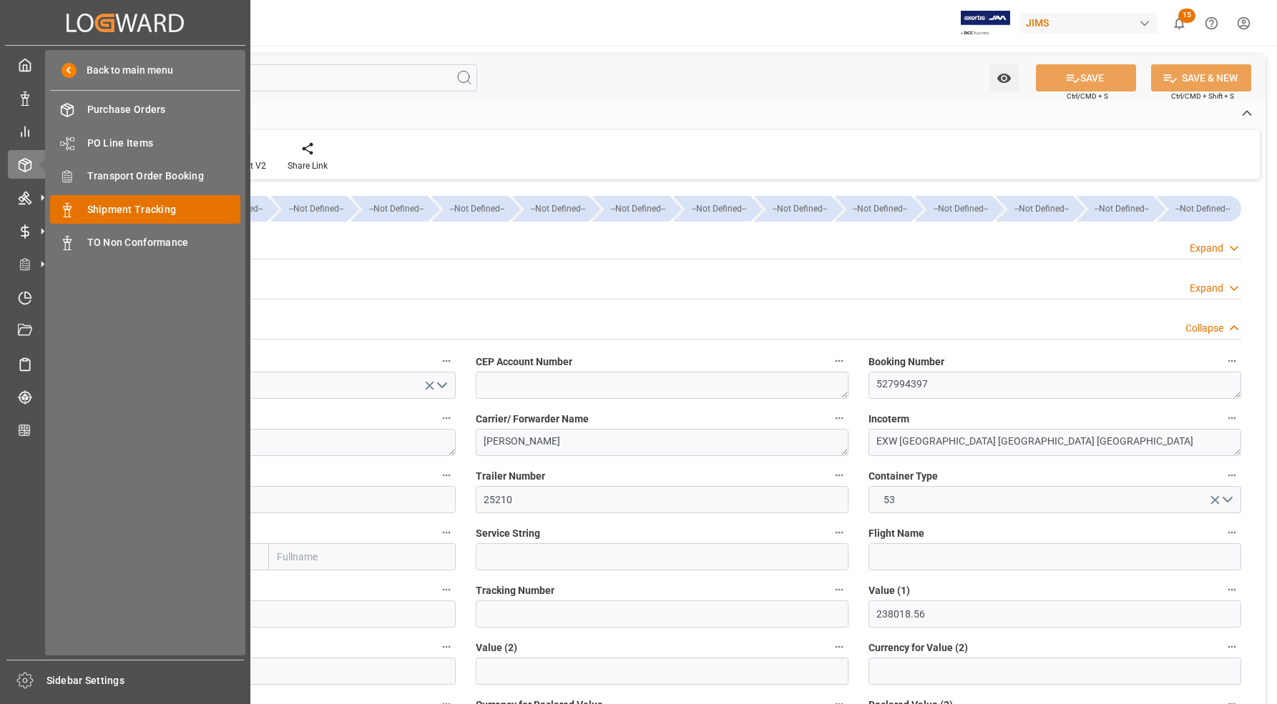
click at [141, 201] on div "Shipment Tracking Shipment Tracking" at bounding box center [145, 209] width 190 height 28
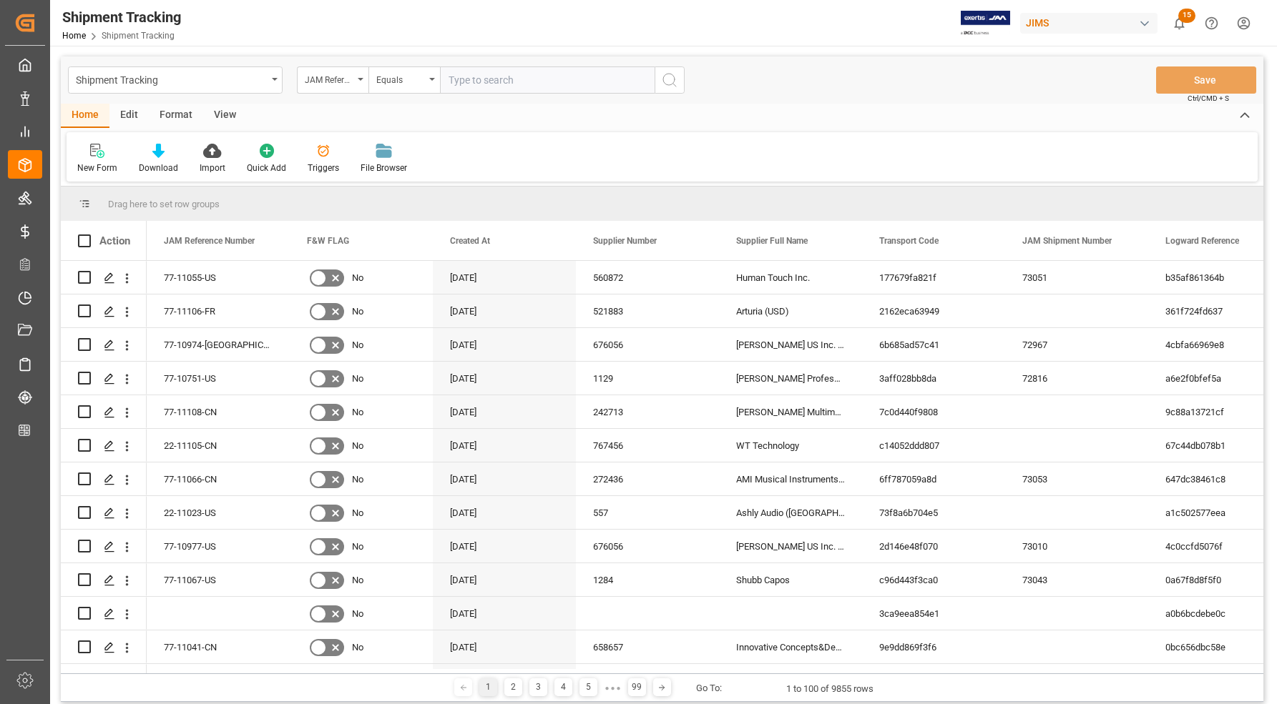
click at [547, 74] on input "text" at bounding box center [547, 80] width 215 height 27
type input "77-10975-US"
click at [669, 73] on icon "search button" at bounding box center [669, 80] width 17 height 17
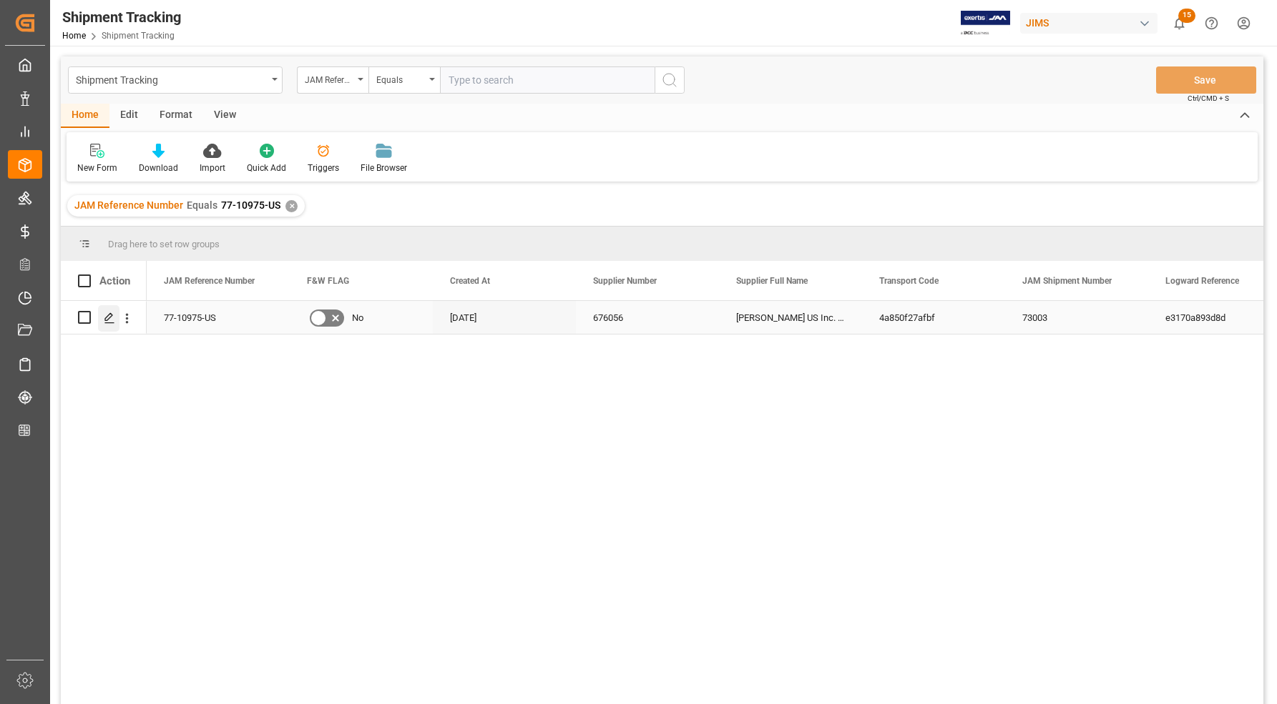
click at [112, 317] on icon "Press SPACE to select this row." at bounding box center [109, 318] width 11 height 11
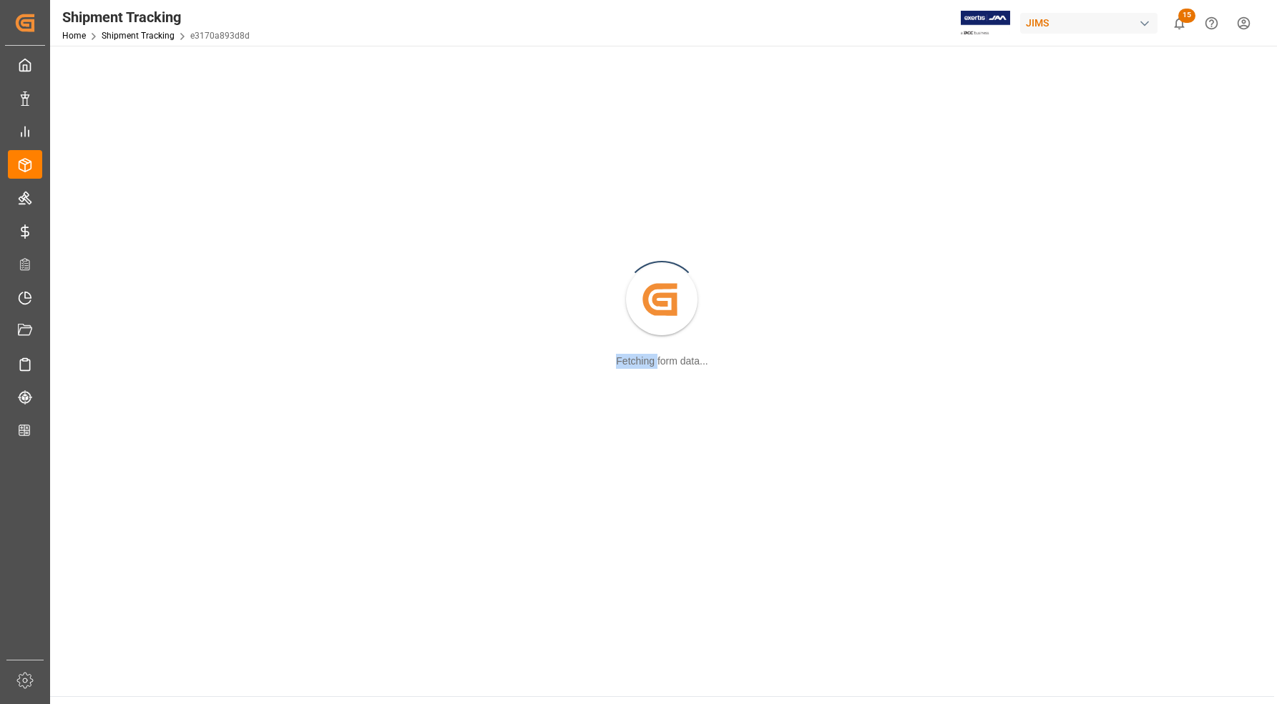
click at [112, 317] on div "Created by potrace 1.15, written by [PERSON_NAME] [DATE]-[DATE] Fetching form d…" at bounding box center [662, 300] width 1206 height 493
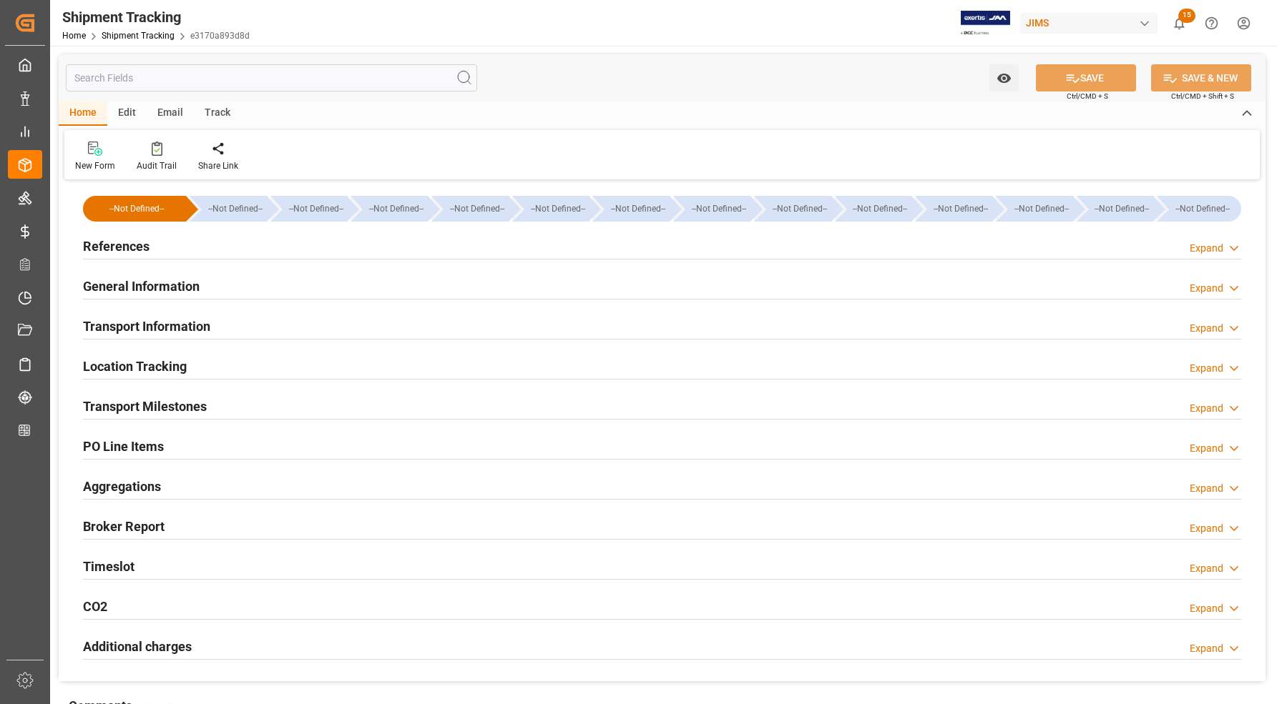
type input "134011.8"
click at [122, 324] on h2 "Transport Information" at bounding box center [146, 326] width 127 height 19
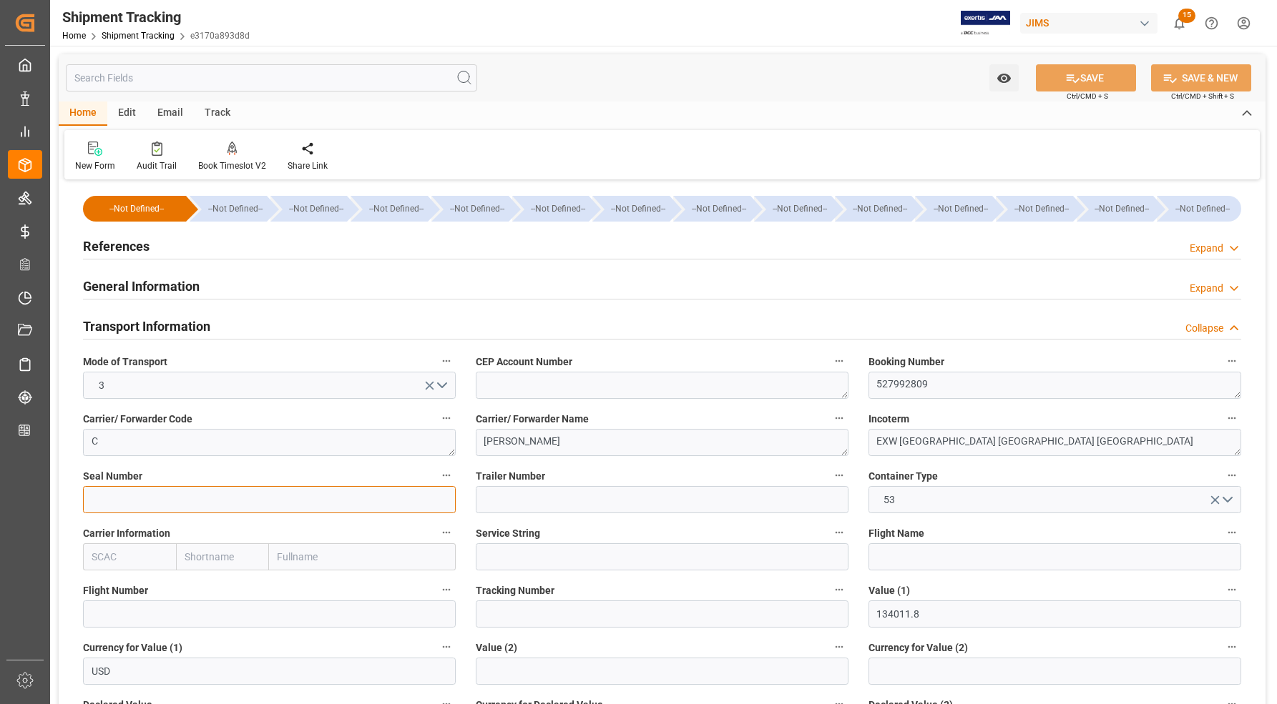
click at [124, 501] on input at bounding box center [269, 499] width 373 height 27
click at [118, 240] on h2 "References" at bounding box center [116, 246] width 67 height 19
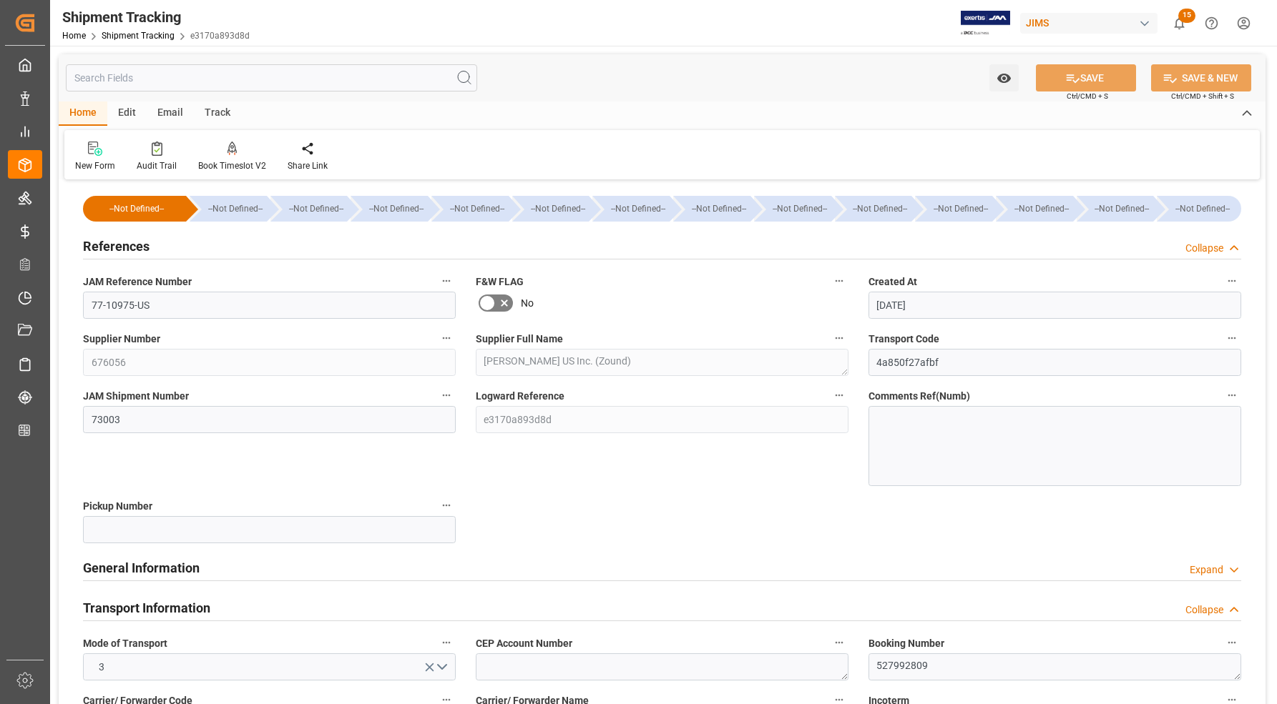
click at [118, 240] on h2 "References" at bounding box center [116, 246] width 67 height 19
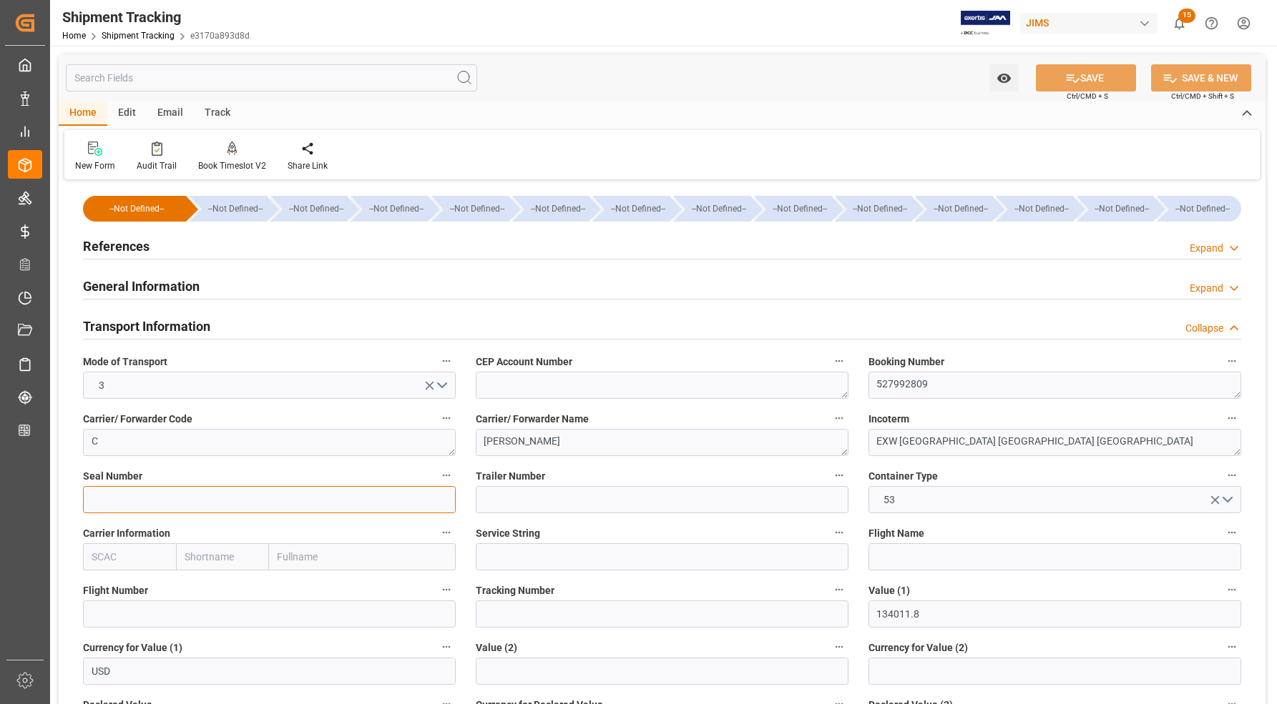
click at [113, 492] on input at bounding box center [269, 499] width 373 height 27
paste input "49315533"
type input "49315533"
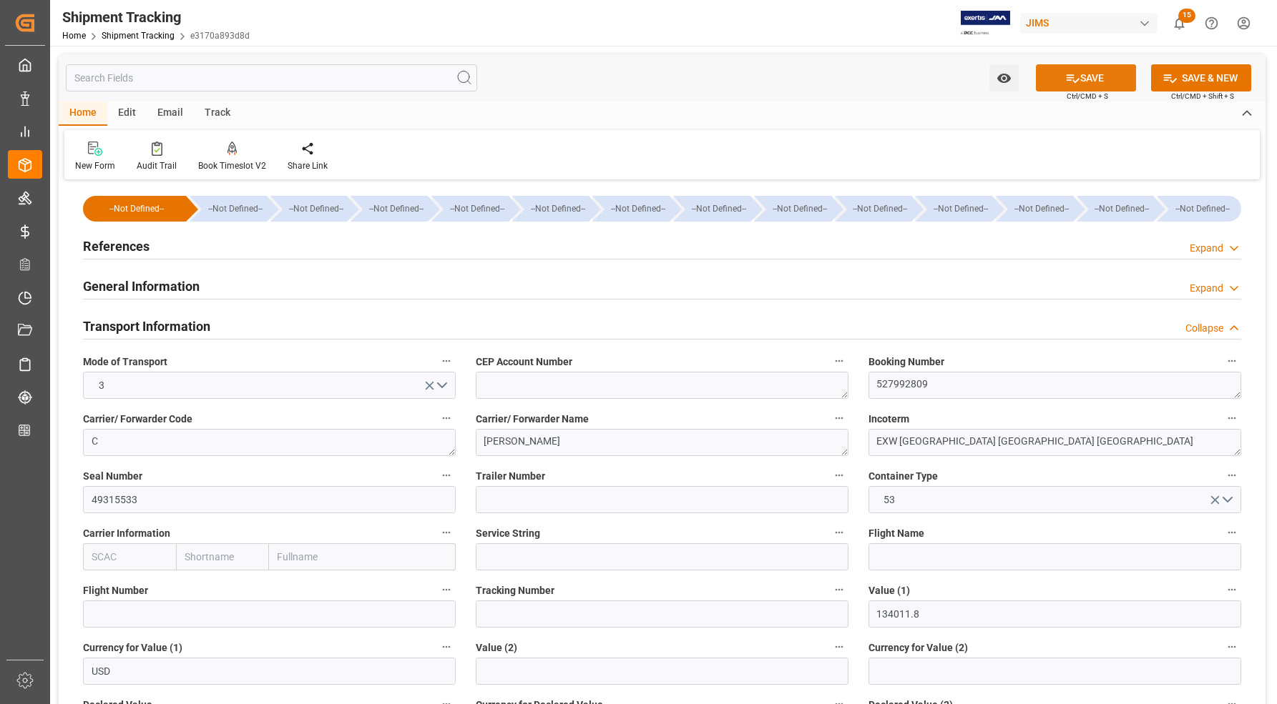
click at [1071, 77] on icon at bounding box center [1072, 78] width 15 height 15
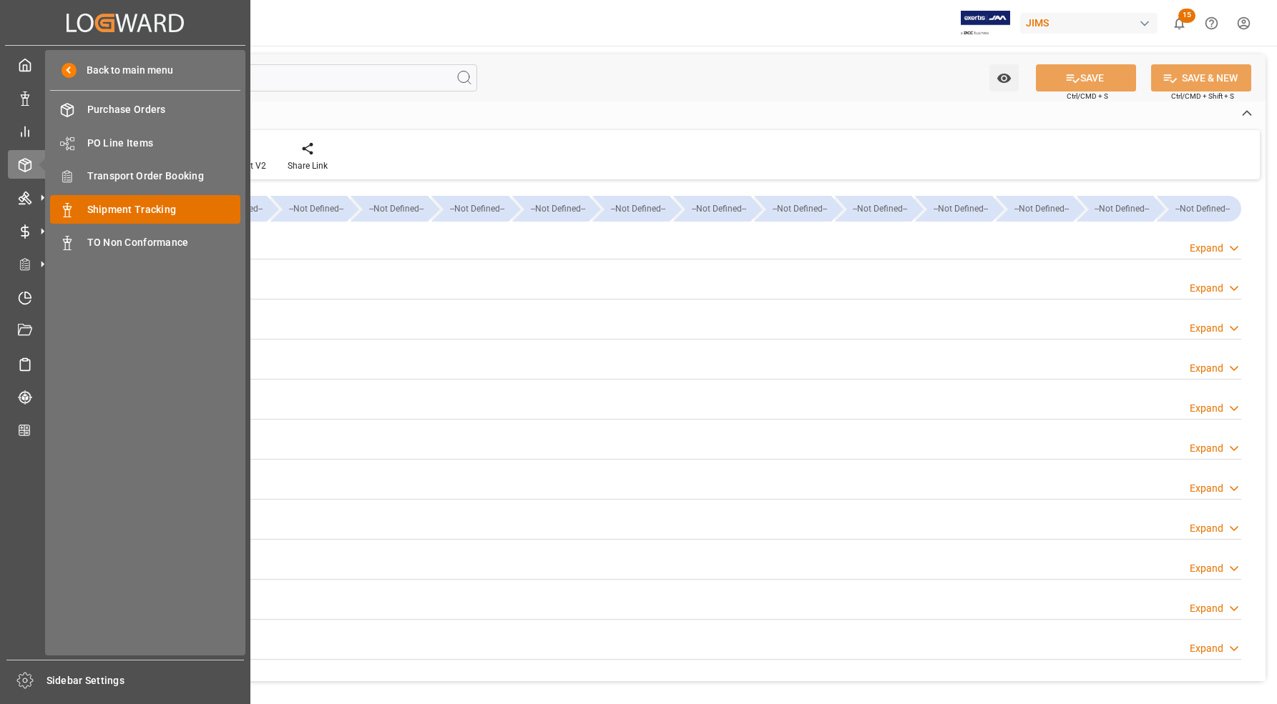
click at [122, 212] on span "Shipment Tracking" at bounding box center [164, 209] width 154 height 15
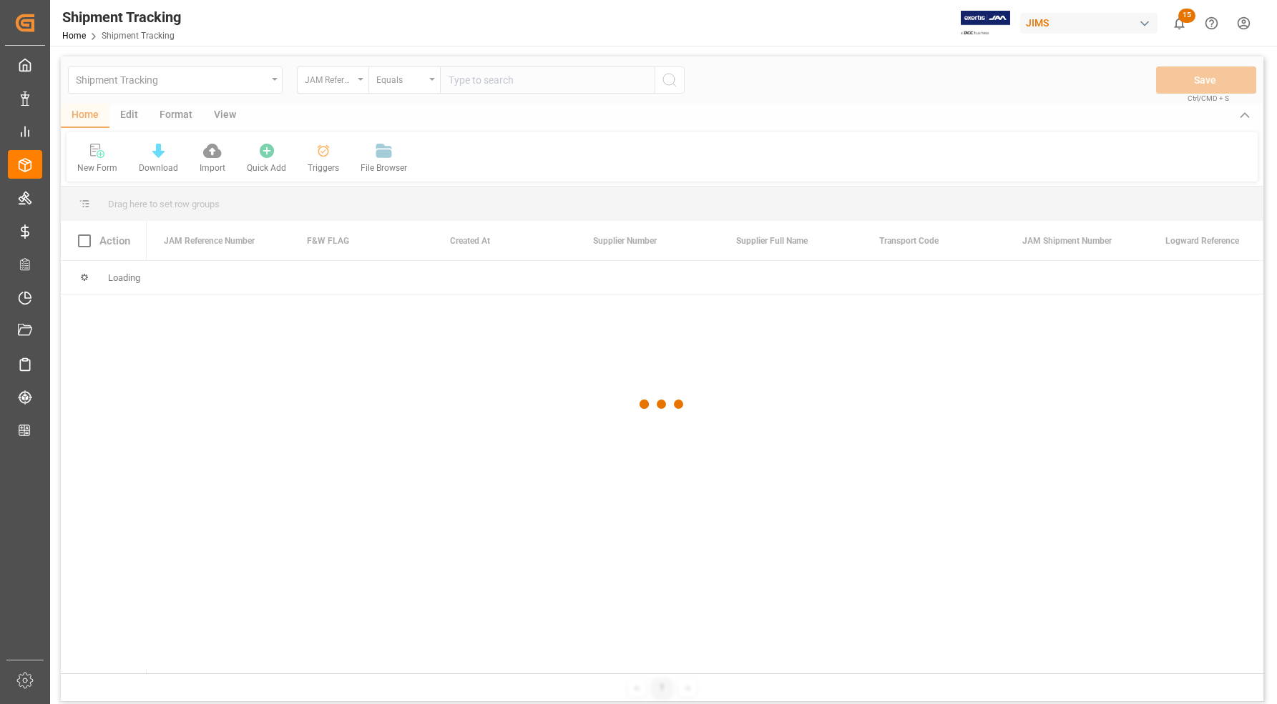
click at [519, 80] on div at bounding box center [662, 404] width 1202 height 696
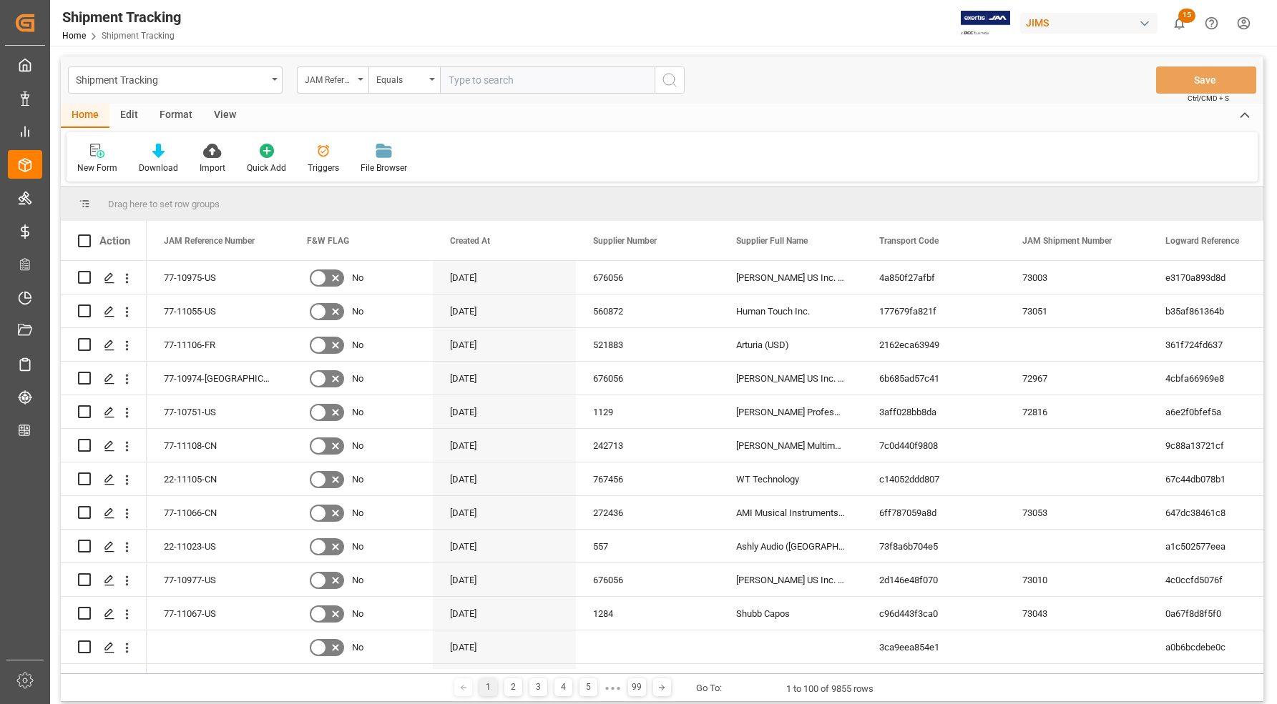
click at [519, 80] on input "text" at bounding box center [547, 80] width 215 height 27
type input "77-10976-US"
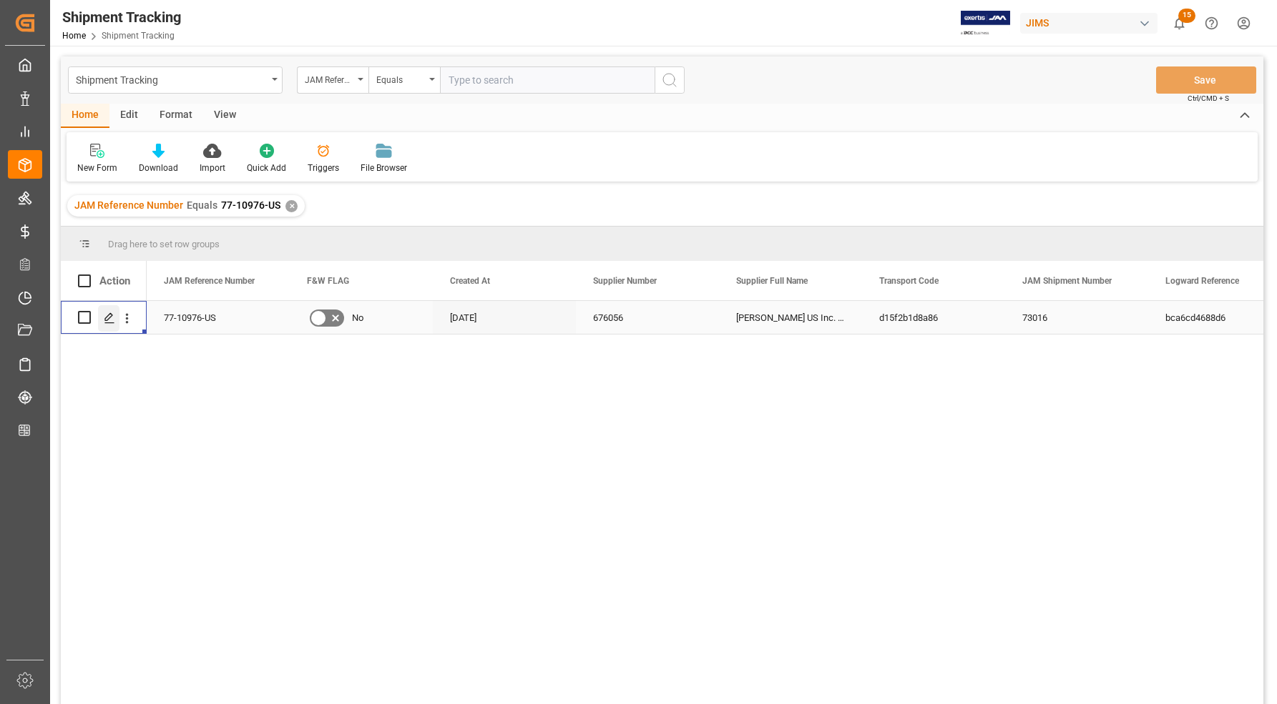
click at [104, 318] on icon "Press SPACE to select this row." at bounding box center [109, 318] width 11 height 11
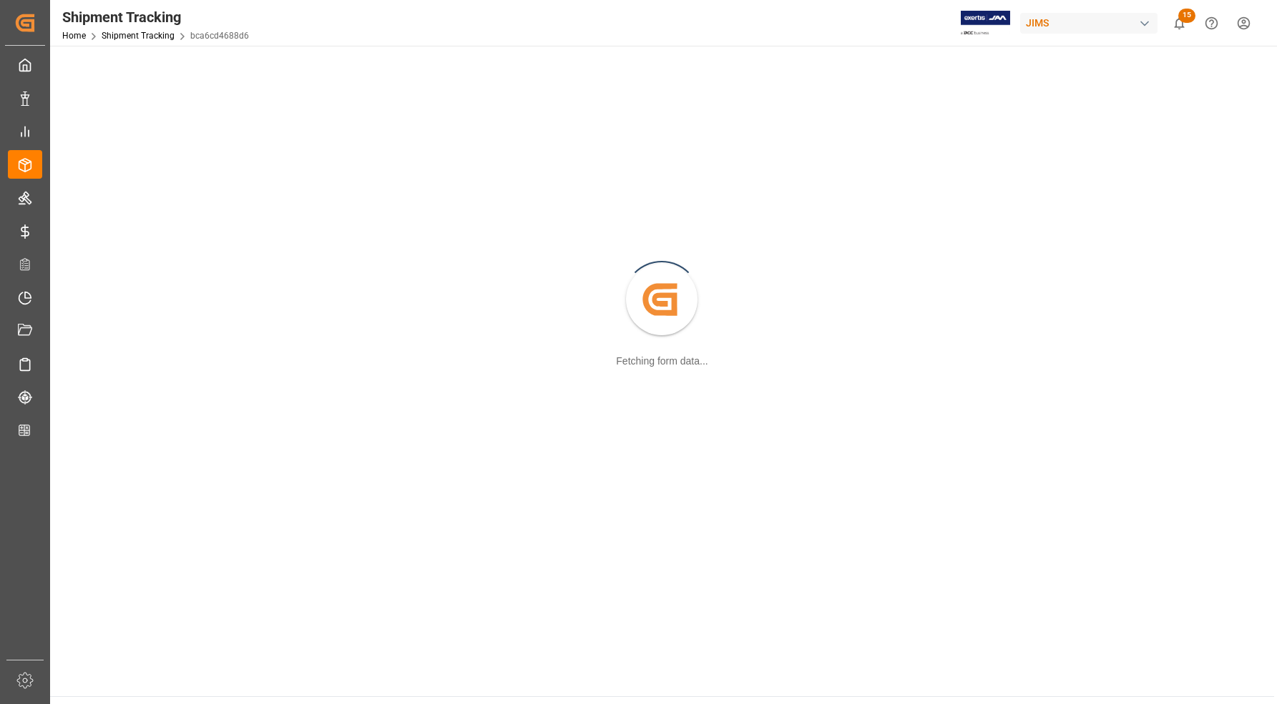
click at [104, 318] on div "Created by potrace 1.15, written by [PERSON_NAME] [DATE]-[DATE] Fetching form d…" at bounding box center [662, 300] width 1206 height 493
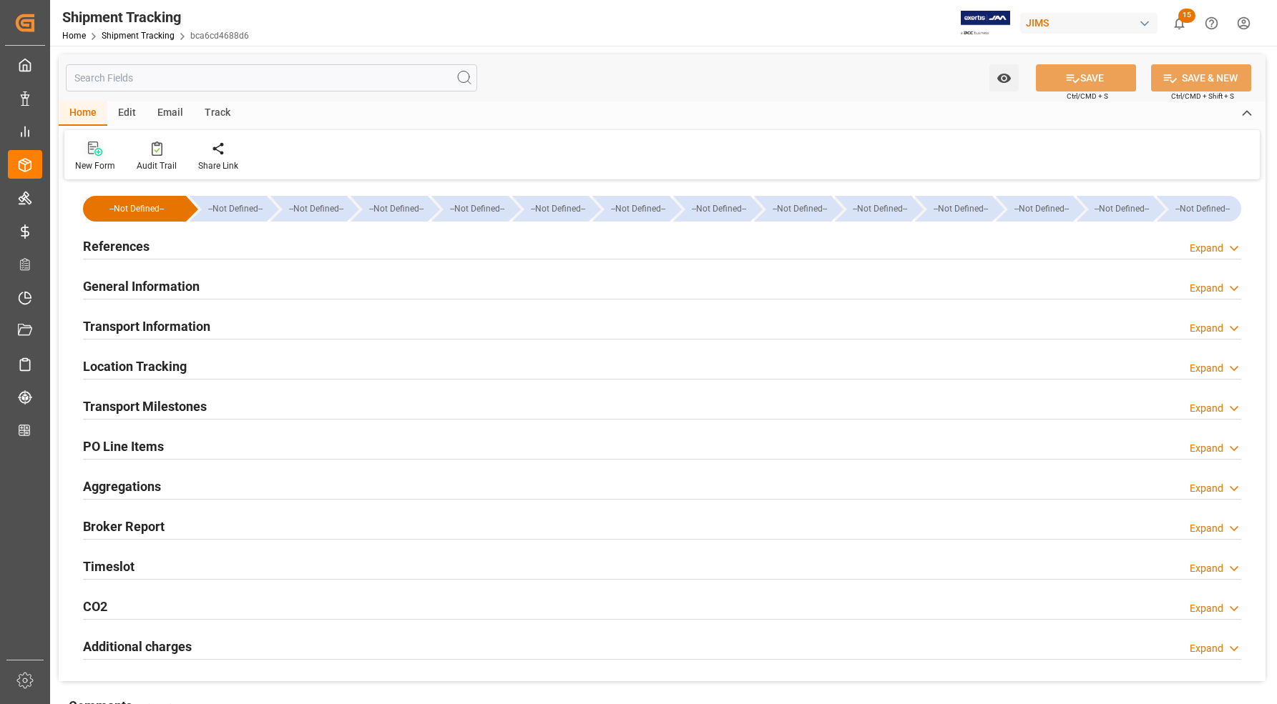
type input "450929.92"
click at [117, 244] on h2 "References" at bounding box center [116, 246] width 67 height 19
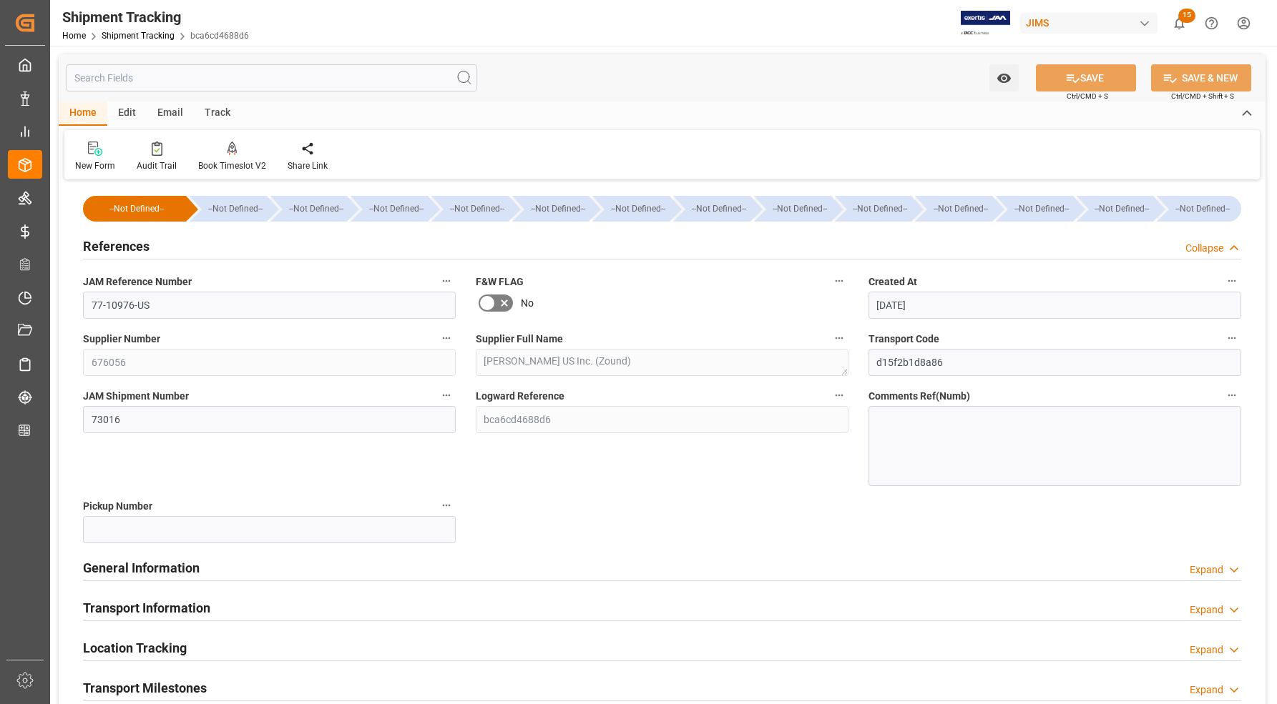
click at [98, 245] on h2 "References" at bounding box center [116, 246] width 67 height 19
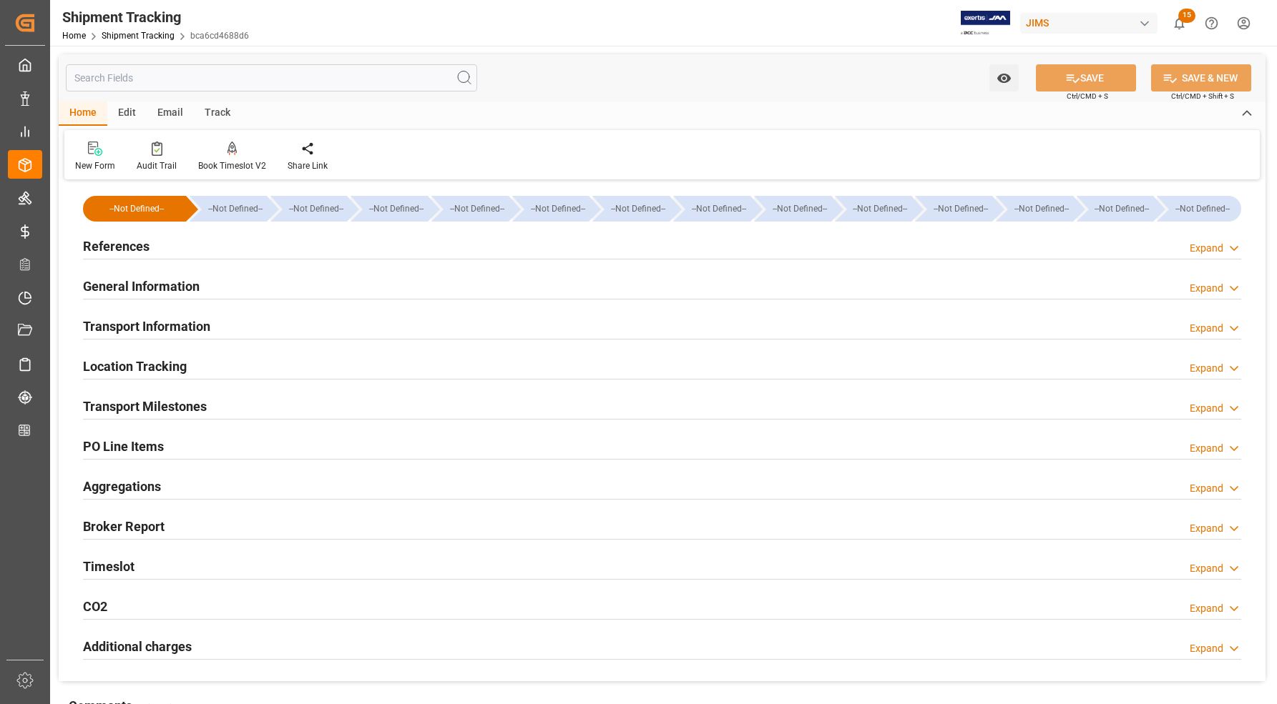
click at [104, 323] on h2 "Transport Information" at bounding box center [146, 326] width 127 height 19
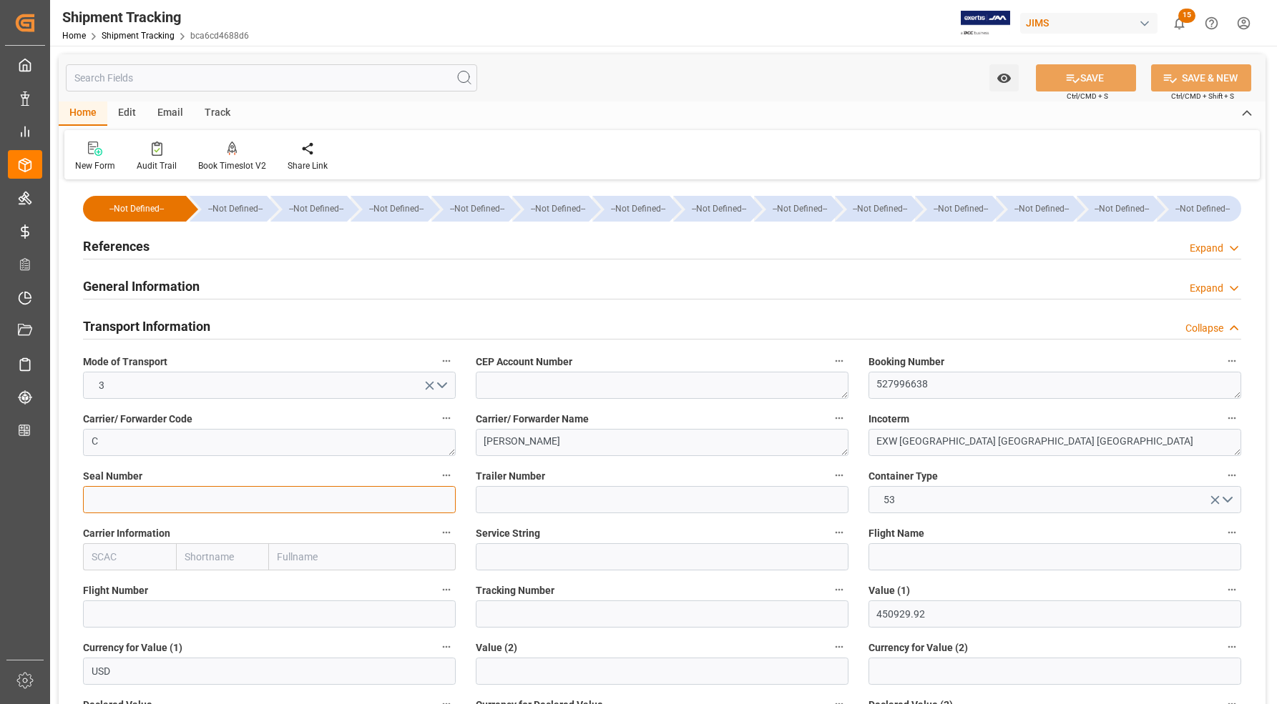
click at [115, 498] on input at bounding box center [269, 499] width 373 height 27
paste input "49315533"
type input "49315533"
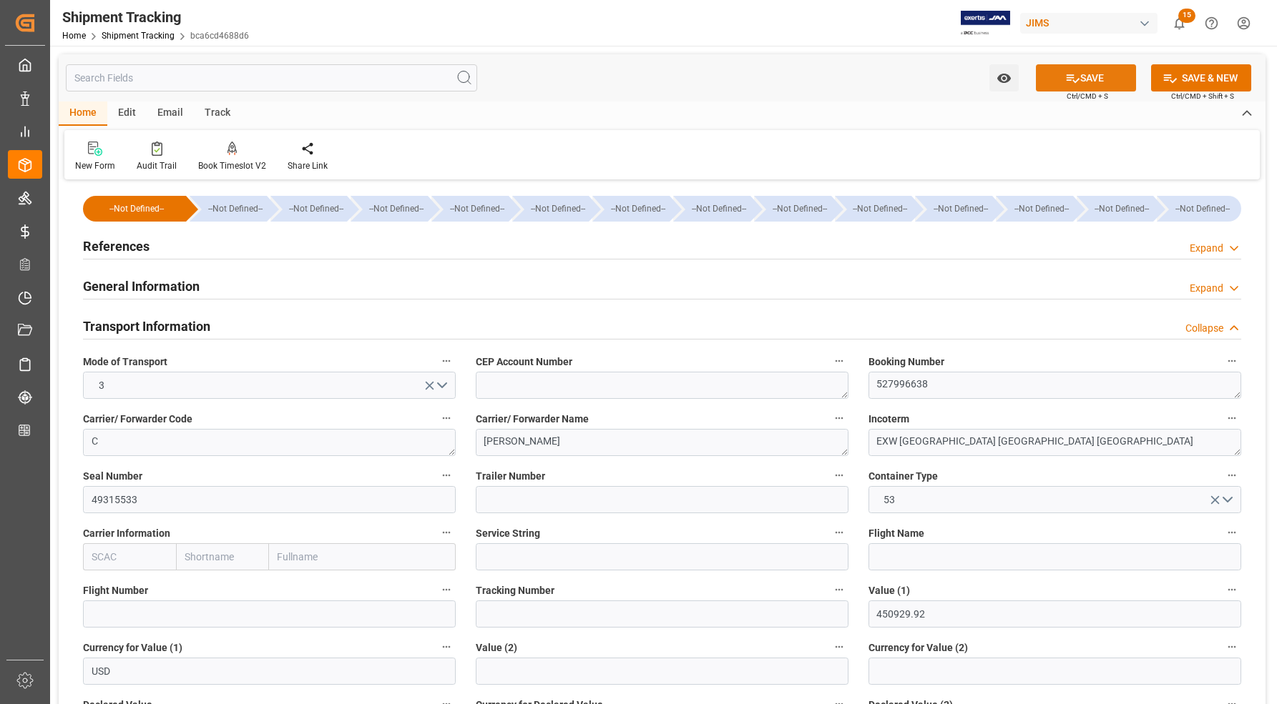
click at [1103, 72] on button "SAVE" at bounding box center [1086, 77] width 100 height 27
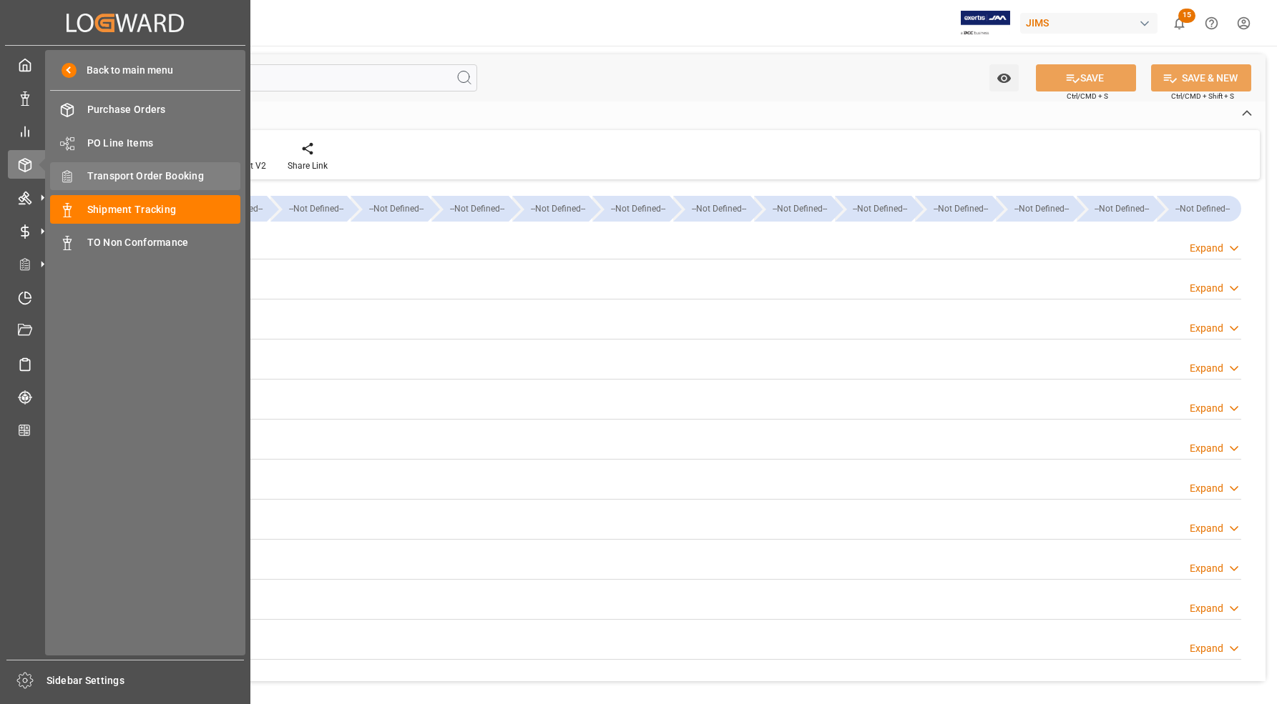
click at [104, 174] on span "Transport Order Booking" at bounding box center [164, 176] width 154 height 15
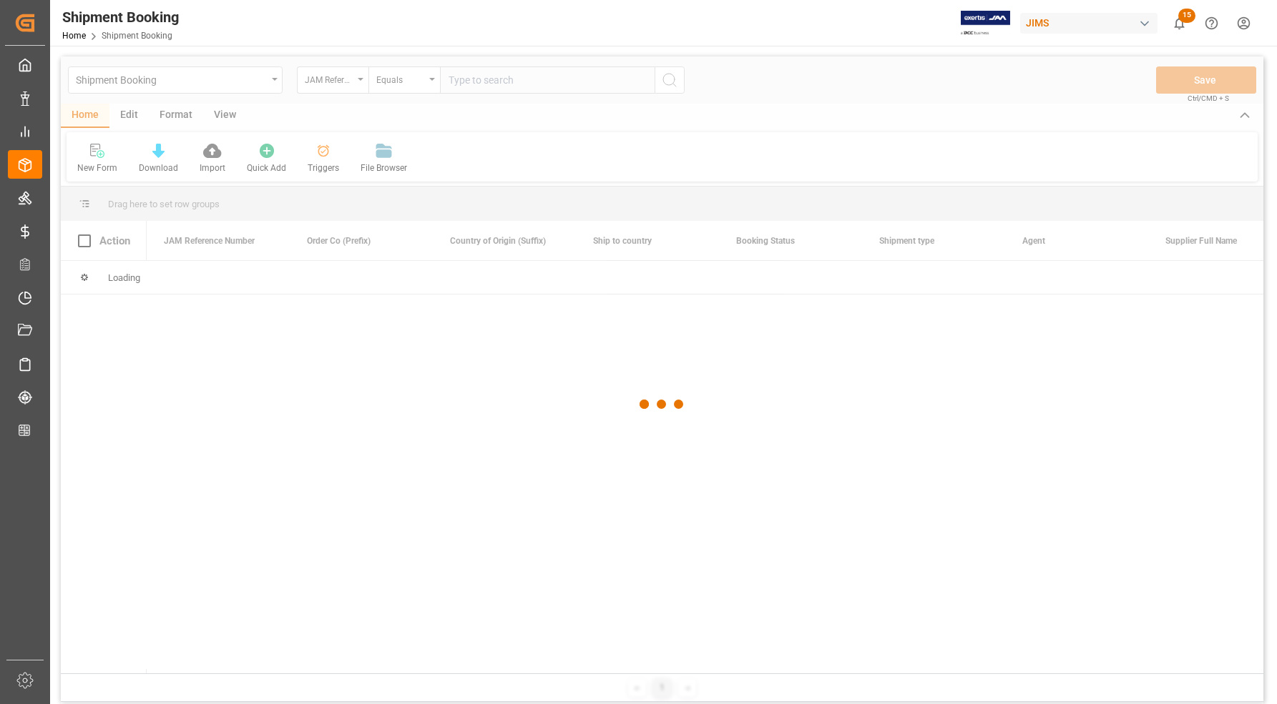
click at [483, 84] on div at bounding box center [662, 404] width 1202 height 696
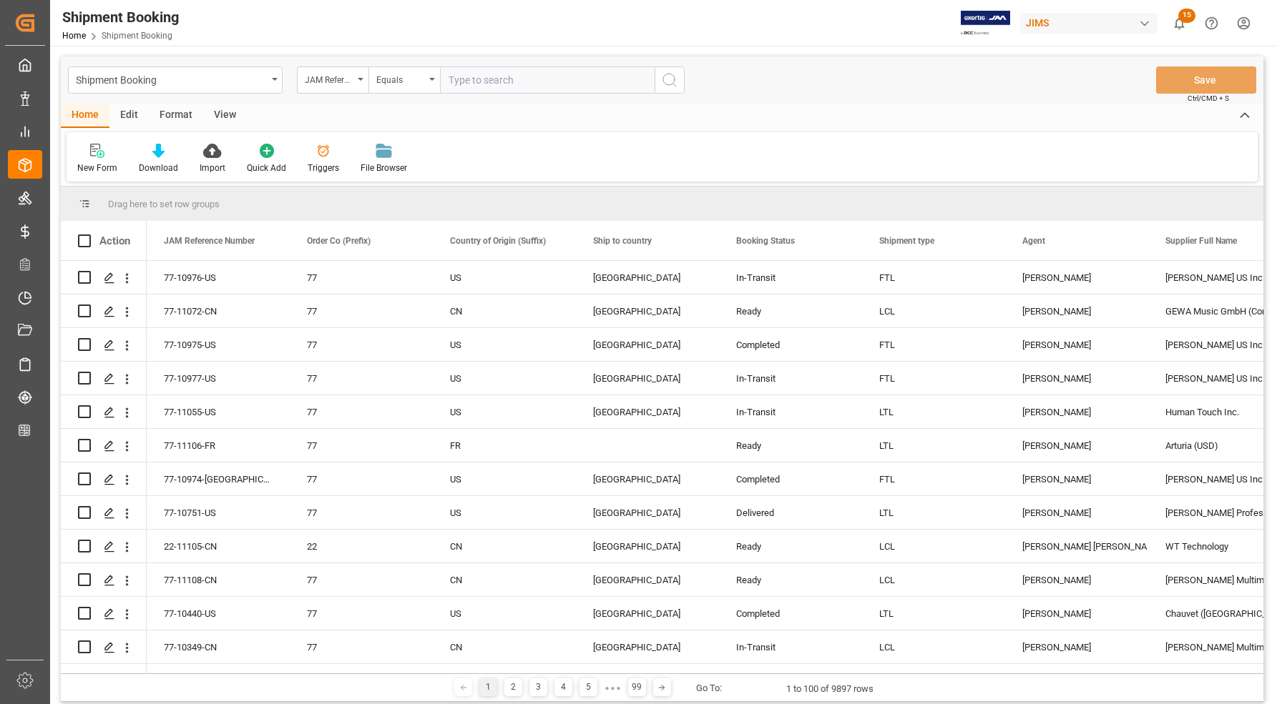
click at [483, 84] on input "text" at bounding box center [547, 80] width 215 height 27
type input "77-10977-US"
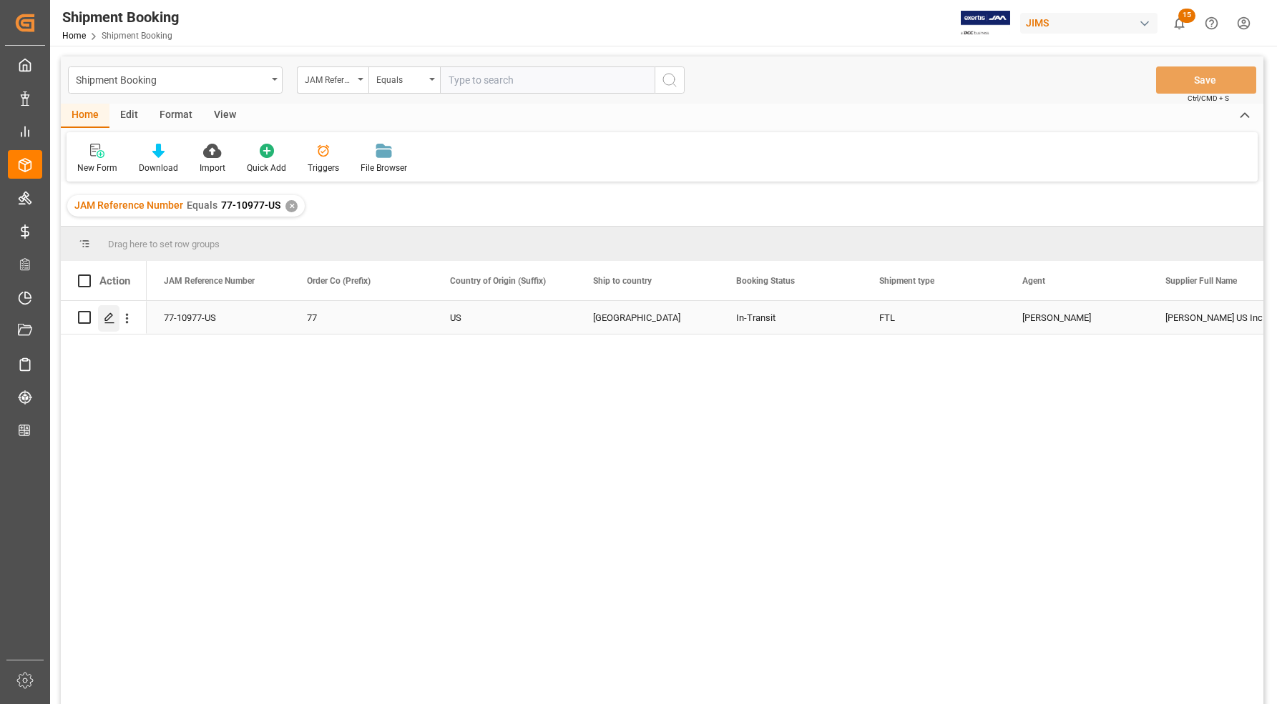
click at [105, 315] on icon "Press SPACE to select this row." at bounding box center [109, 318] width 11 height 11
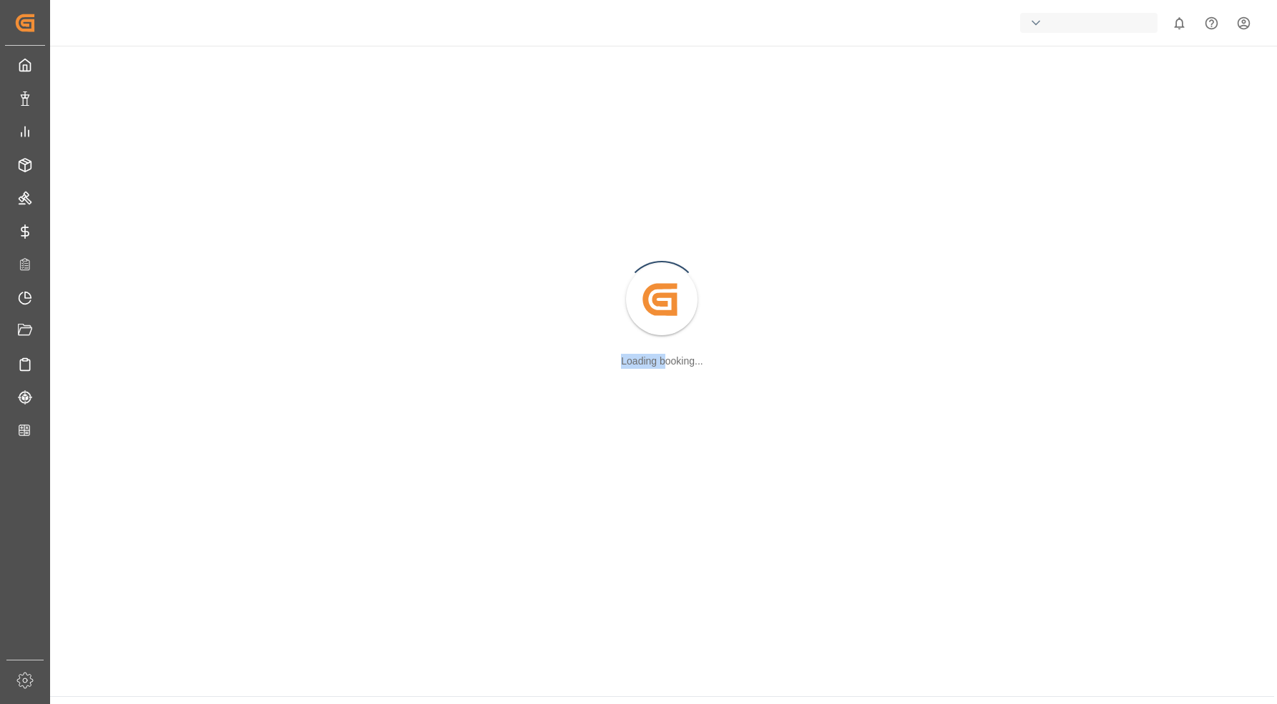
click at [105, 315] on div "Created by potrace 1.15, written by [PERSON_NAME] [DATE]-[DATE] Loading booking…" at bounding box center [662, 300] width 1206 height 493
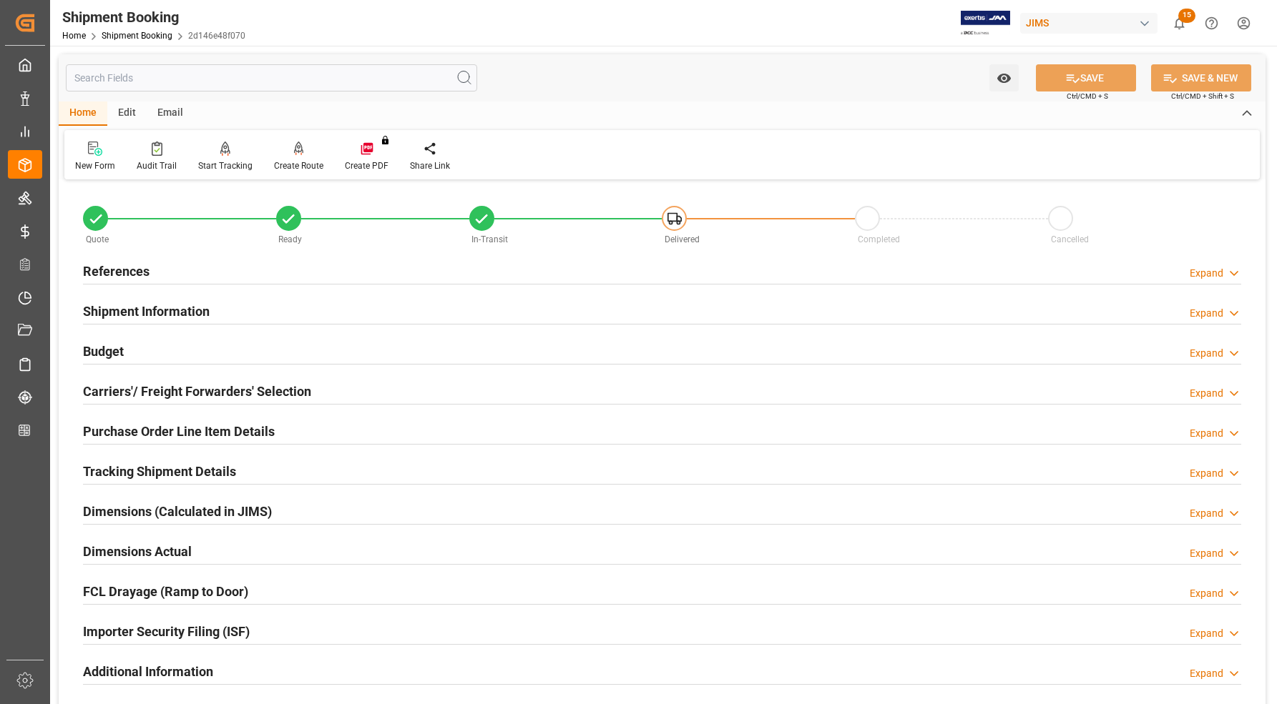
click at [109, 268] on h2 "References" at bounding box center [116, 271] width 67 height 19
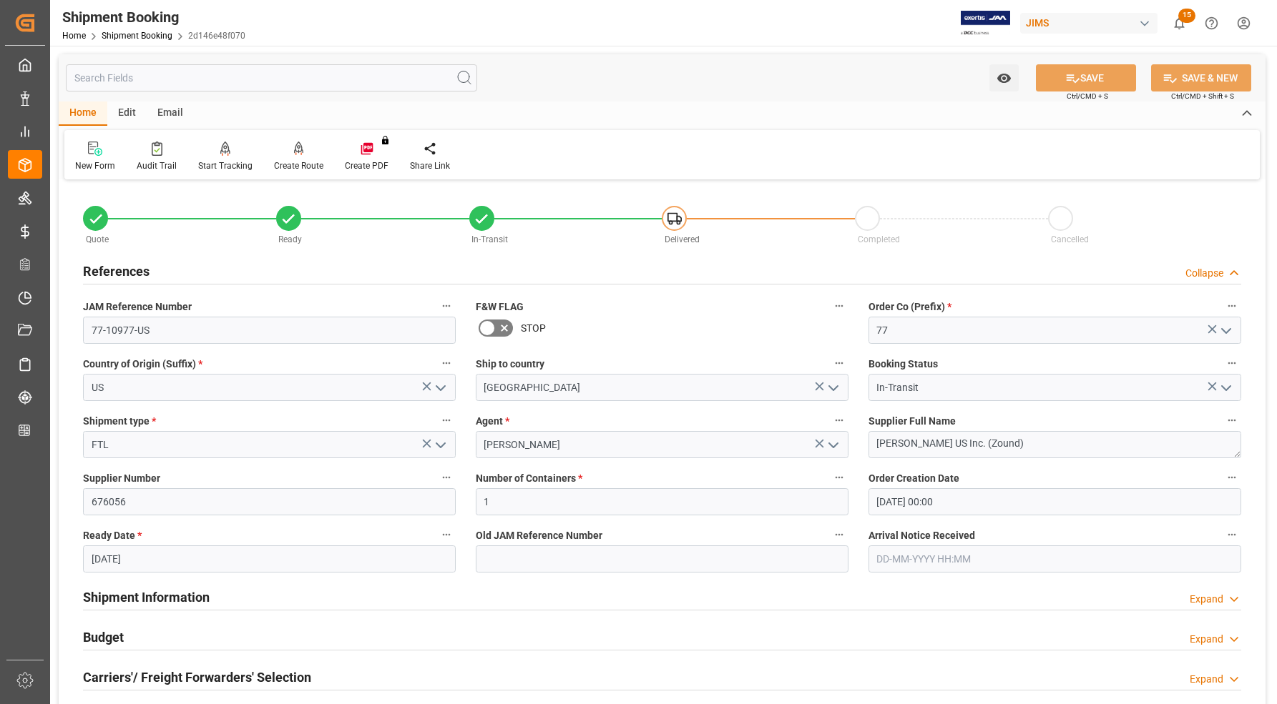
click at [94, 266] on h2 "References" at bounding box center [116, 271] width 67 height 19
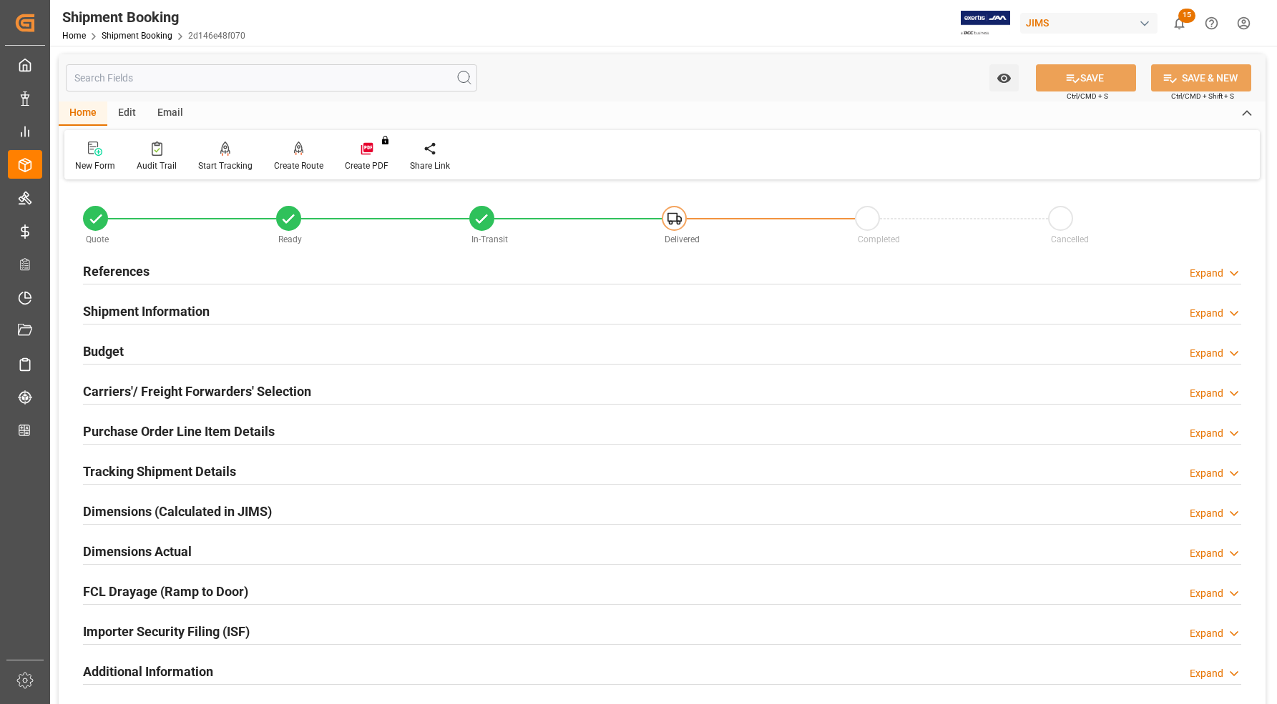
click at [92, 310] on h2 "Shipment Information" at bounding box center [146, 311] width 127 height 19
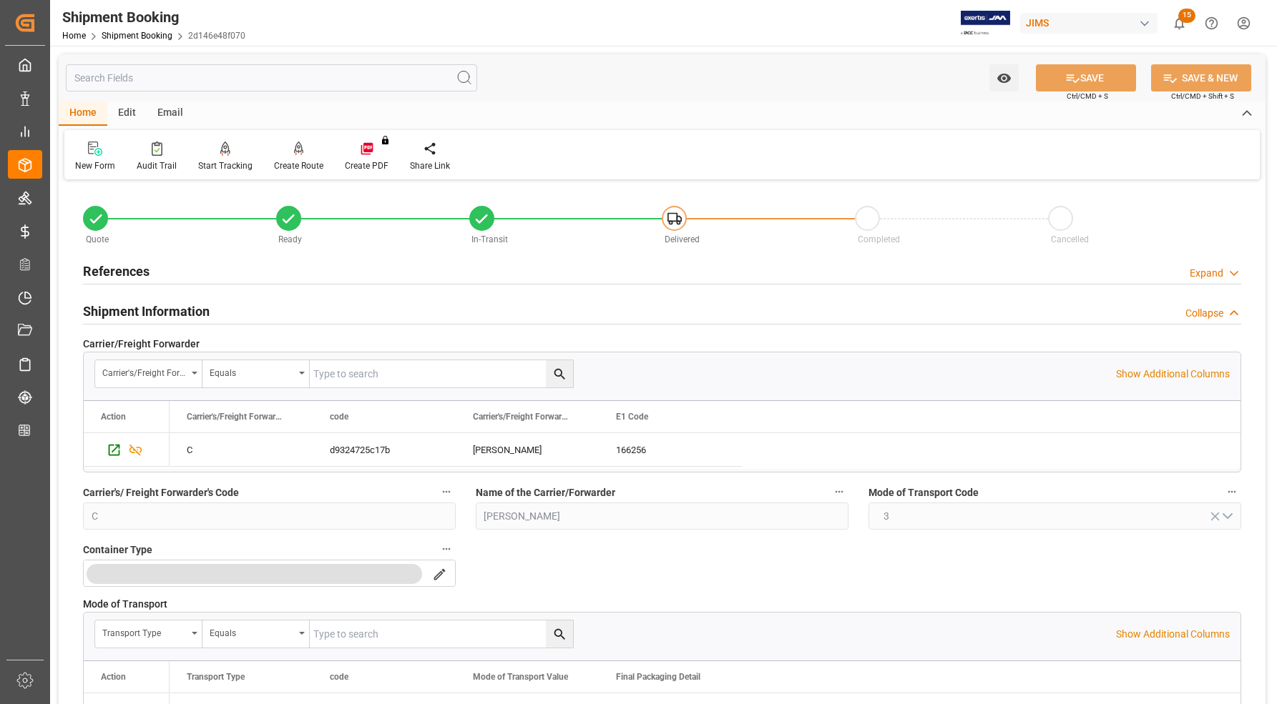
click at [97, 305] on h2 "Shipment Information" at bounding box center [146, 311] width 127 height 19
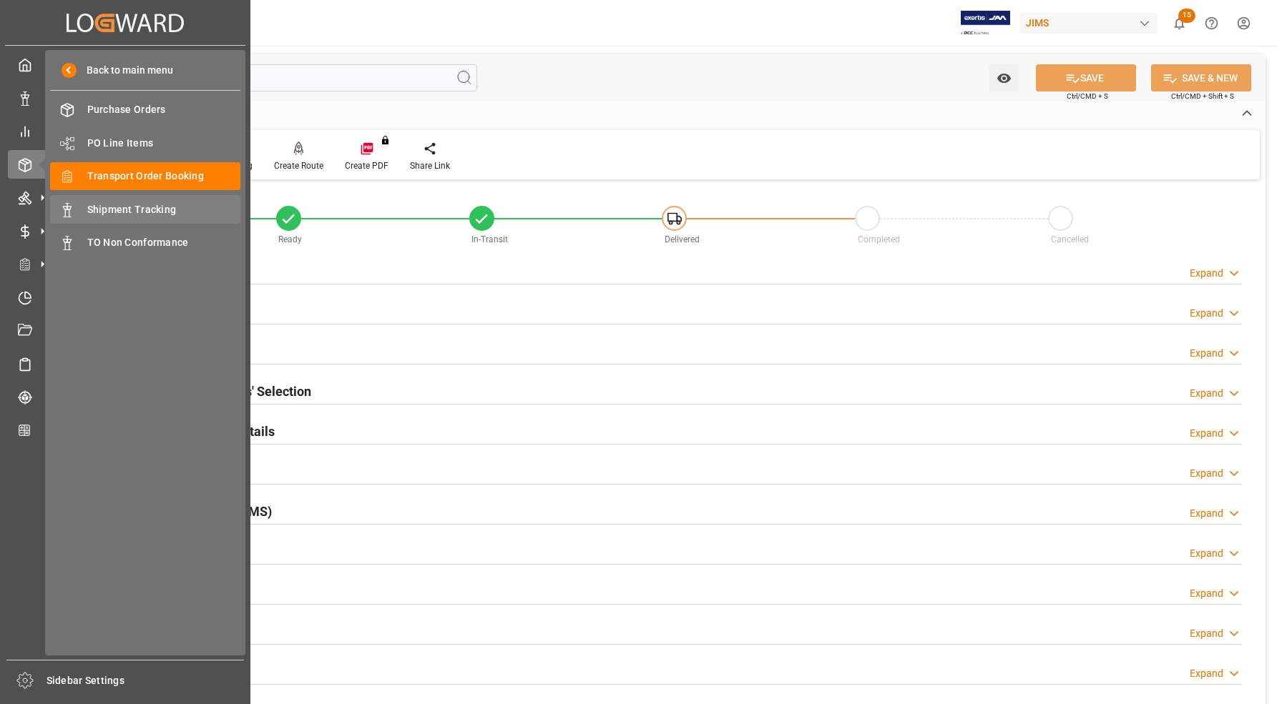
click at [109, 211] on span "Shipment Tracking" at bounding box center [164, 209] width 154 height 15
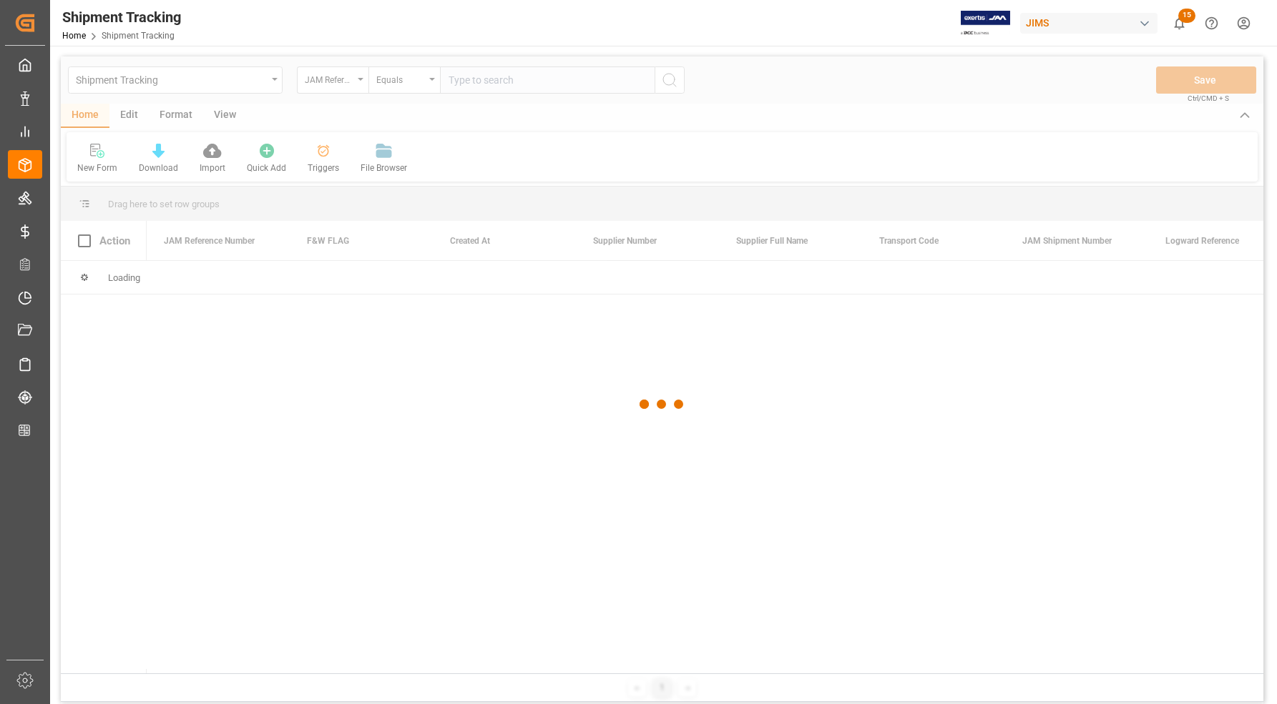
click at [488, 74] on input "text" at bounding box center [547, 80] width 215 height 27
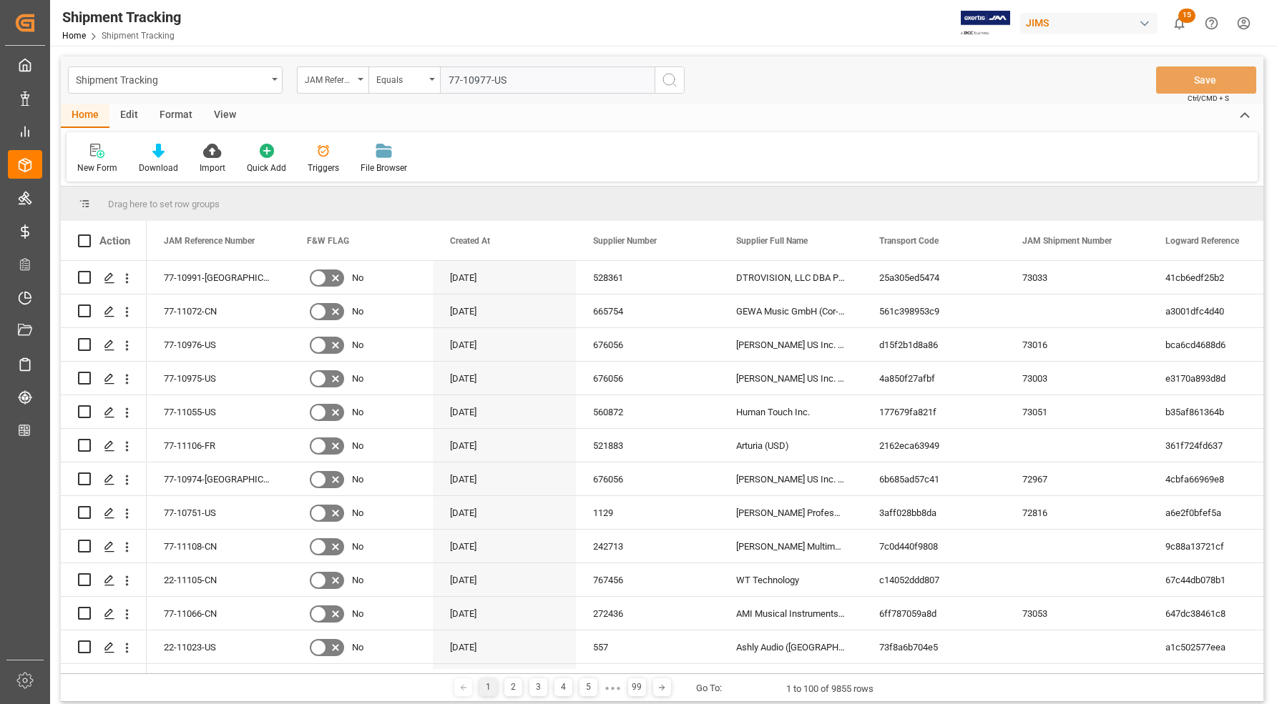
type input "77-10977-US"
click at [669, 79] on icon "search button" at bounding box center [669, 80] width 17 height 17
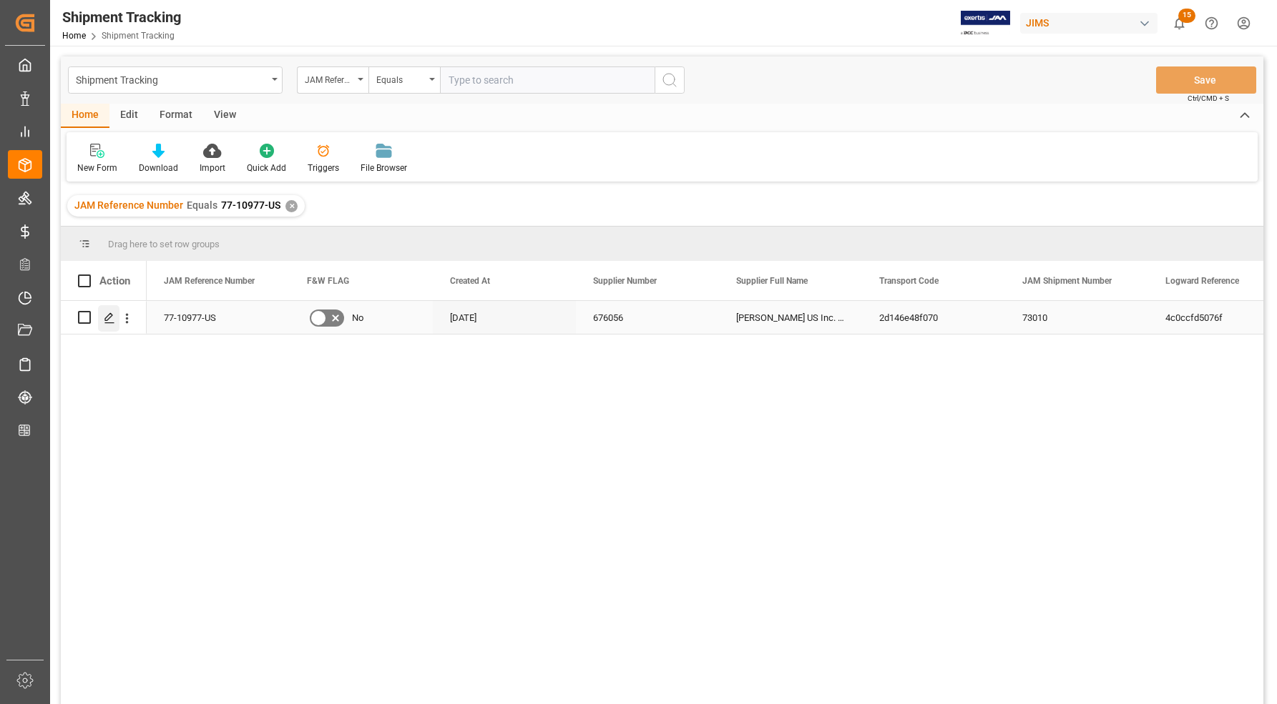
click at [106, 313] on icon "Press SPACE to select this row." at bounding box center [109, 318] width 11 height 11
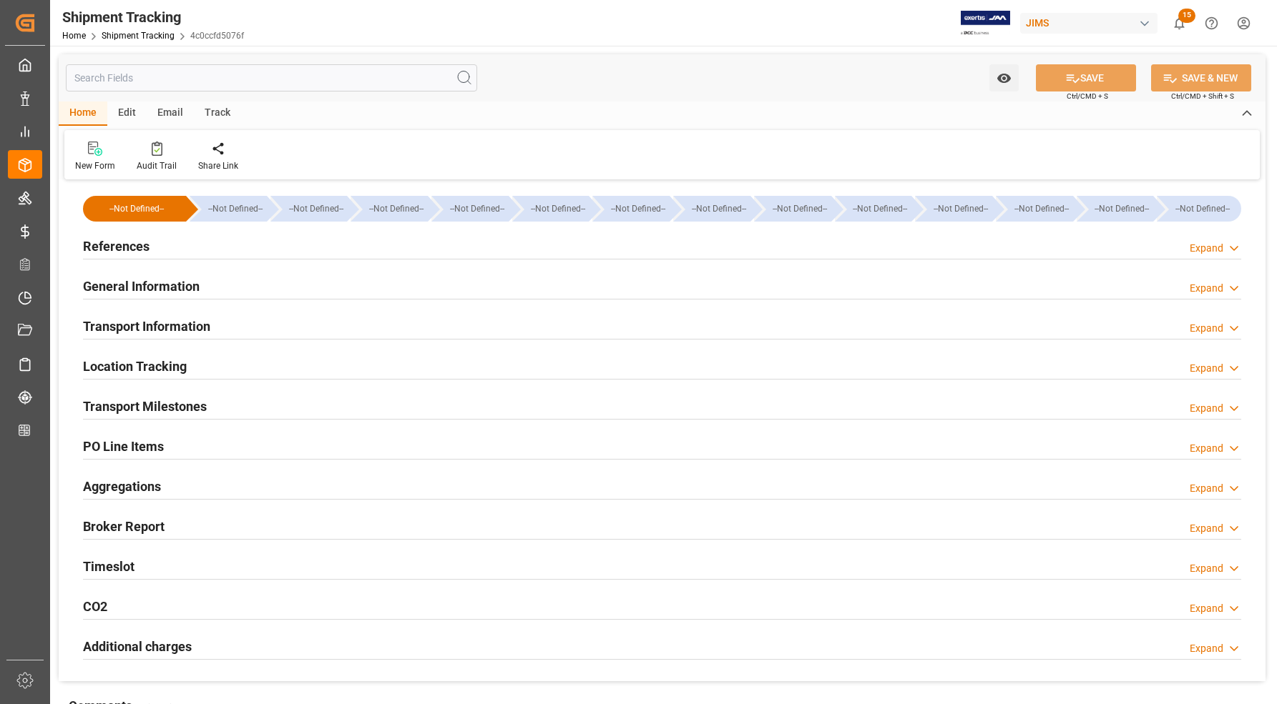
type input "218084.5"
type input "[DATE]"
type input "[DATE] 00:00"
click at [97, 327] on h2 "Transport Information" at bounding box center [146, 326] width 127 height 19
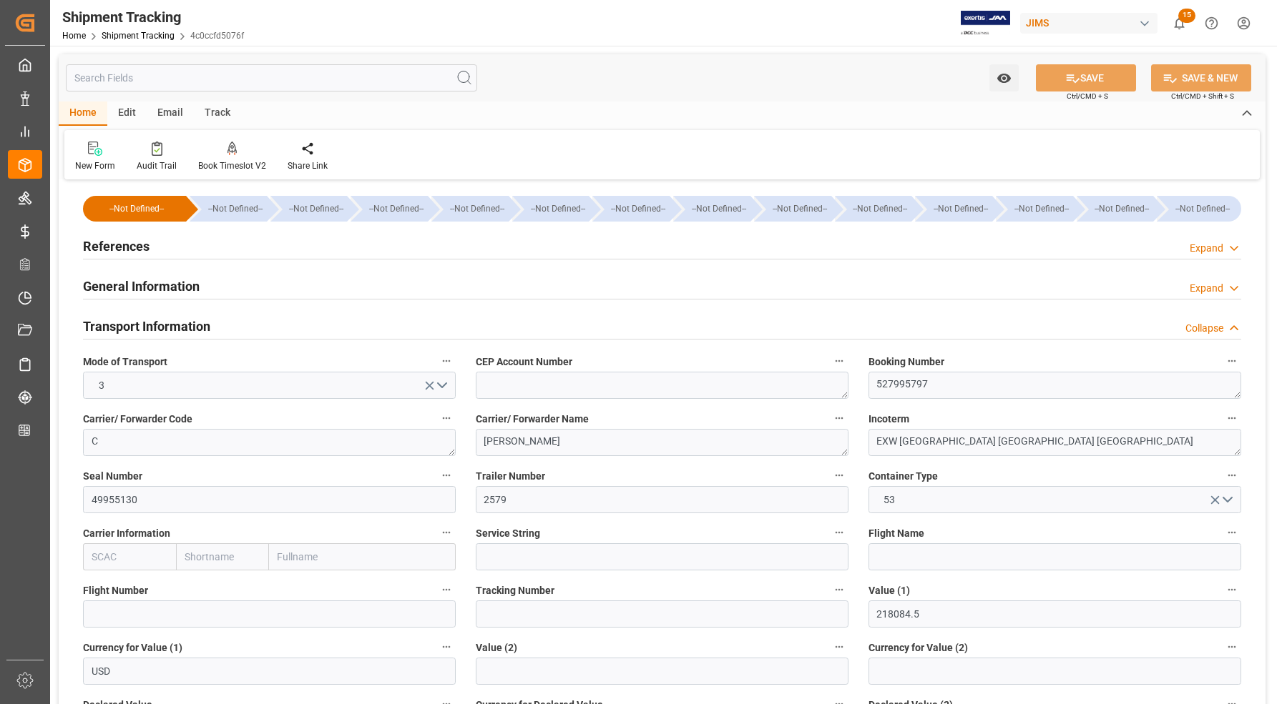
click at [102, 280] on h2 "General Information" at bounding box center [141, 286] width 117 height 19
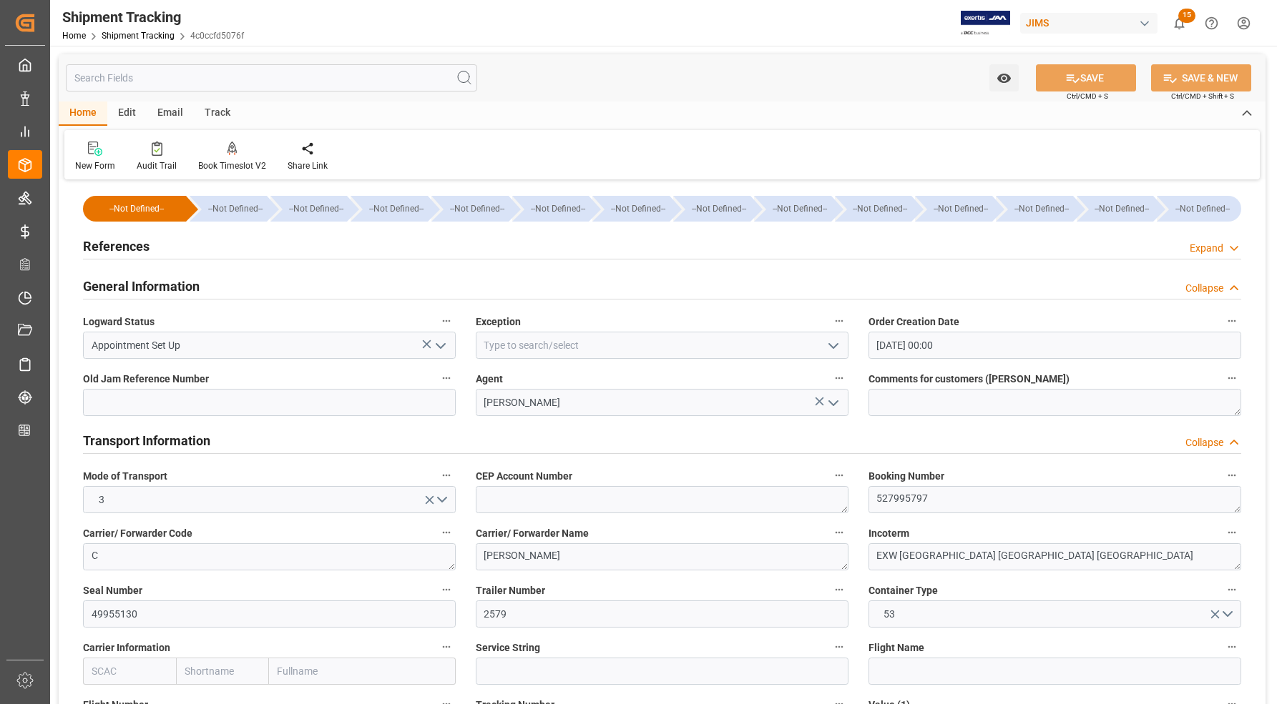
click at [102, 245] on h2 "References" at bounding box center [116, 246] width 67 height 19
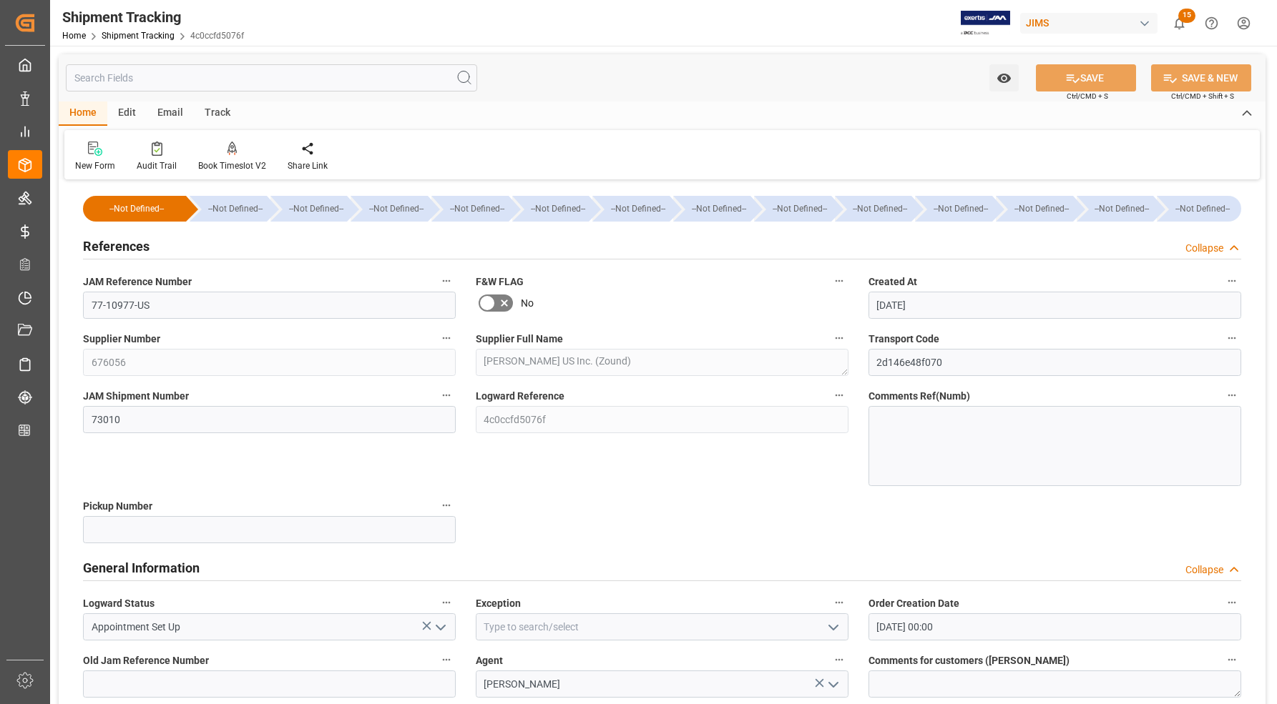
click at [104, 247] on h2 "References" at bounding box center [116, 246] width 67 height 19
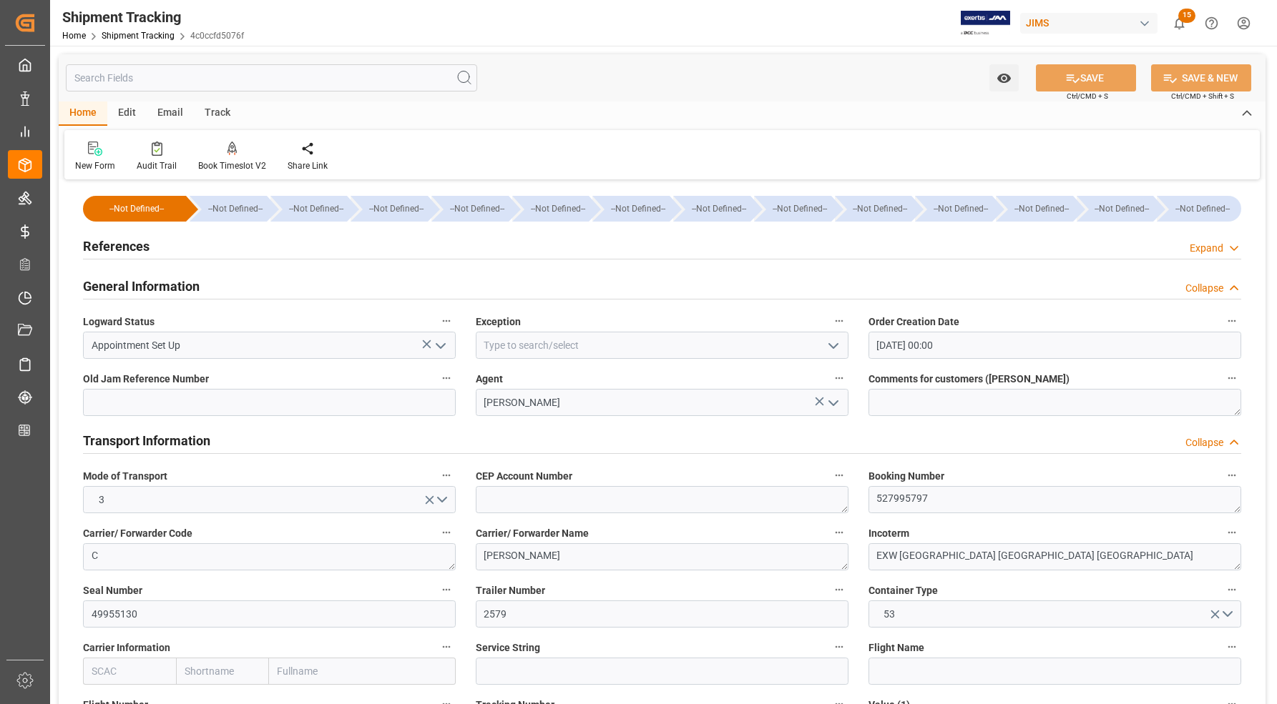
click at [106, 285] on h2 "General Information" at bounding box center [141, 286] width 117 height 19
